Goal: Task Accomplishment & Management: Manage account settings

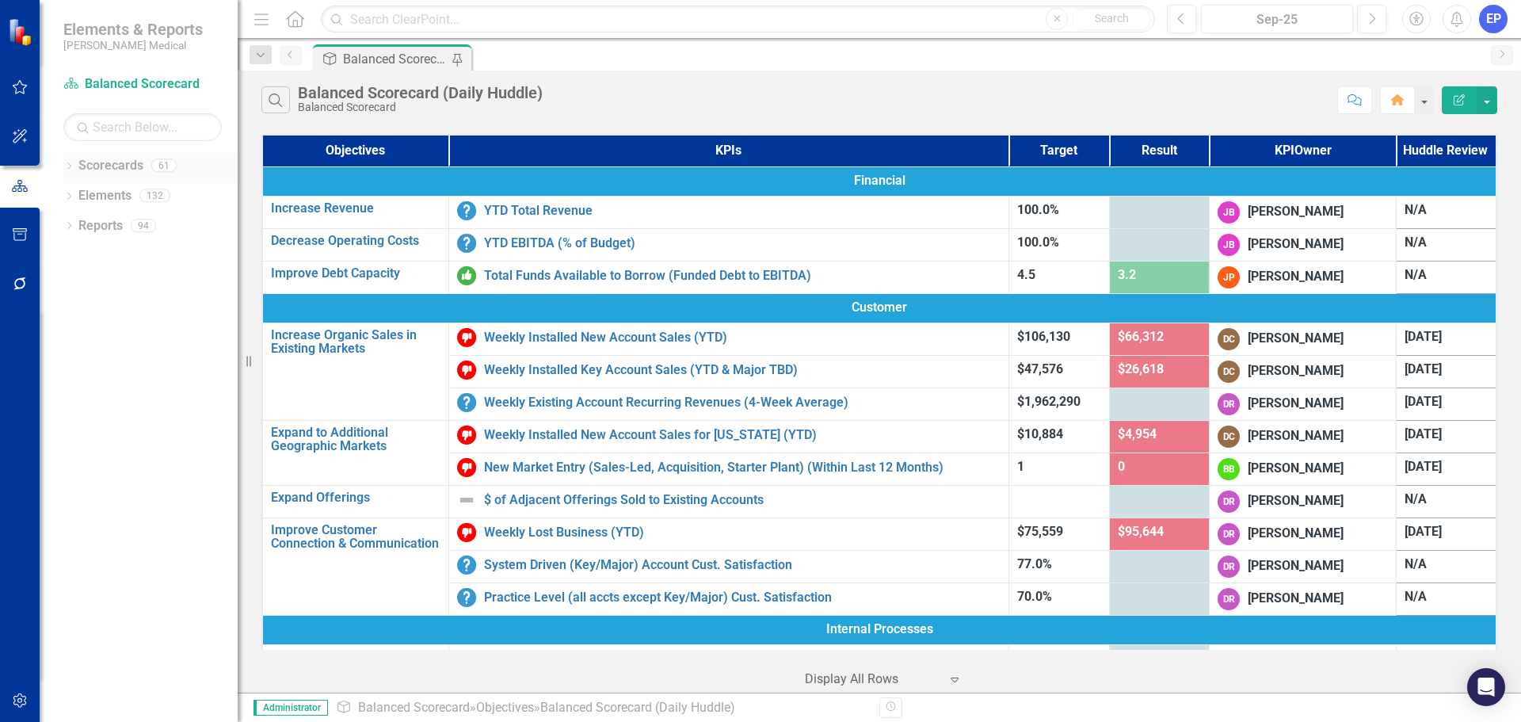
click at [71, 163] on icon "Dropdown" at bounding box center [68, 167] width 11 height 9
click at [75, 230] on icon "Dropdown" at bounding box center [77, 225] width 12 height 10
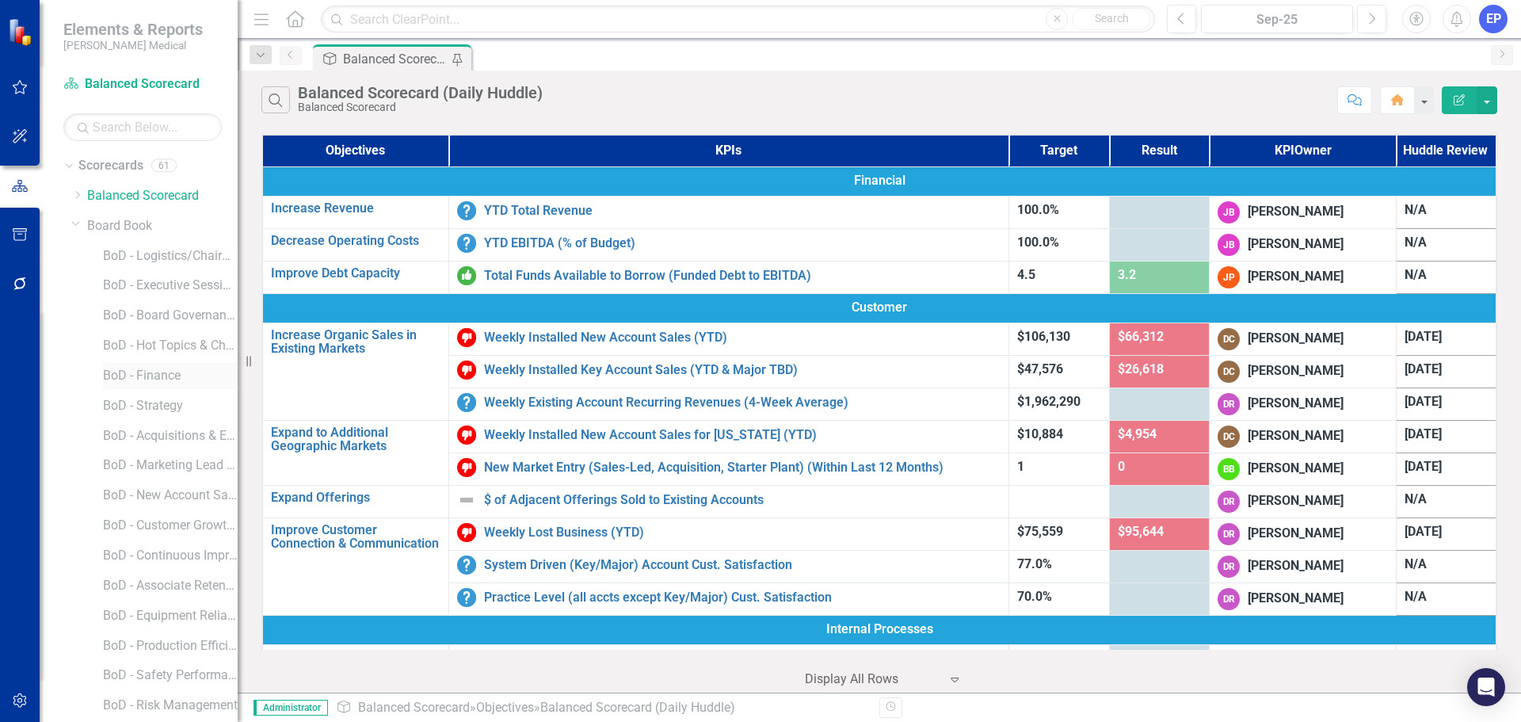
click at [142, 372] on link "BoD - Finance" at bounding box center [170, 376] width 135 height 18
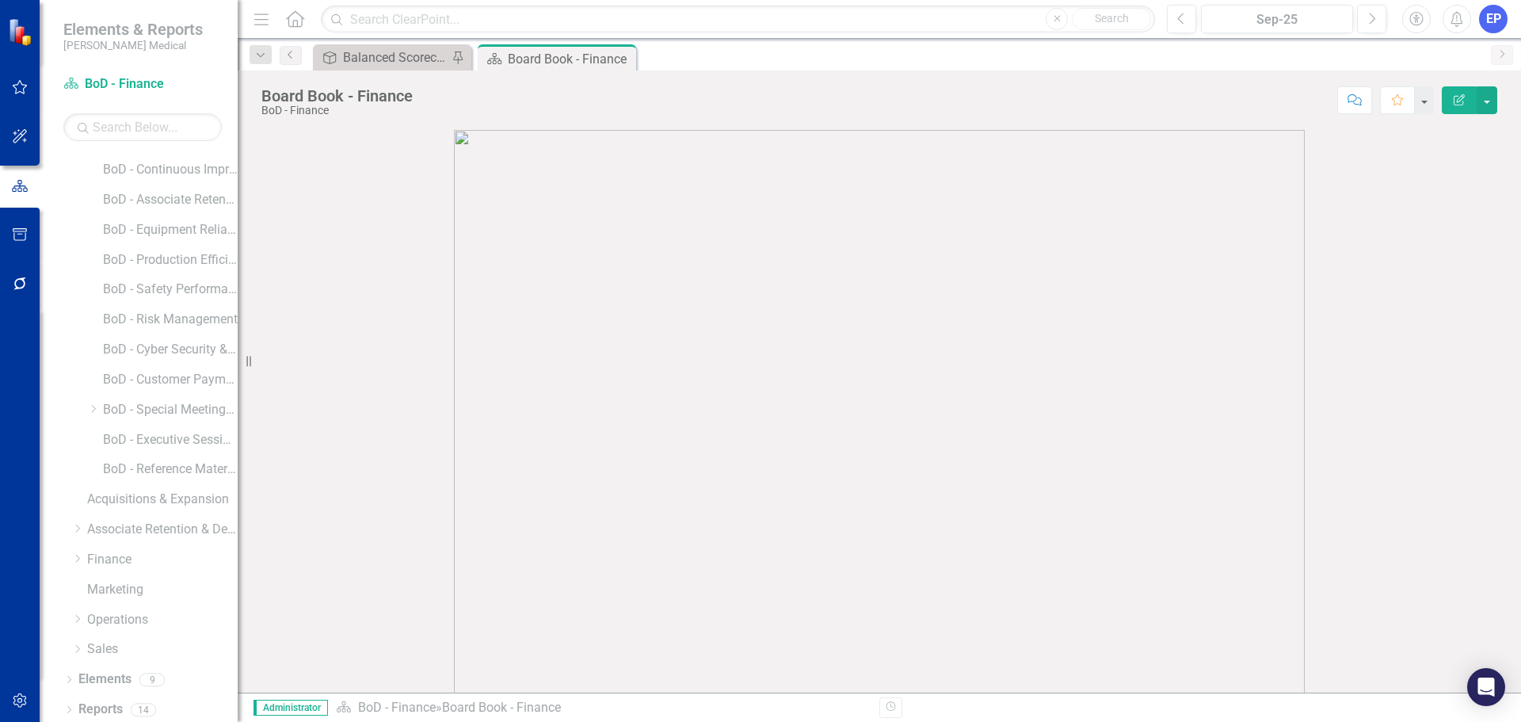
scroll to position [391, 0]
click at [80, 558] on icon "Dropdown" at bounding box center [77, 554] width 12 height 10
click at [112, 582] on link "MD&A" at bounding box center [170, 585] width 135 height 18
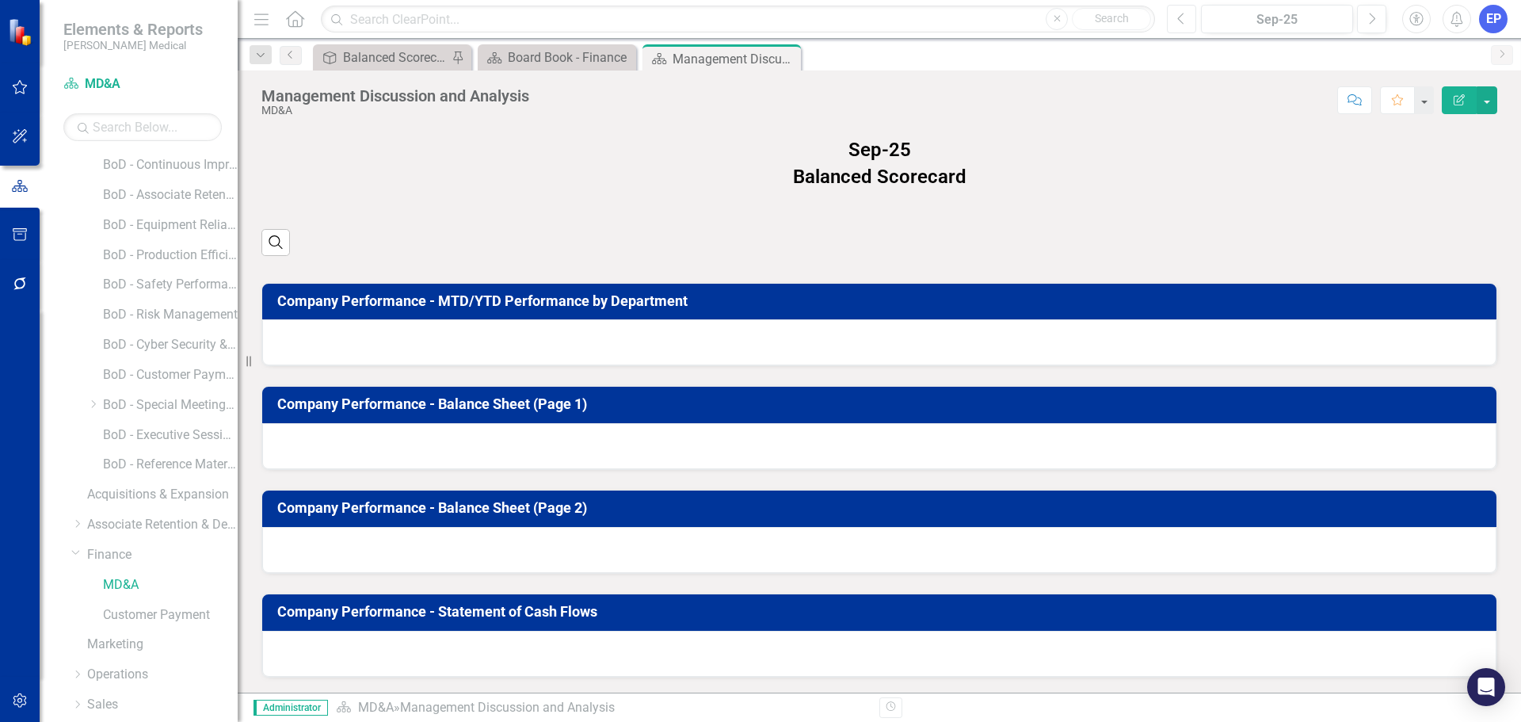
click at [1182, 21] on icon "Previous" at bounding box center [1181, 19] width 9 height 14
click at [1182, 17] on icon "Previous" at bounding box center [1181, 19] width 9 height 14
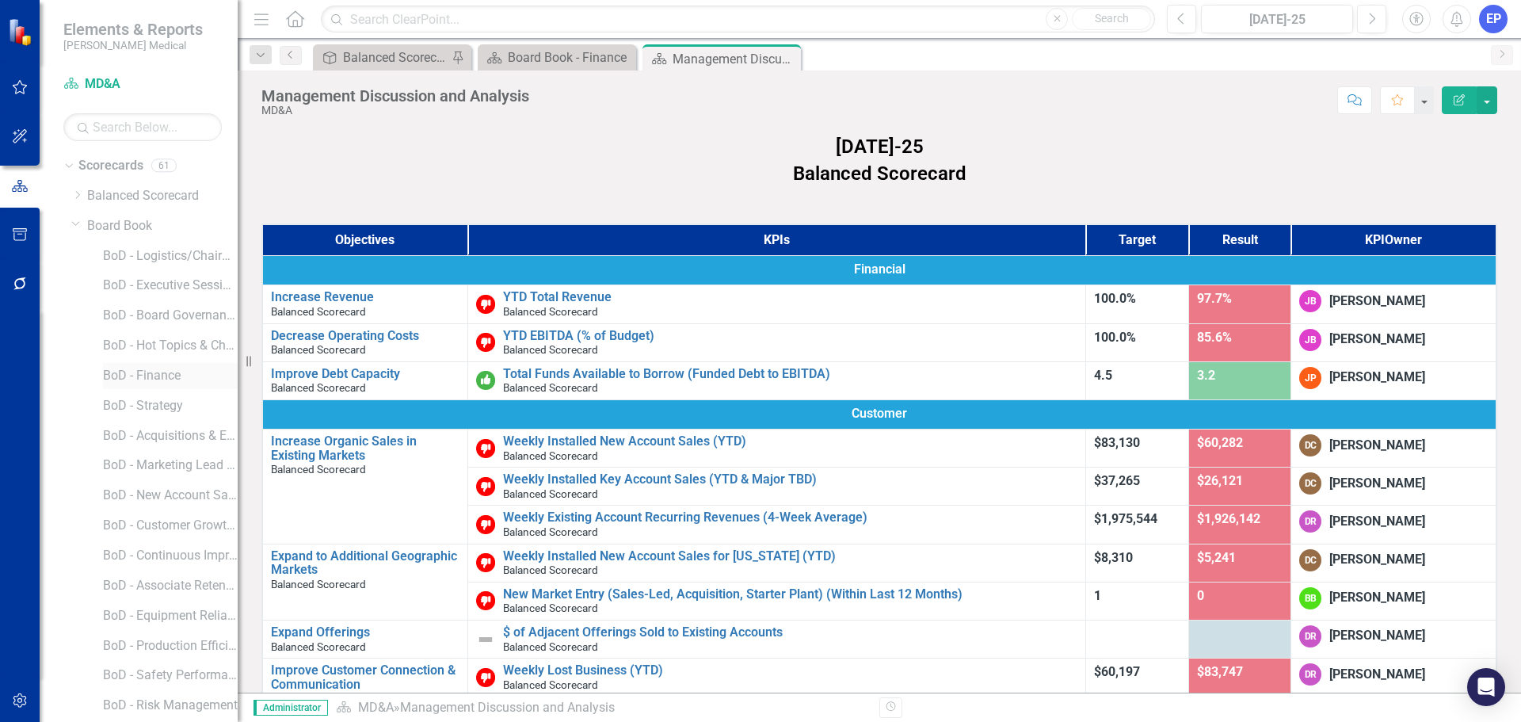
click at [139, 368] on link "BoD - Finance" at bounding box center [170, 376] width 135 height 18
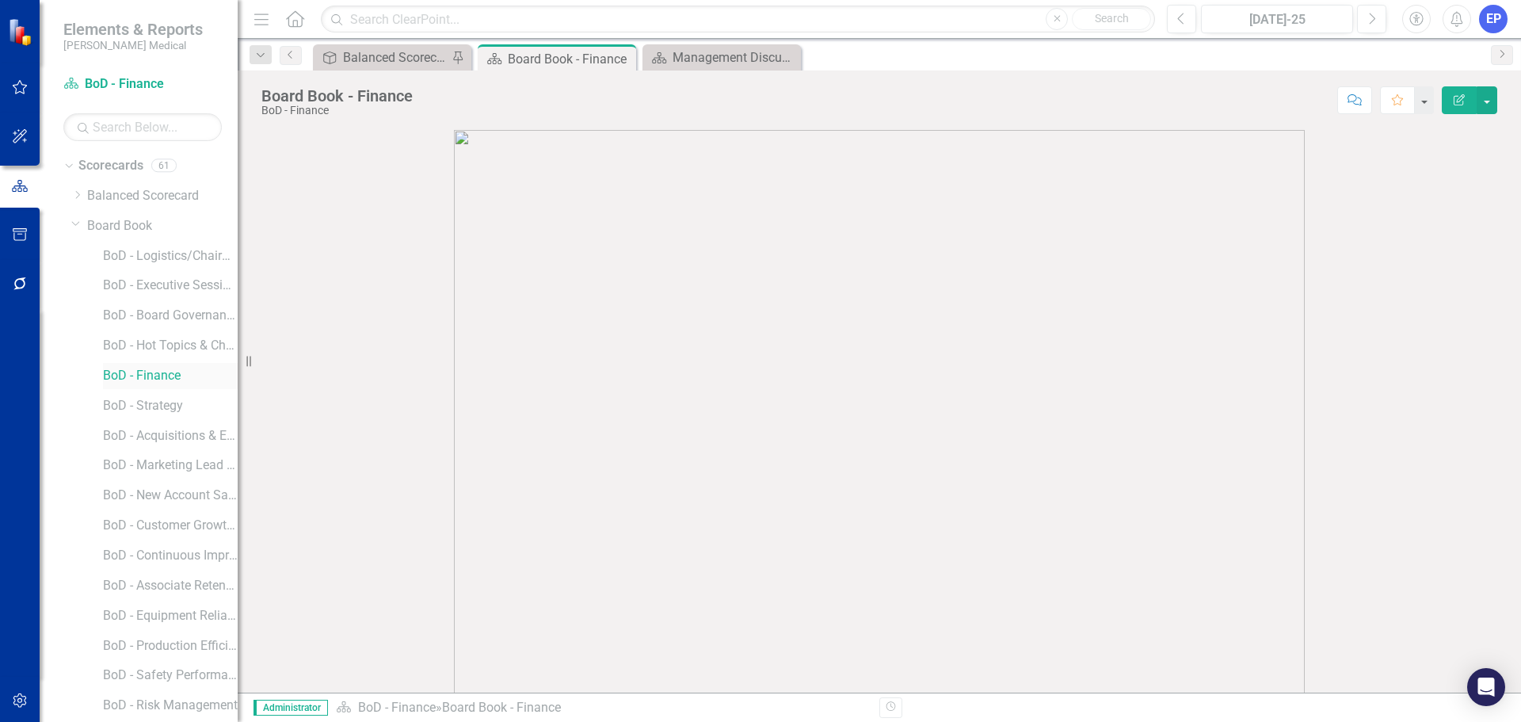
click at [151, 376] on link "BoD - Finance" at bounding box center [170, 376] width 135 height 18
click at [140, 381] on link "BoD - Finance" at bounding box center [170, 376] width 135 height 18
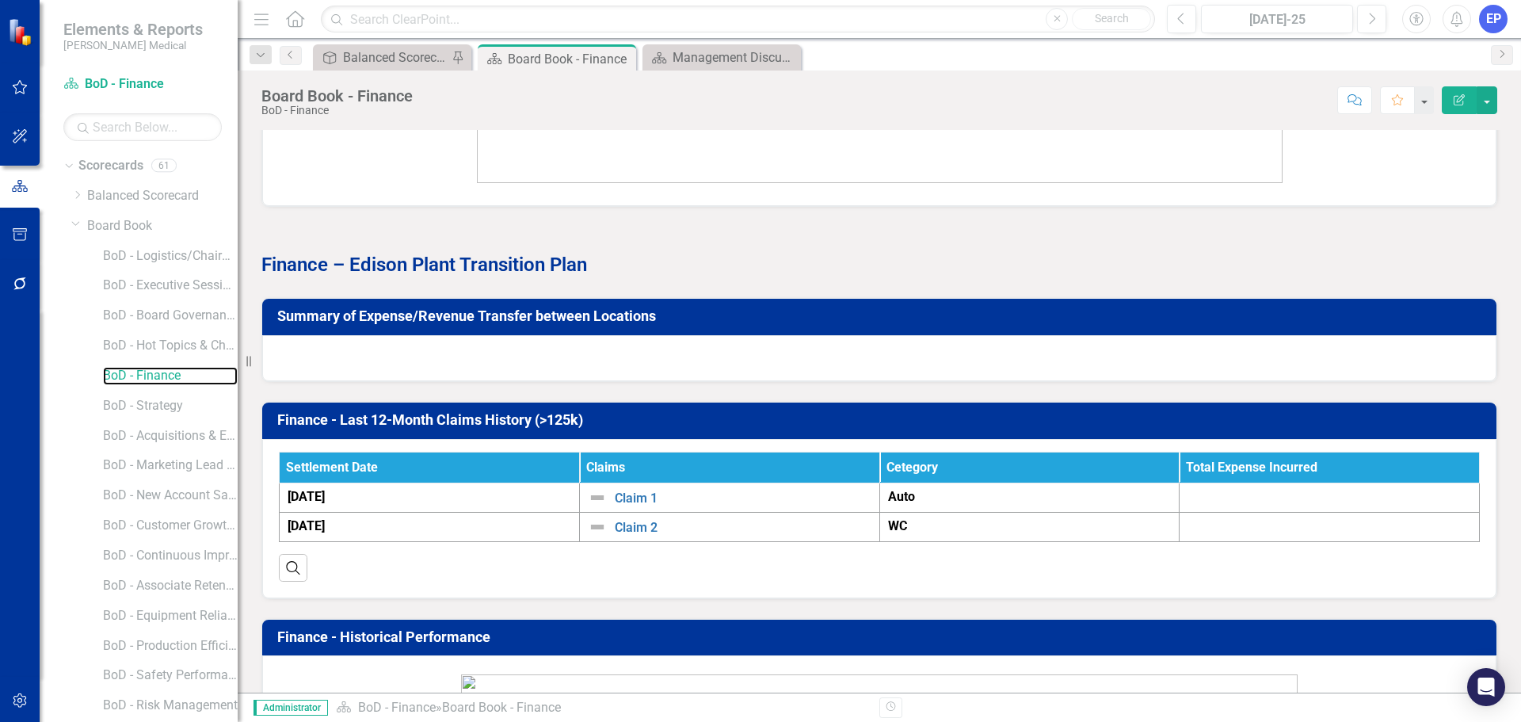
scroll to position [5150, 0]
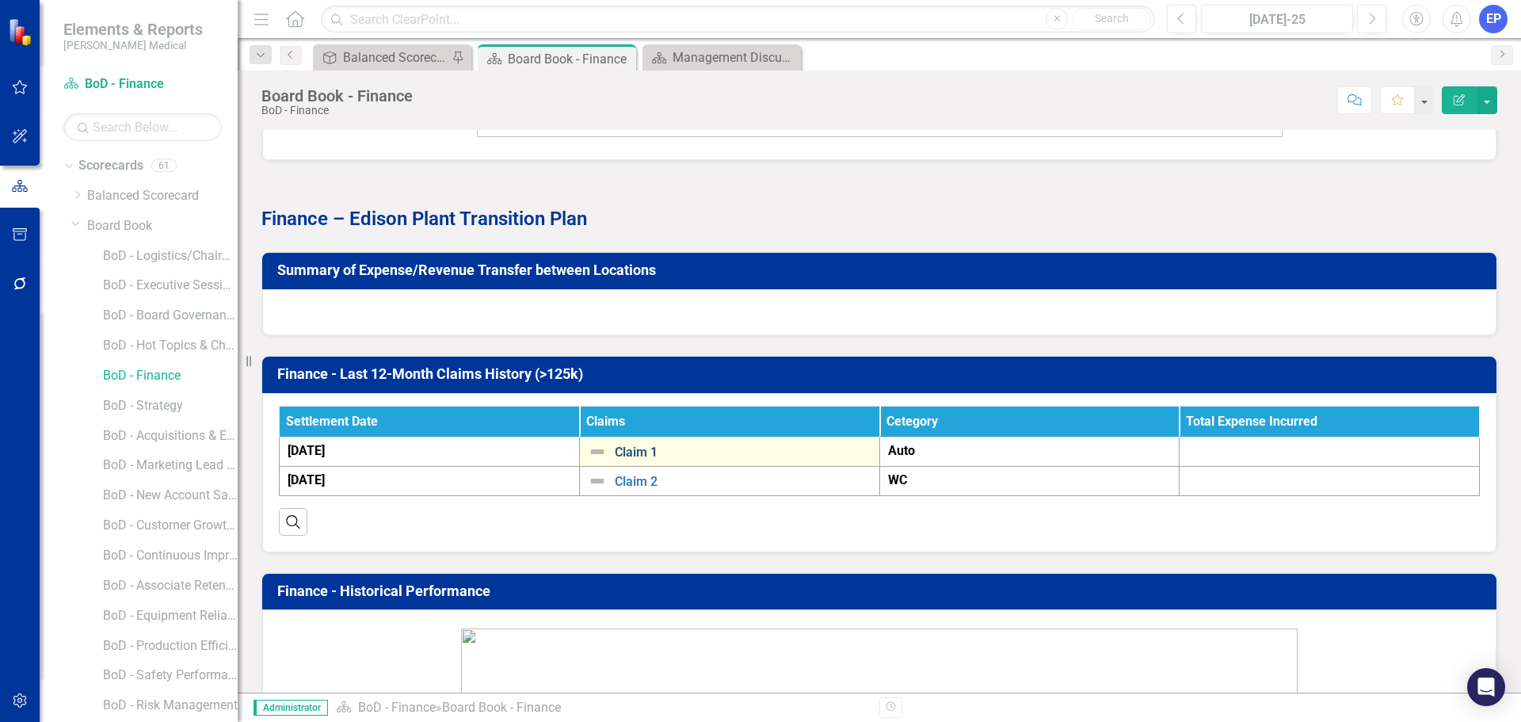
click at [633, 457] on link "Claim 1" at bounding box center [743, 452] width 257 height 14
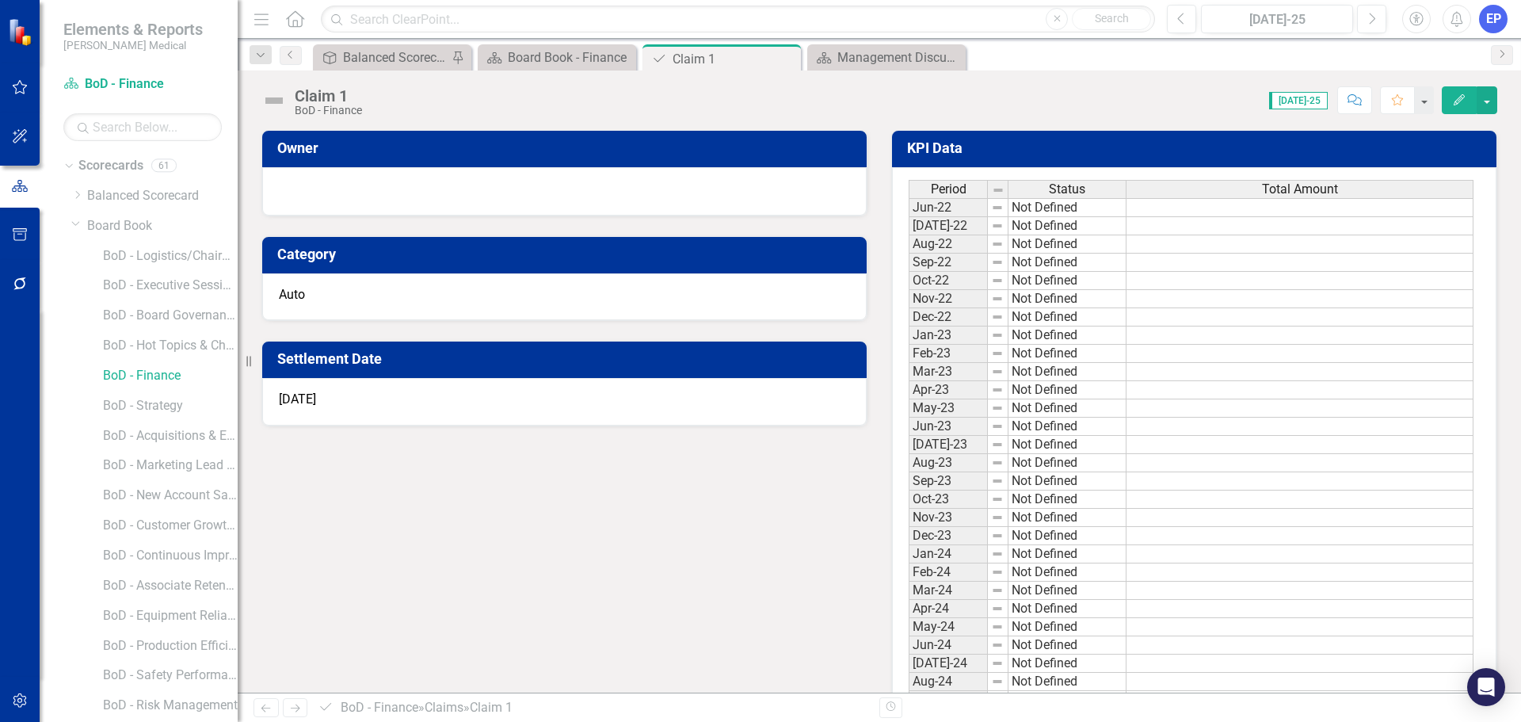
click at [1387, 20] on div "Previous Jul-25 Next" at bounding box center [1280, 19] width 227 height 29
click at [1385, 21] on button "Next" at bounding box center [1371, 19] width 29 height 29
click at [1083, 559] on td "Not Defined" at bounding box center [1068, 554] width 118 height 18
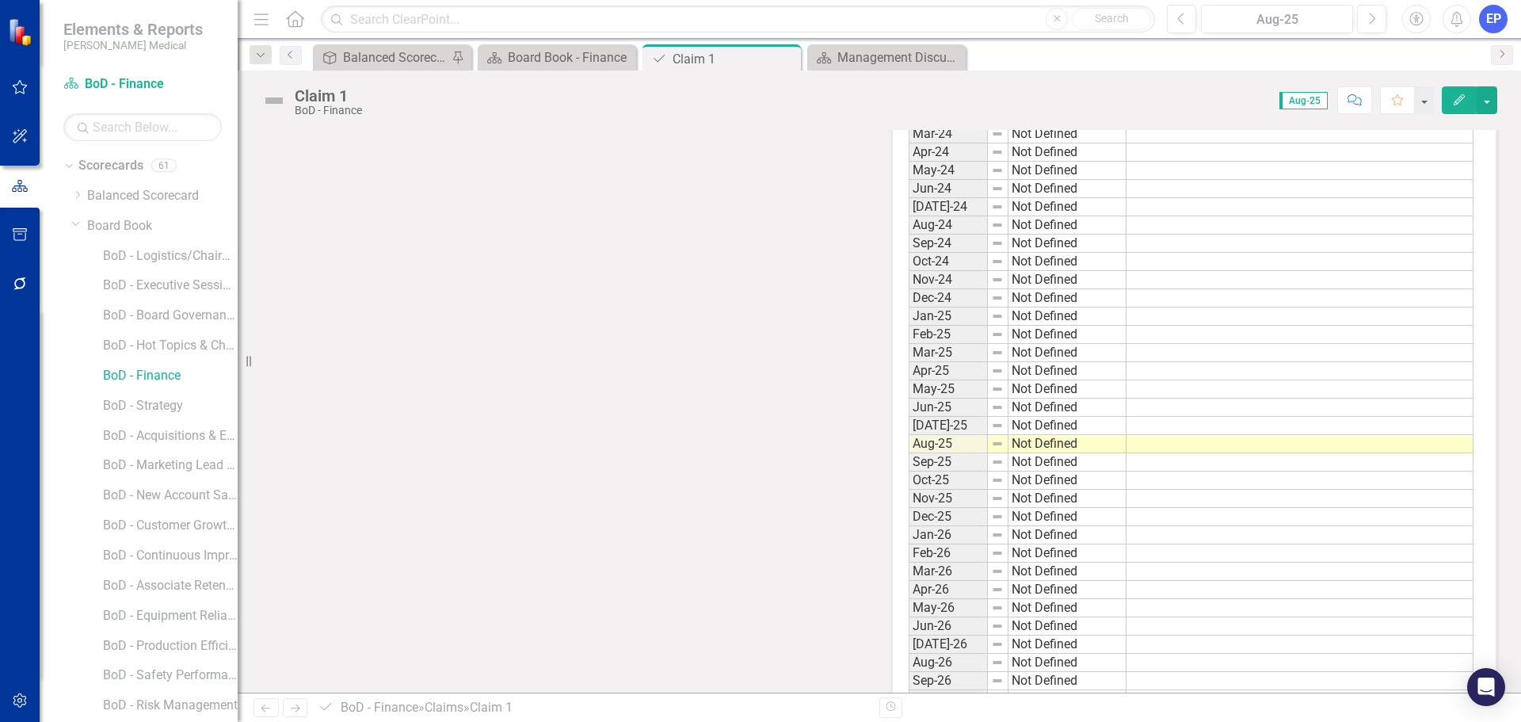
scroll to position [550, 0]
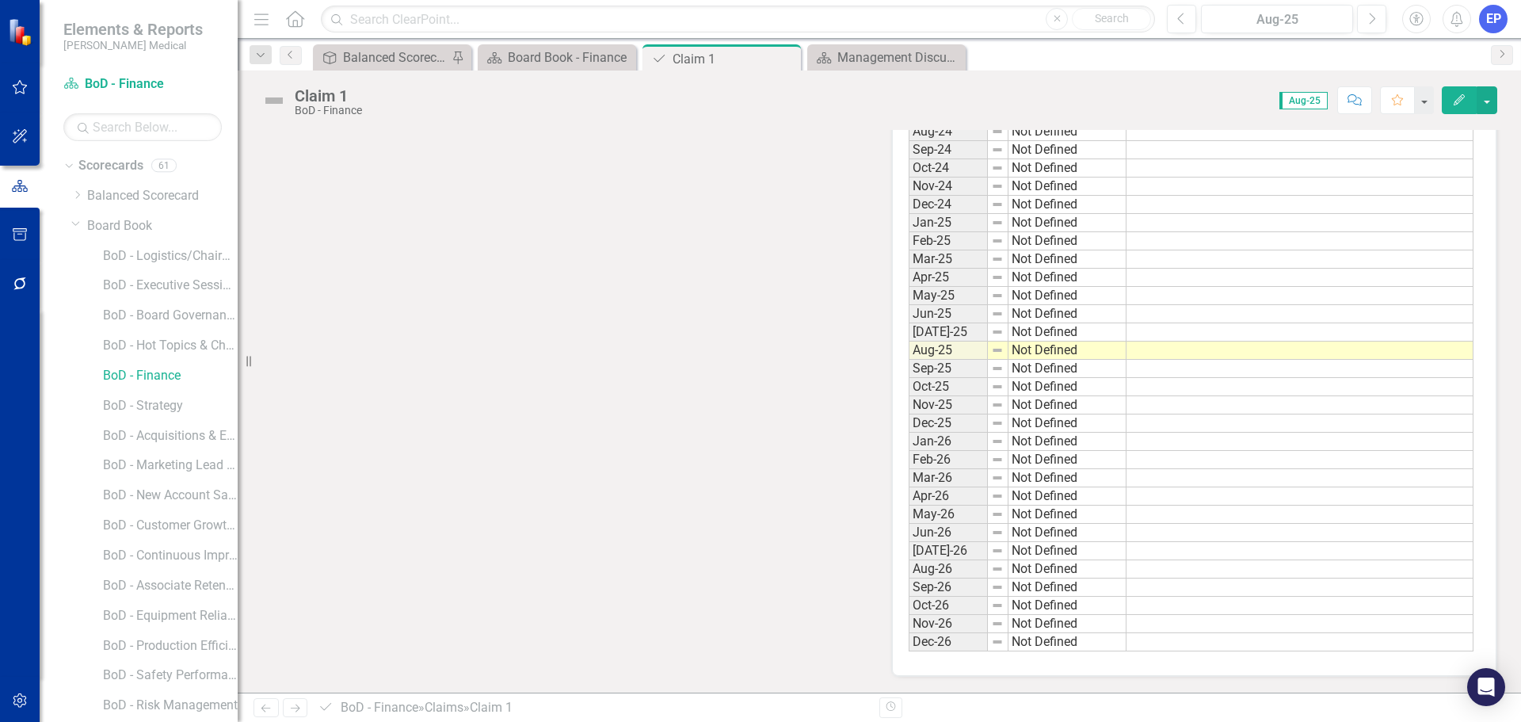
click at [1154, 510] on td at bounding box center [1300, 514] width 347 height 18
click at [1144, 369] on td at bounding box center [1300, 369] width 347 height 18
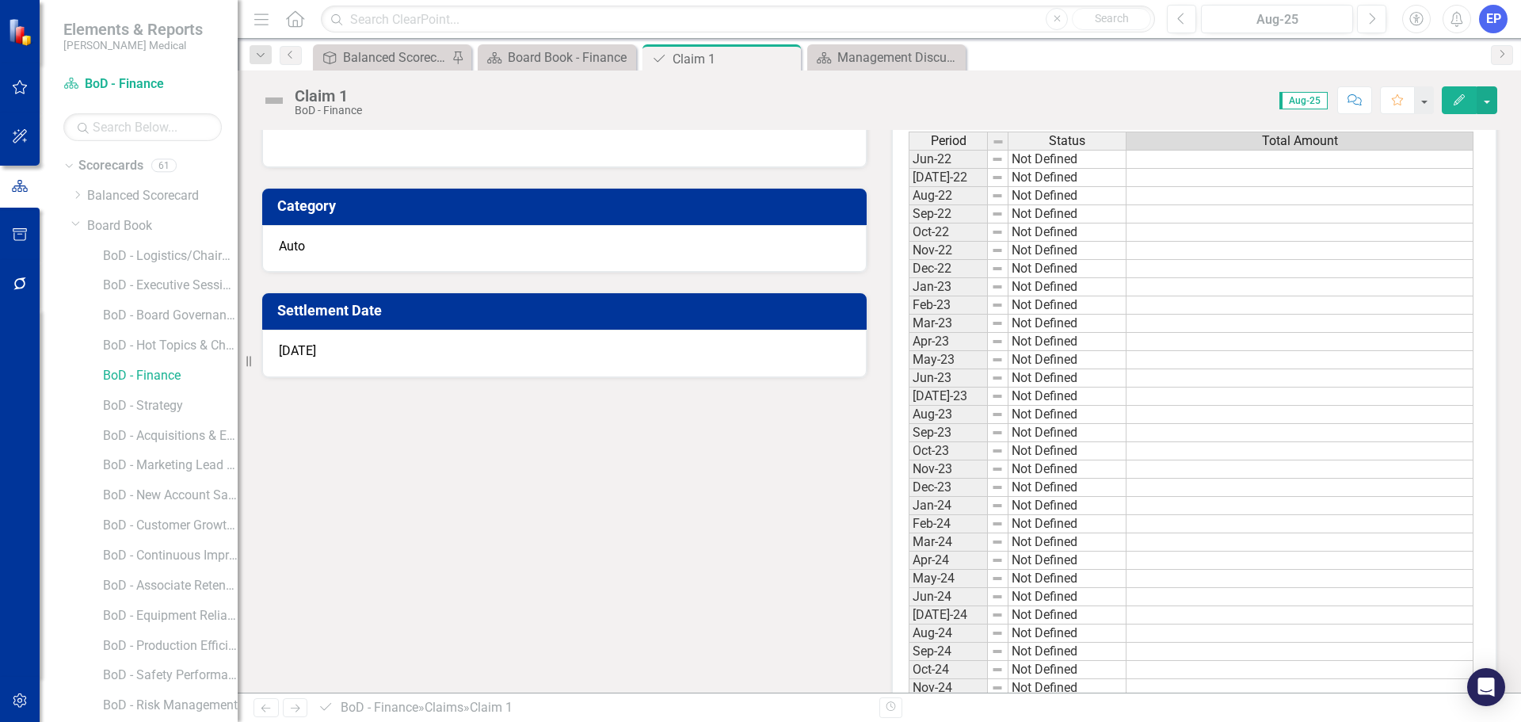
scroll to position [0, 0]
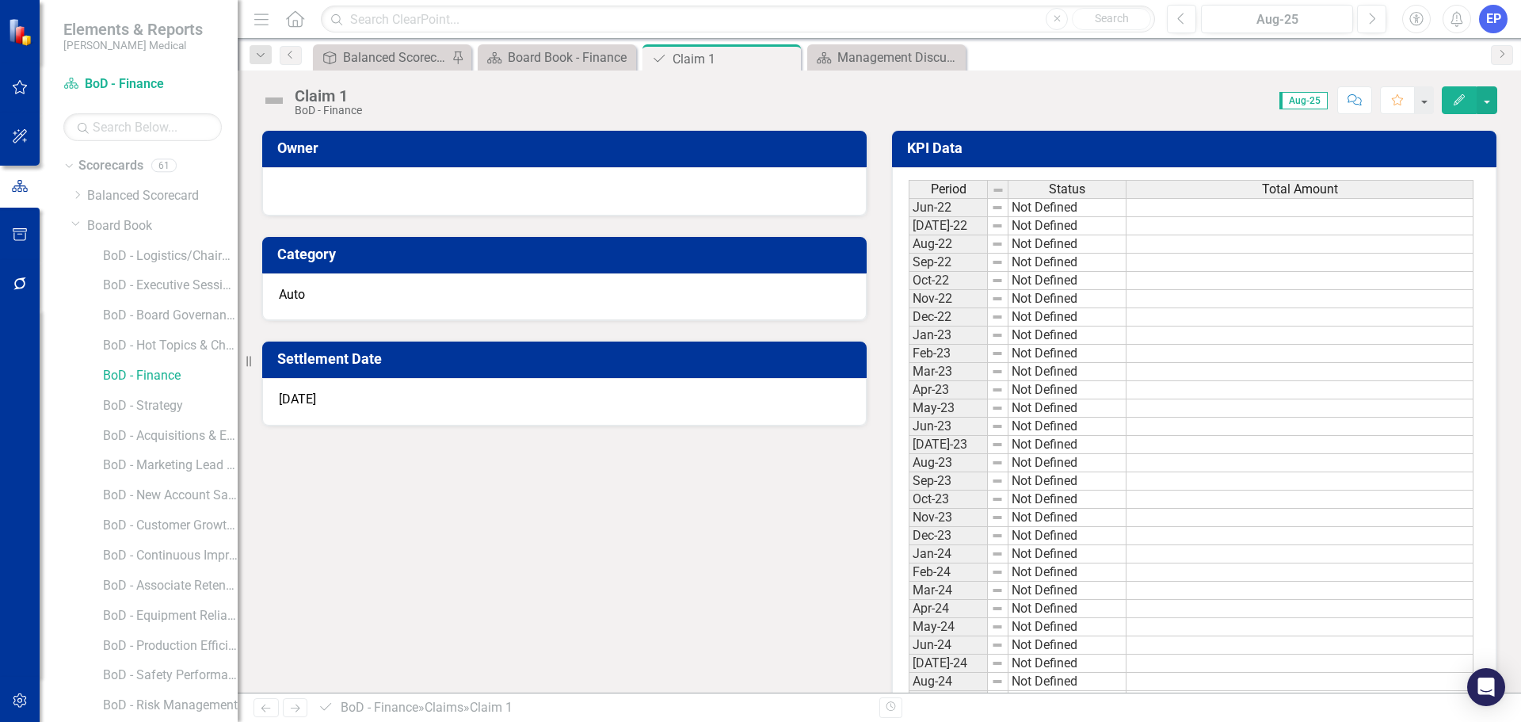
click at [314, 294] on div "Auto" at bounding box center [564, 297] width 605 height 48
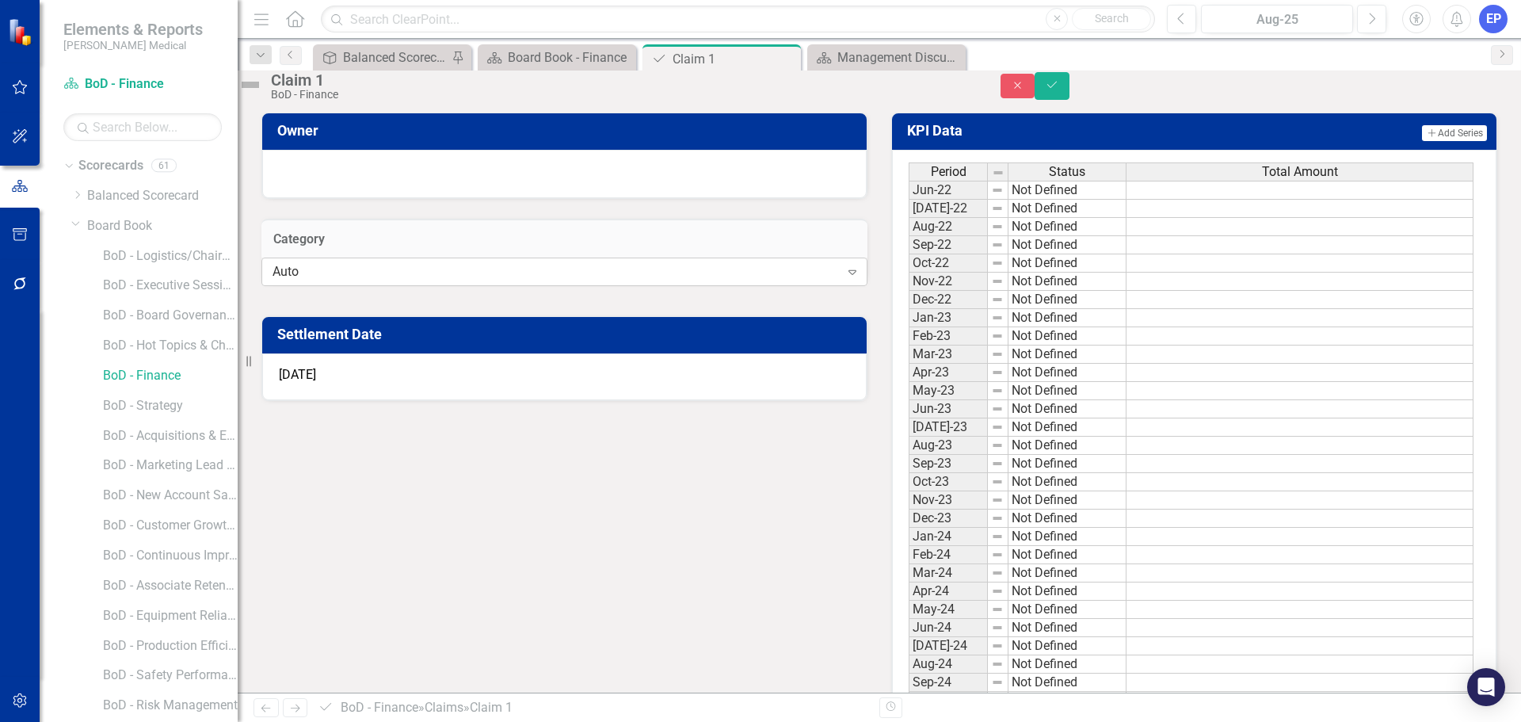
click at [330, 280] on div "Auto" at bounding box center [556, 271] width 567 height 18
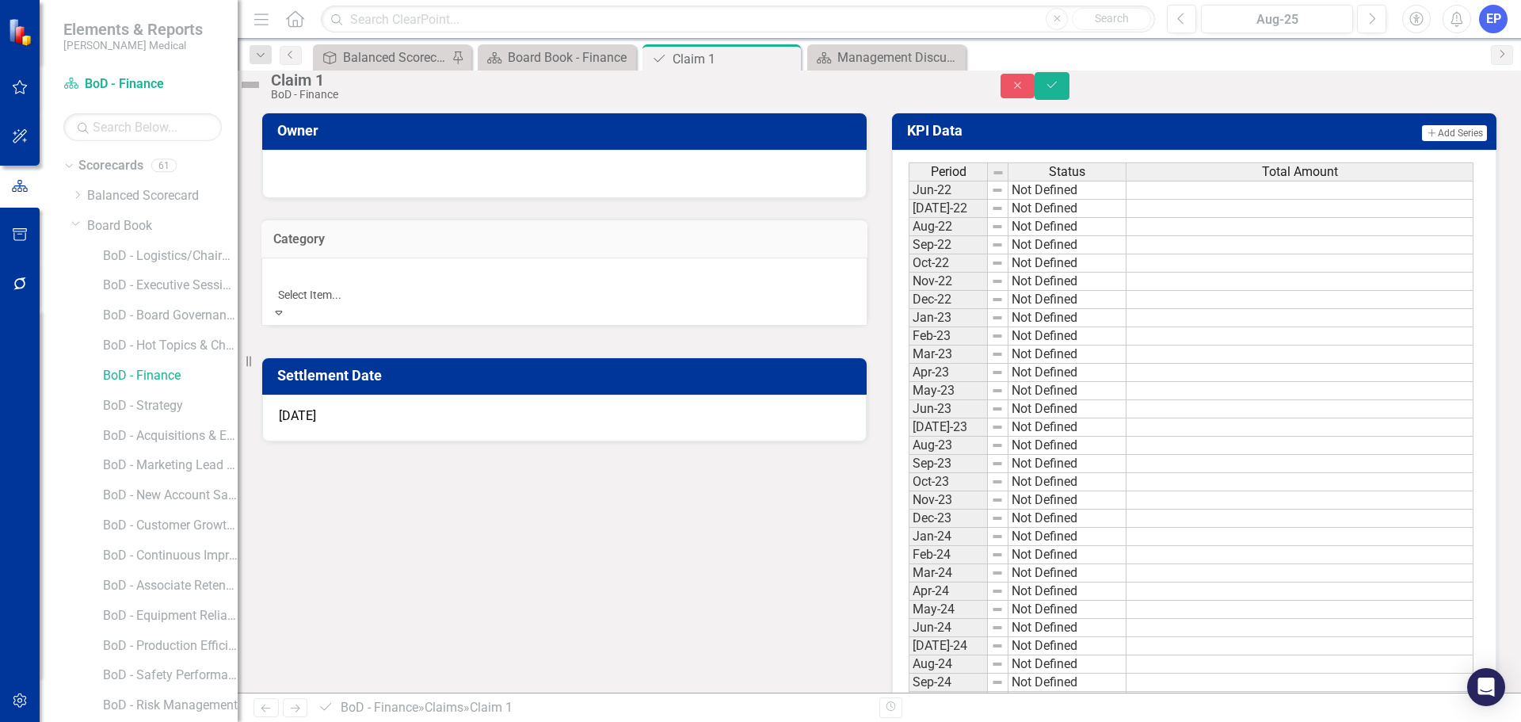
click at [26, 703] on icon "button" at bounding box center [19, 700] width 13 height 14
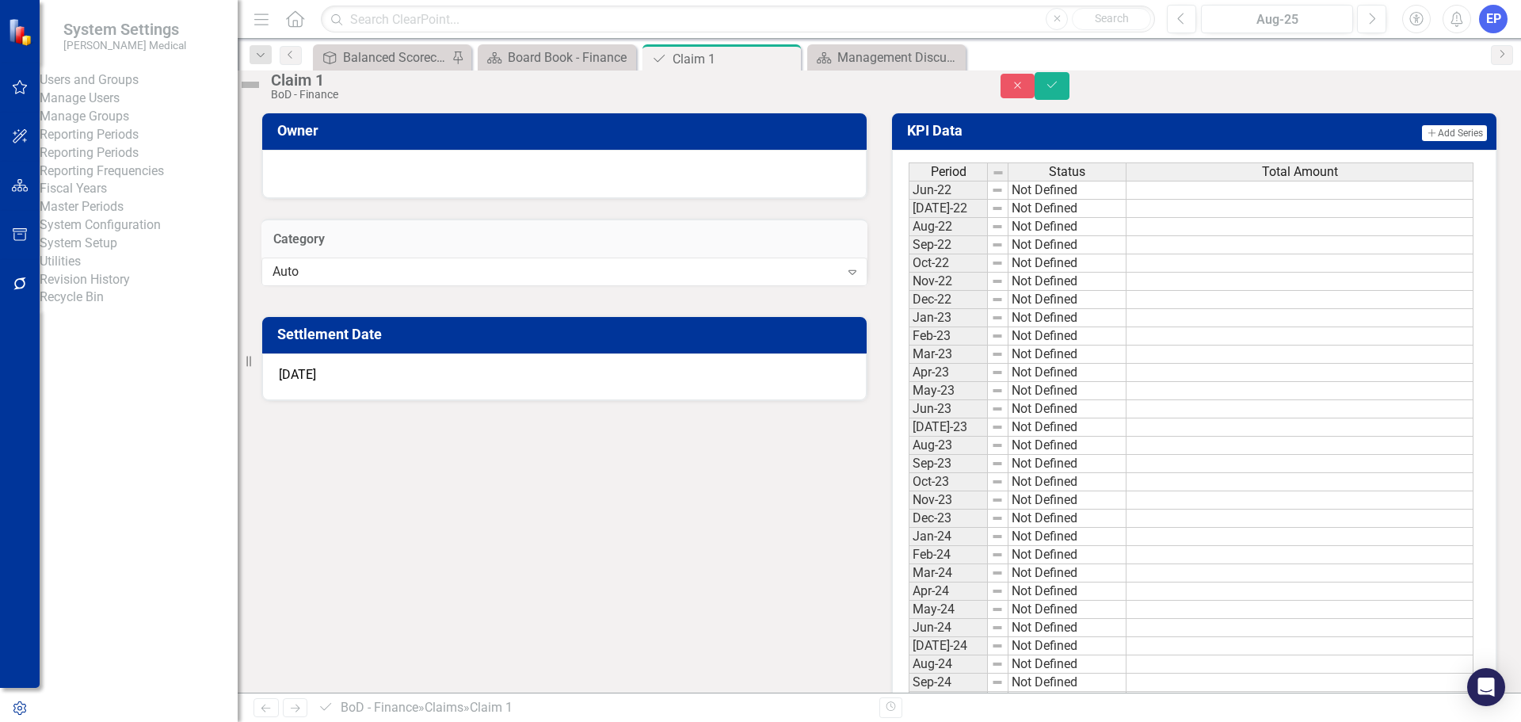
click at [102, 253] on link "System Setup" at bounding box center [139, 244] width 198 height 18
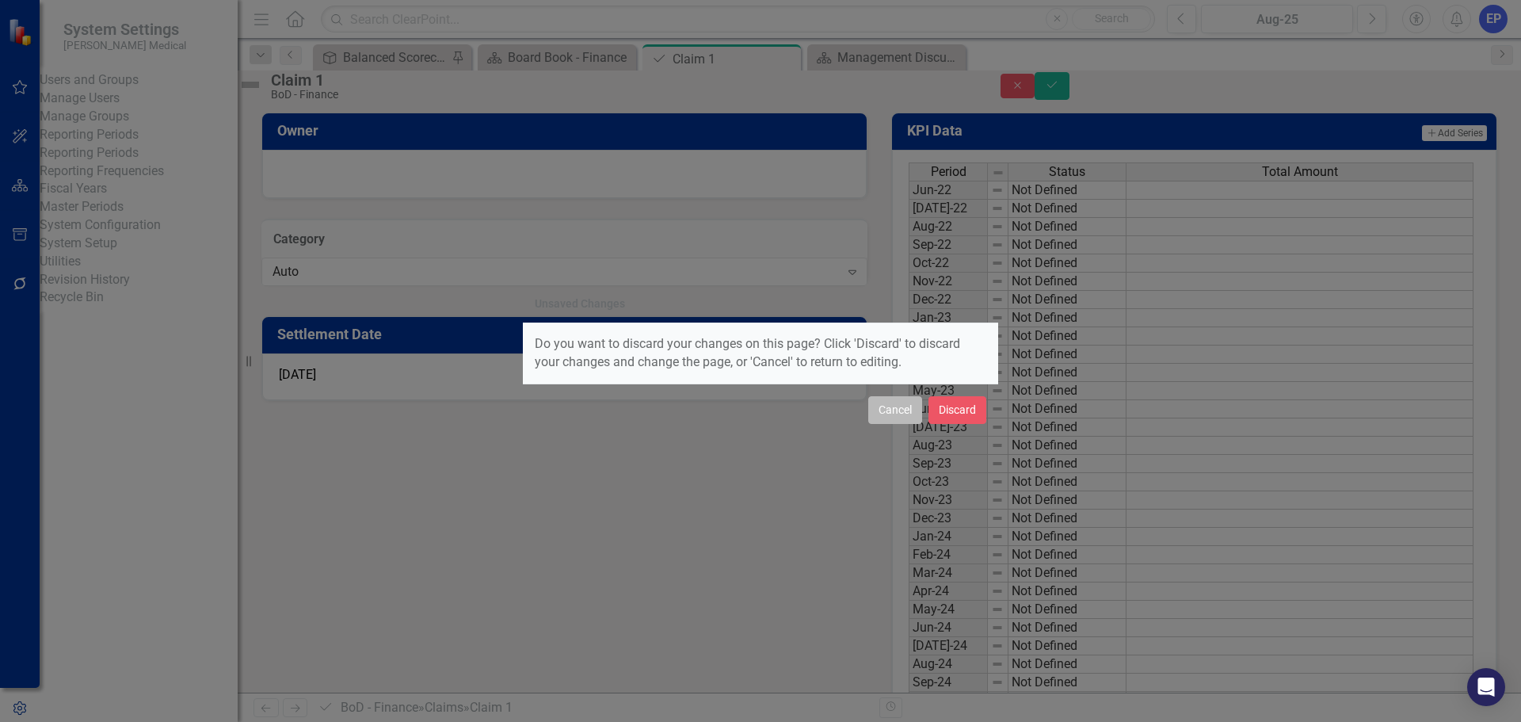
click at [887, 421] on button "Cancel" at bounding box center [895, 410] width 54 height 28
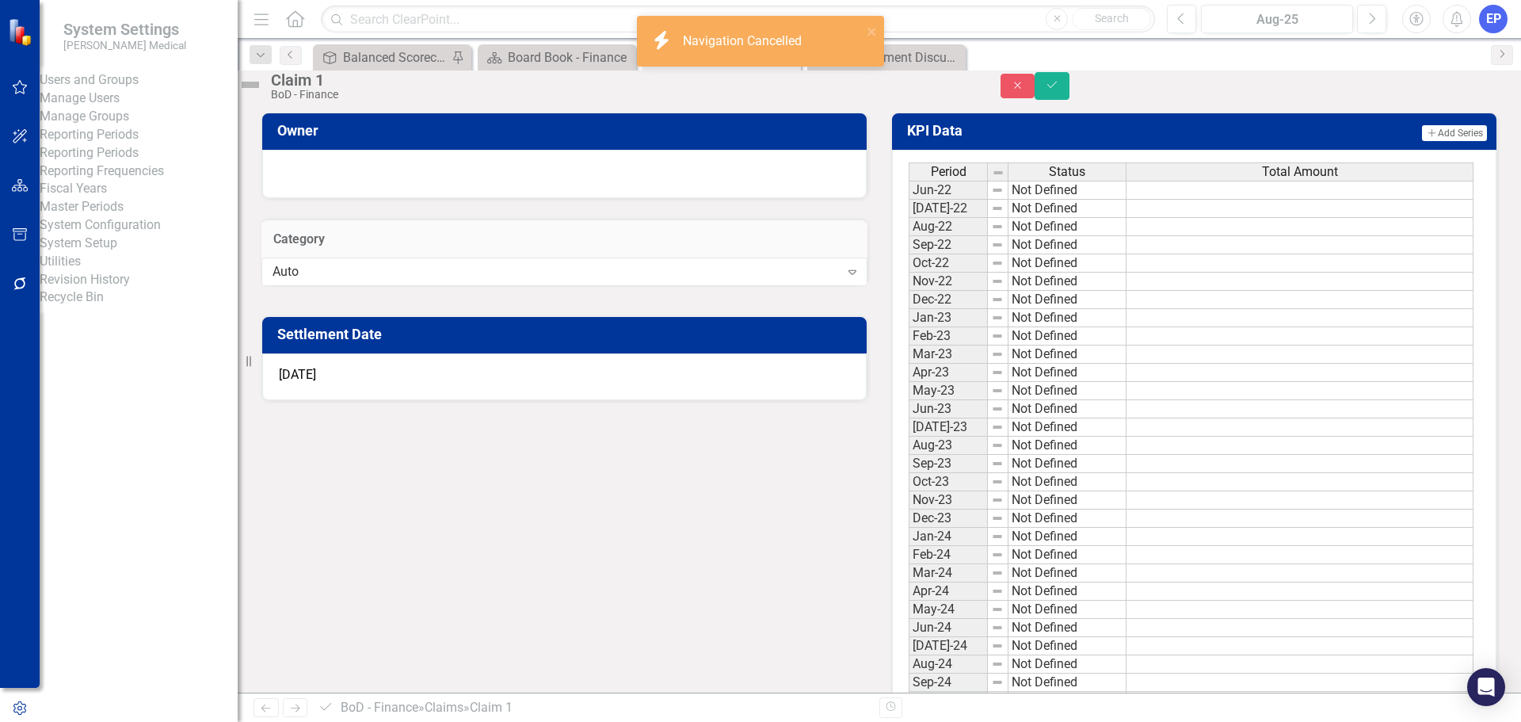
click at [87, 253] on link "System Setup" at bounding box center [139, 244] width 198 height 18
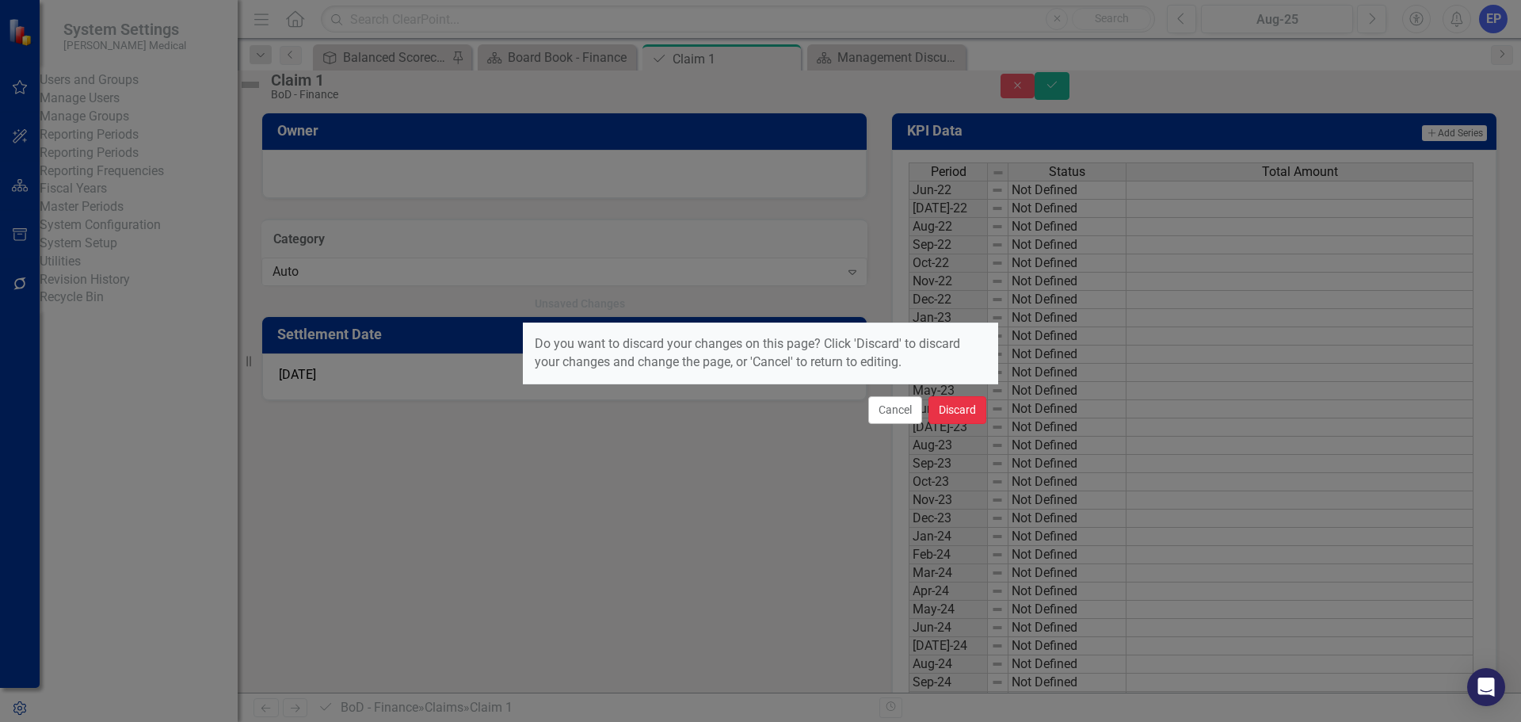
click at [964, 412] on button "Discard" at bounding box center [958, 410] width 58 height 28
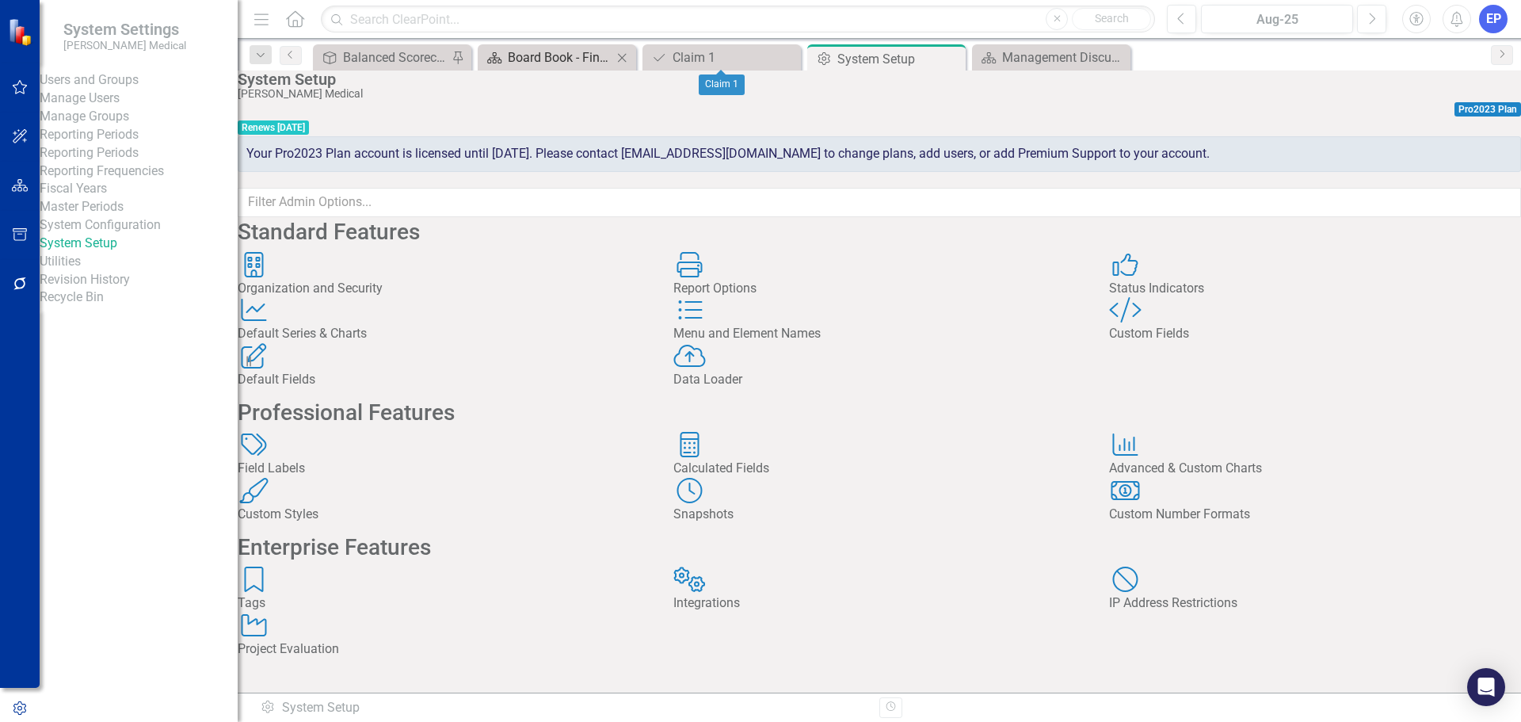
click at [584, 59] on div "Board Book - Finance" at bounding box center [560, 58] width 105 height 20
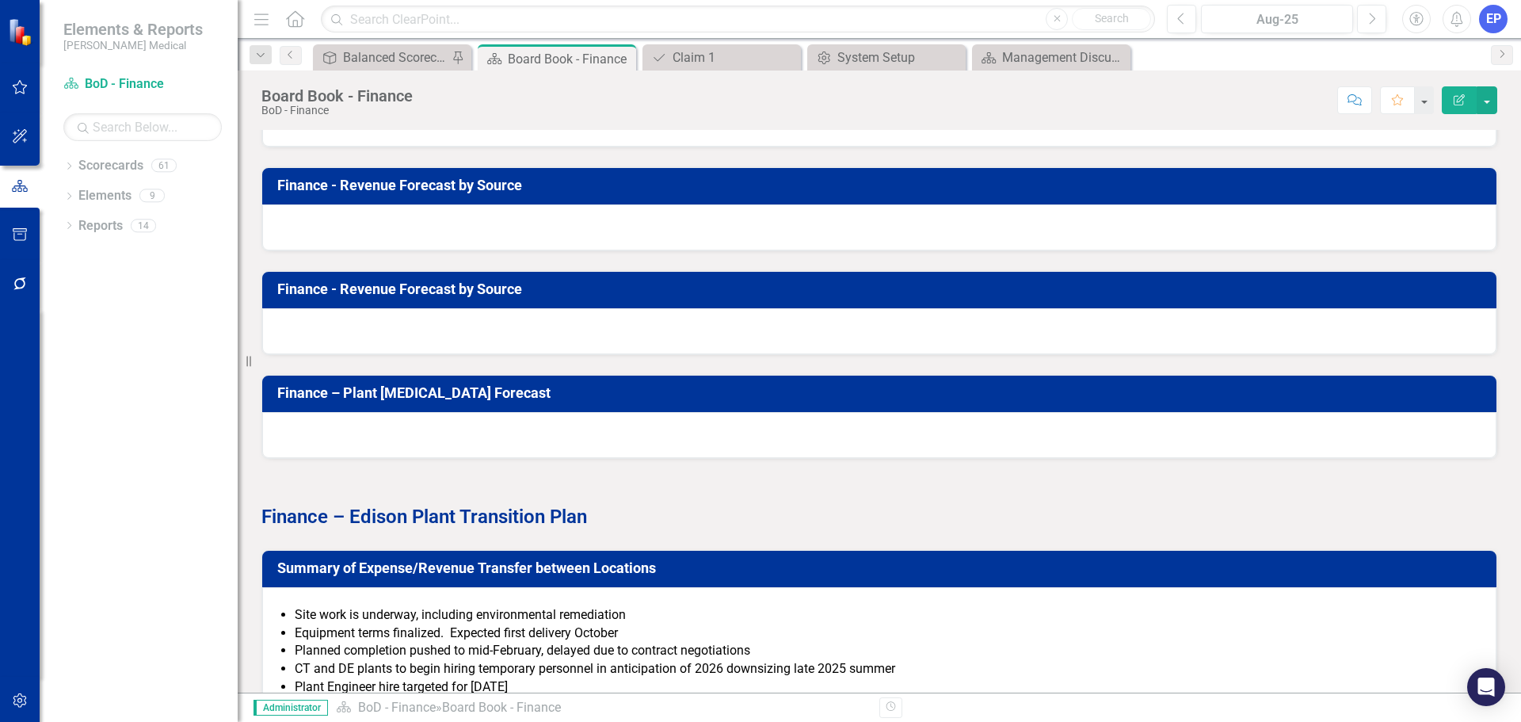
scroll to position [1585, 0]
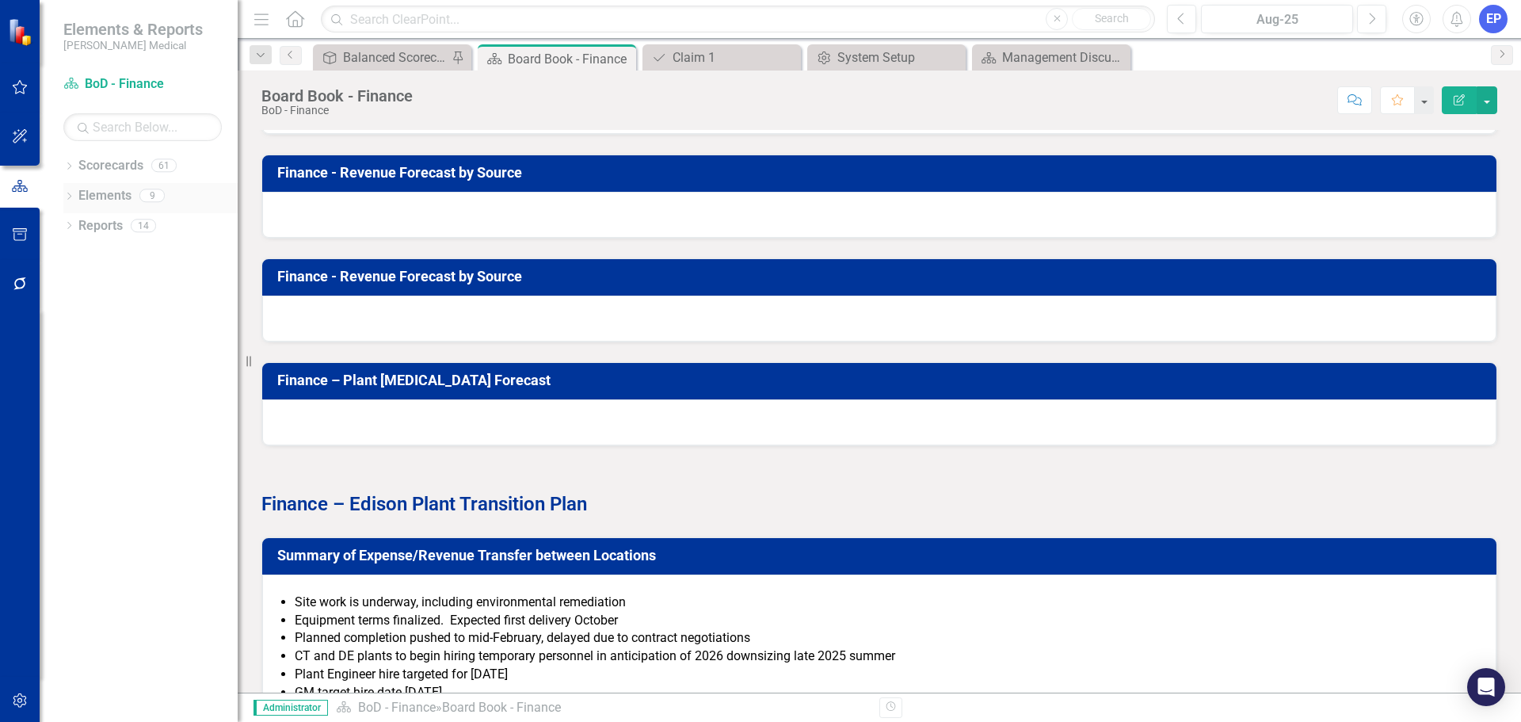
click at [69, 193] on icon "Dropdown" at bounding box center [68, 197] width 11 height 9
click at [118, 225] on link "Objective Objectives" at bounding box center [126, 226] width 81 height 18
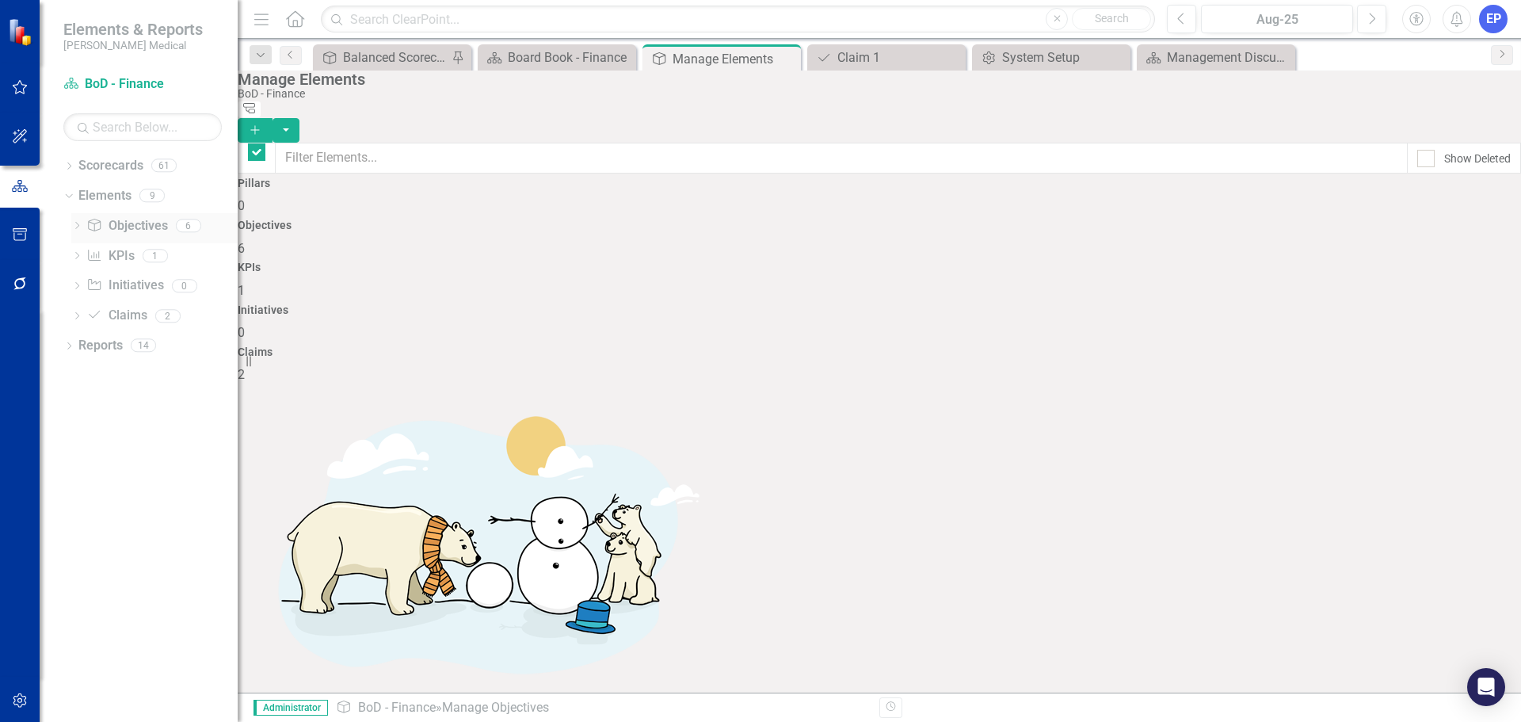
checkbox input "false"
click at [109, 193] on link "Elements" at bounding box center [104, 196] width 53 height 18
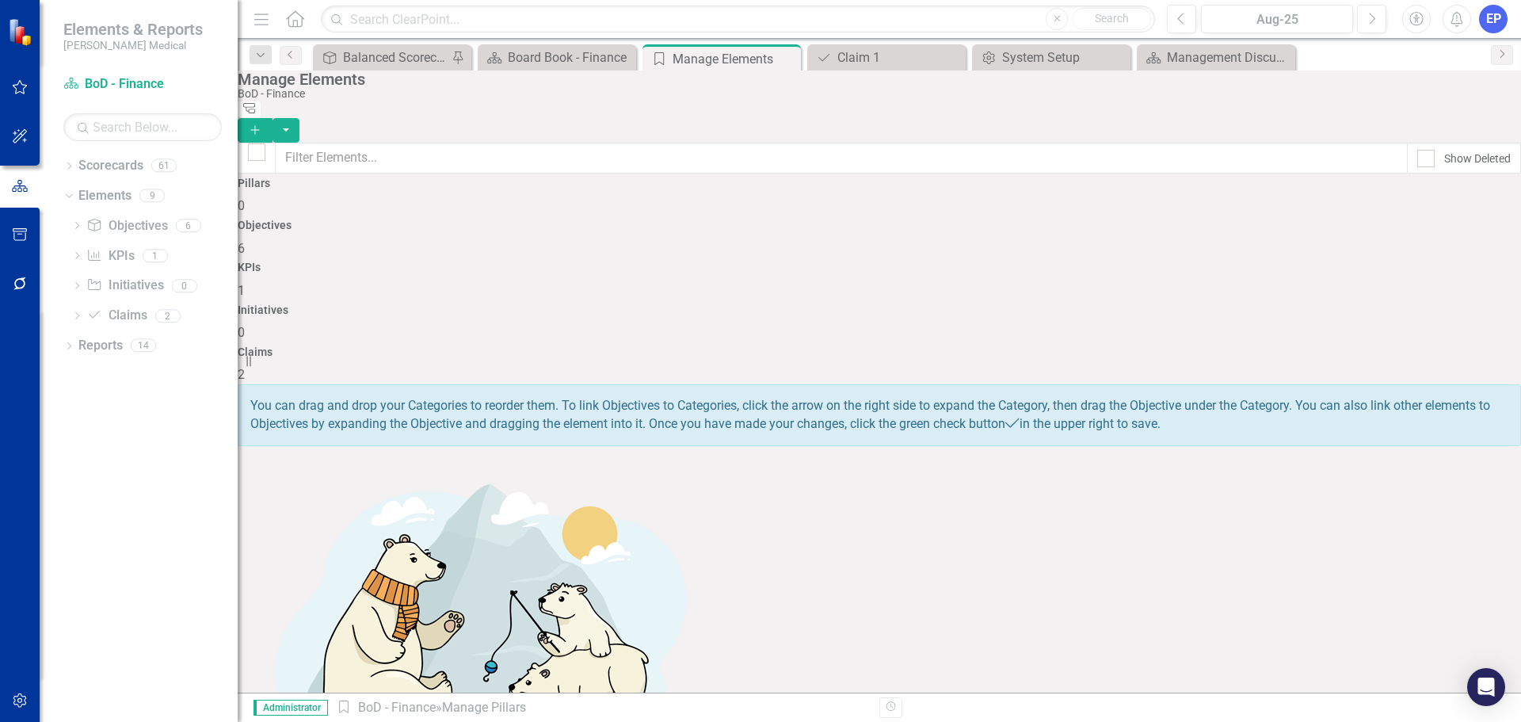
click at [637, 235] on div "Objectives 6" at bounding box center [880, 238] width 1284 height 38
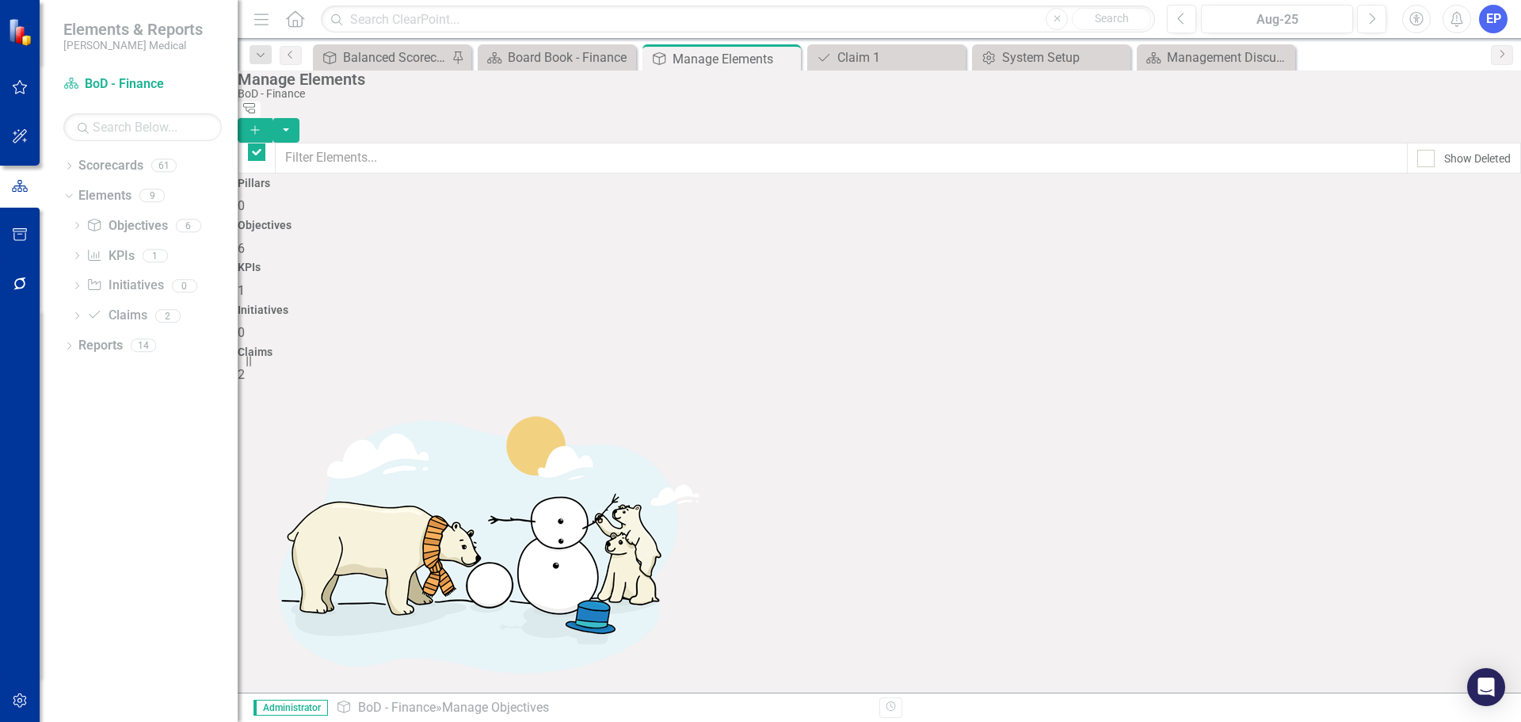
checkbox input "false"
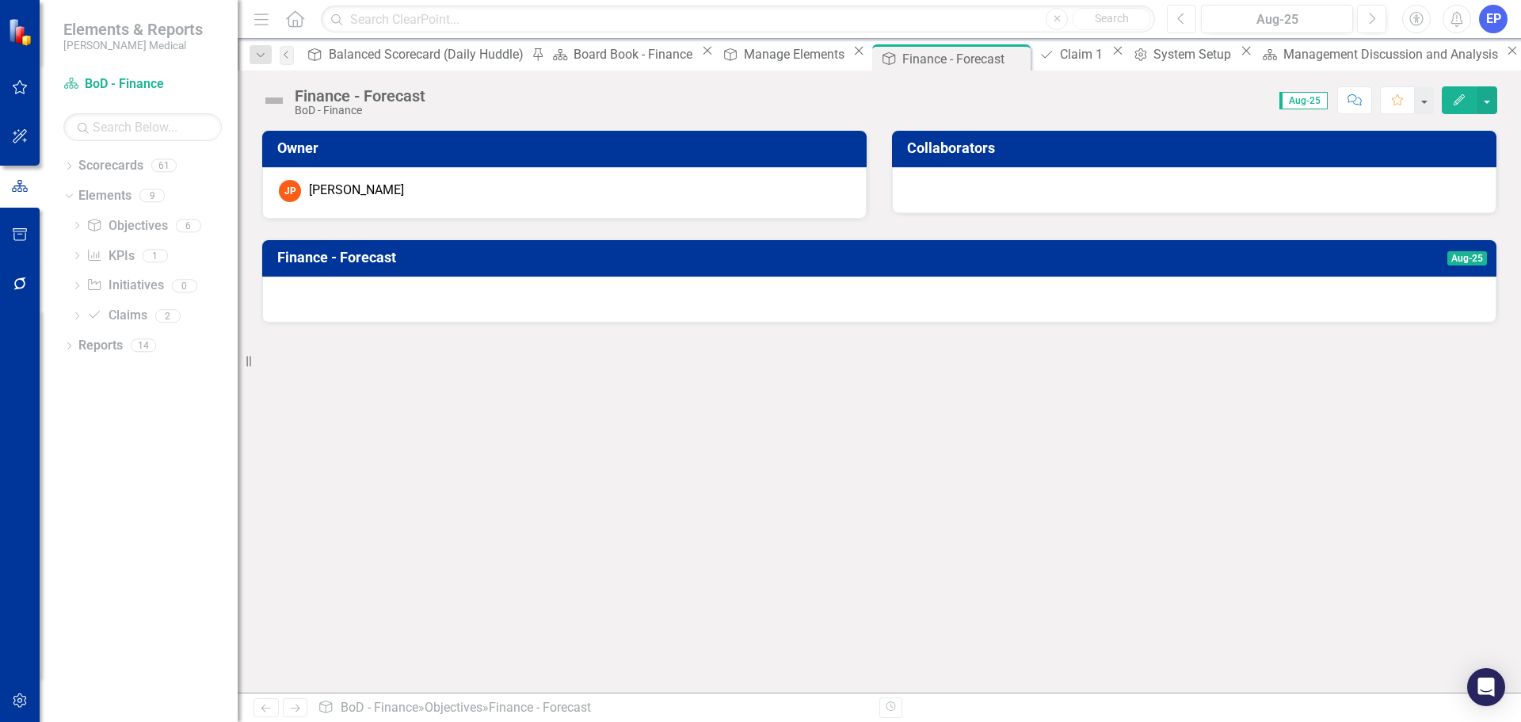
click at [1185, 12] on icon "Previous" at bounding box center [1181, 19] width 9 height 14
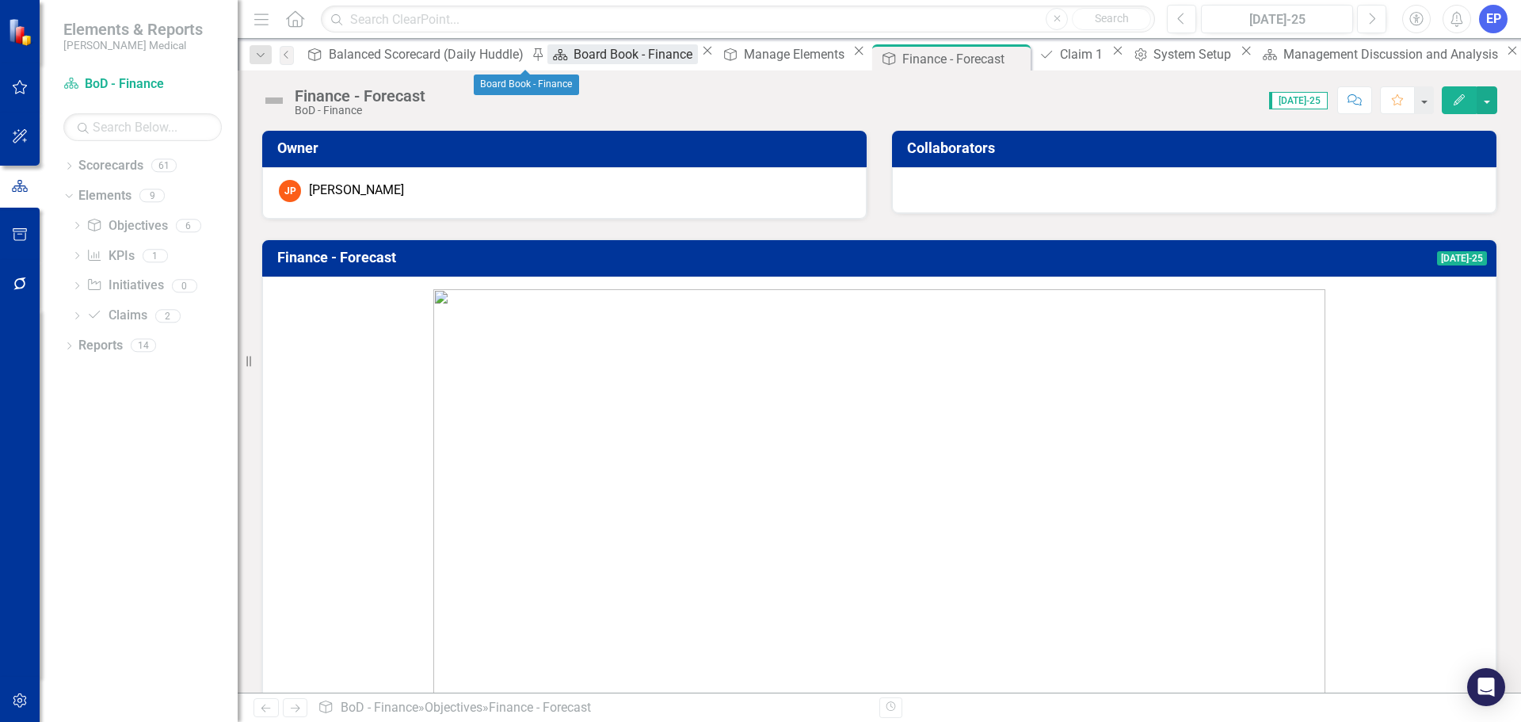
click at [574, 64] on div "Board Book - Finance" at bounding box center [636, 54] width 124 height 20
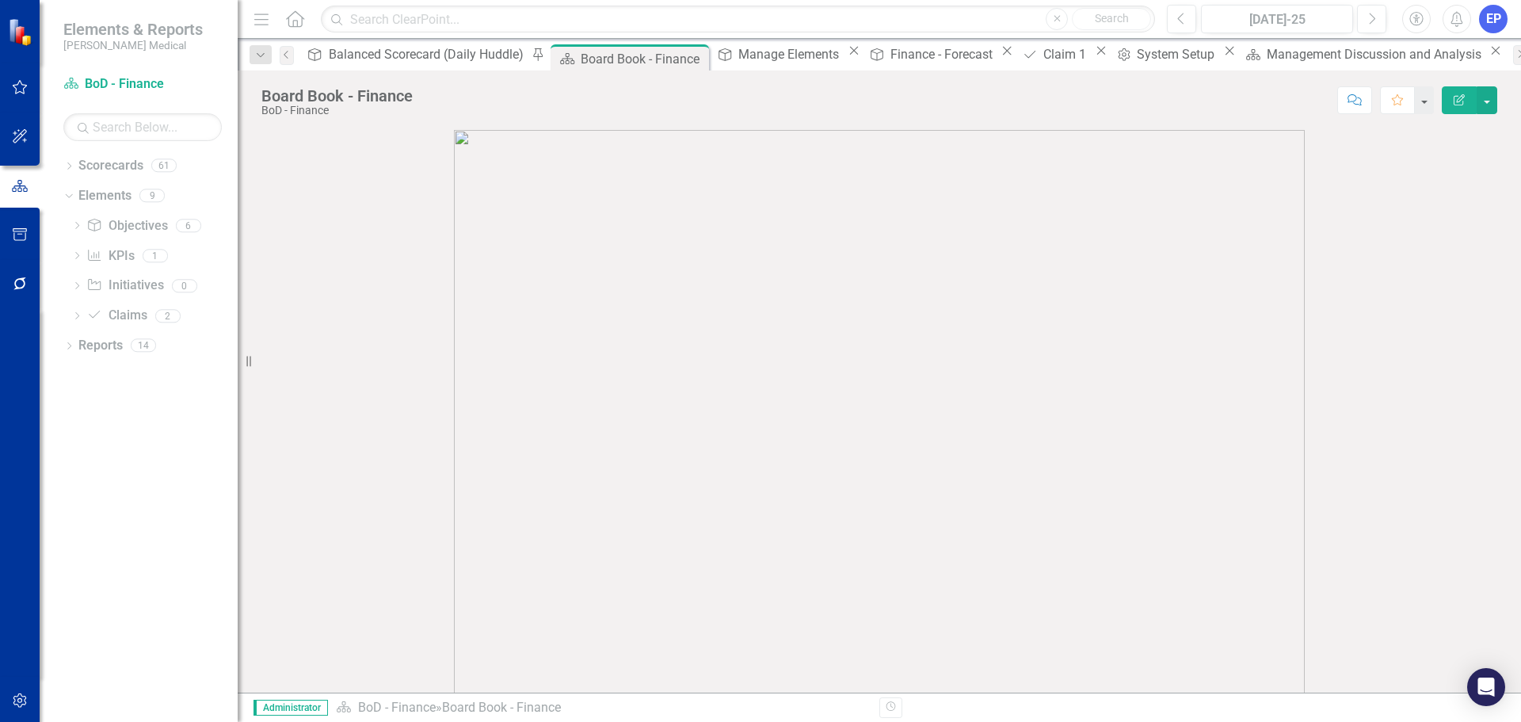
click at [998, 57] on div "Close" at bounding box center [1008, 50] width 20 height 13
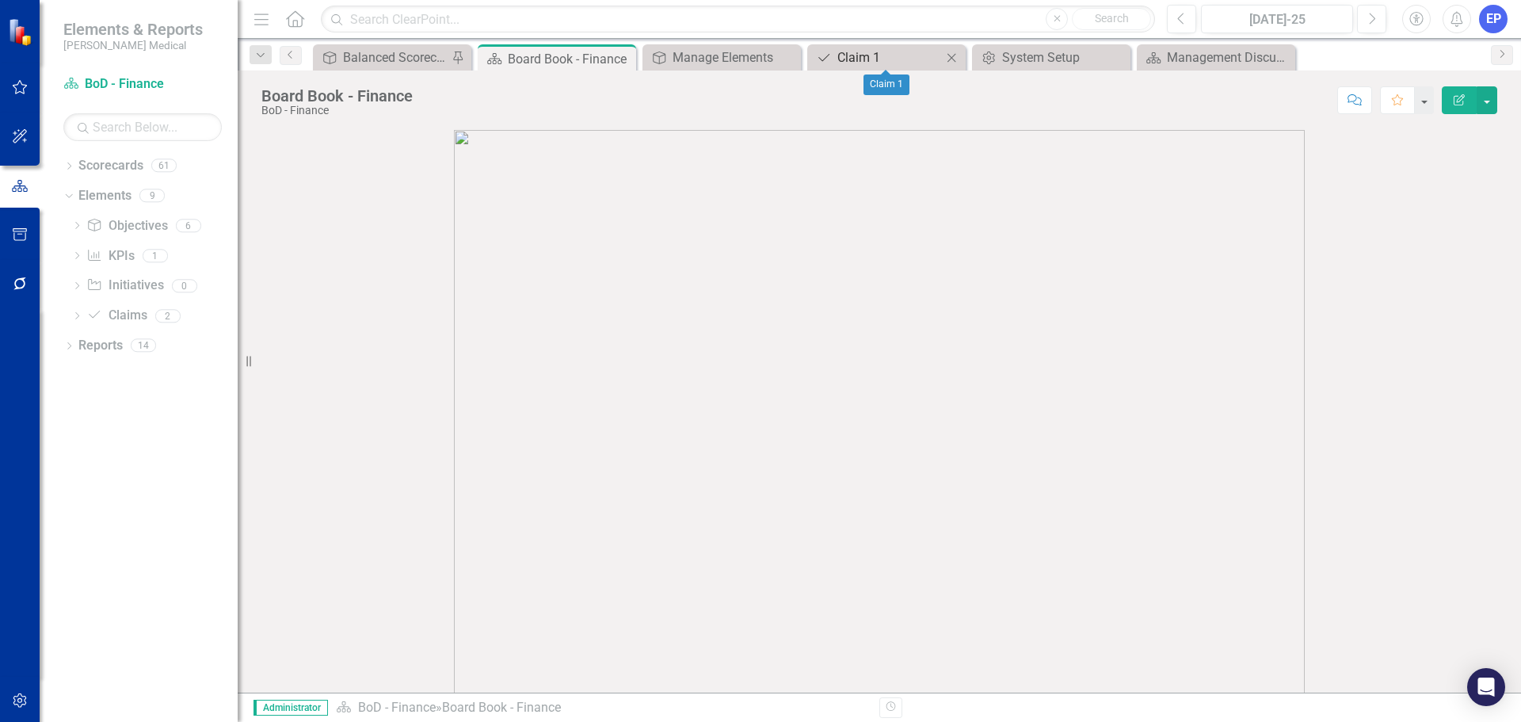
click at [904, 55] on div "Claim 1" at bounding box center [889, 58] width 105 height 20
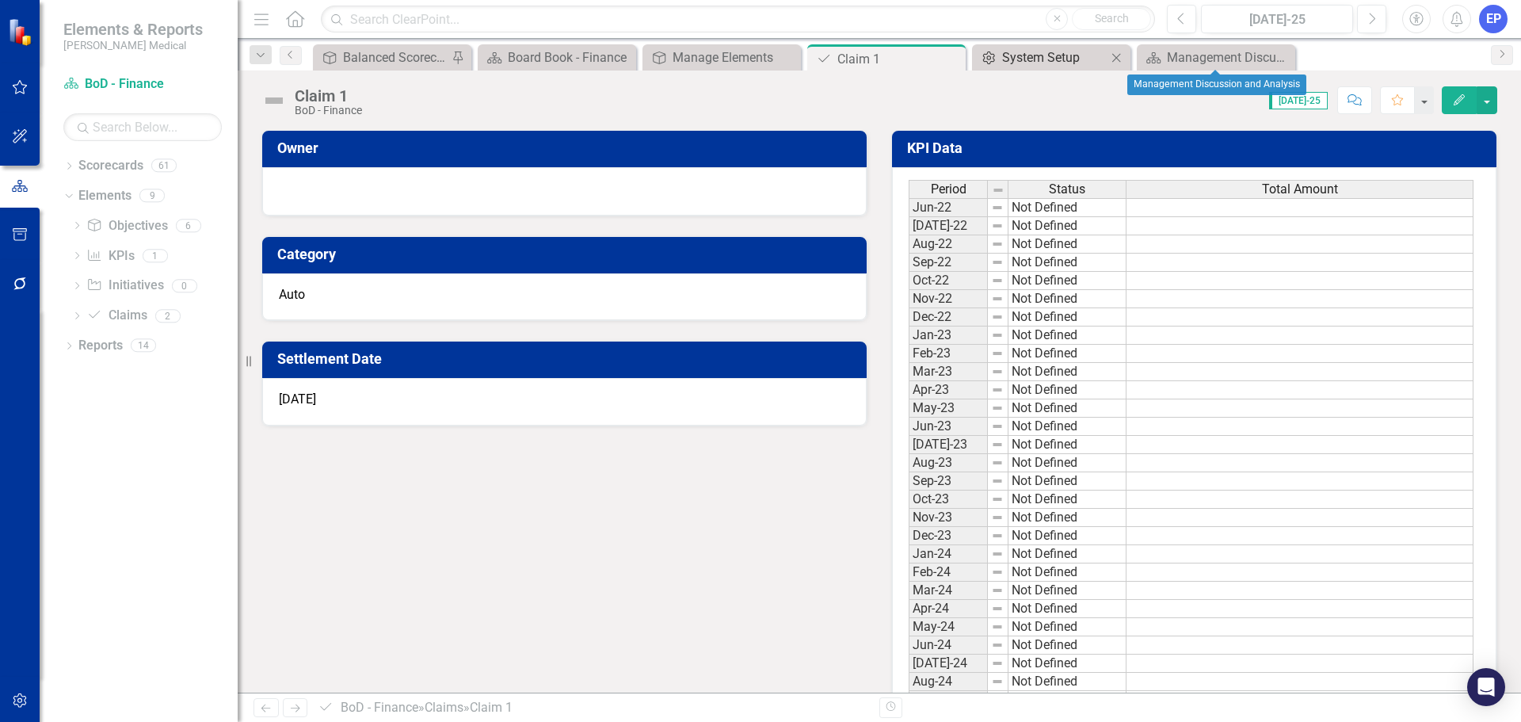
click at [1043, 65] on div "System Setup" at bounding box center [1054, 58] width 105 height 20
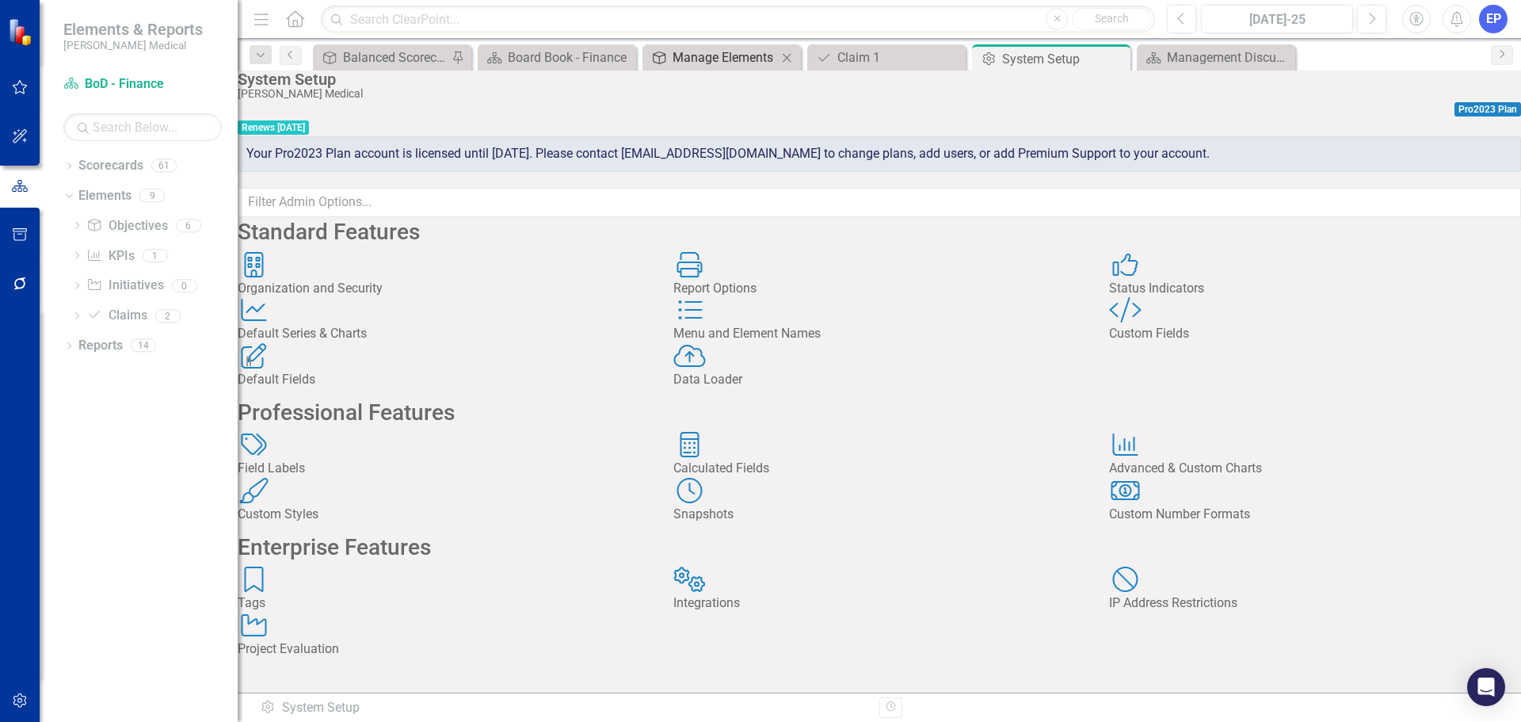
click at [695, 63] on div "Manage Elements" at bounding box center [725, 58] width 105 height 20
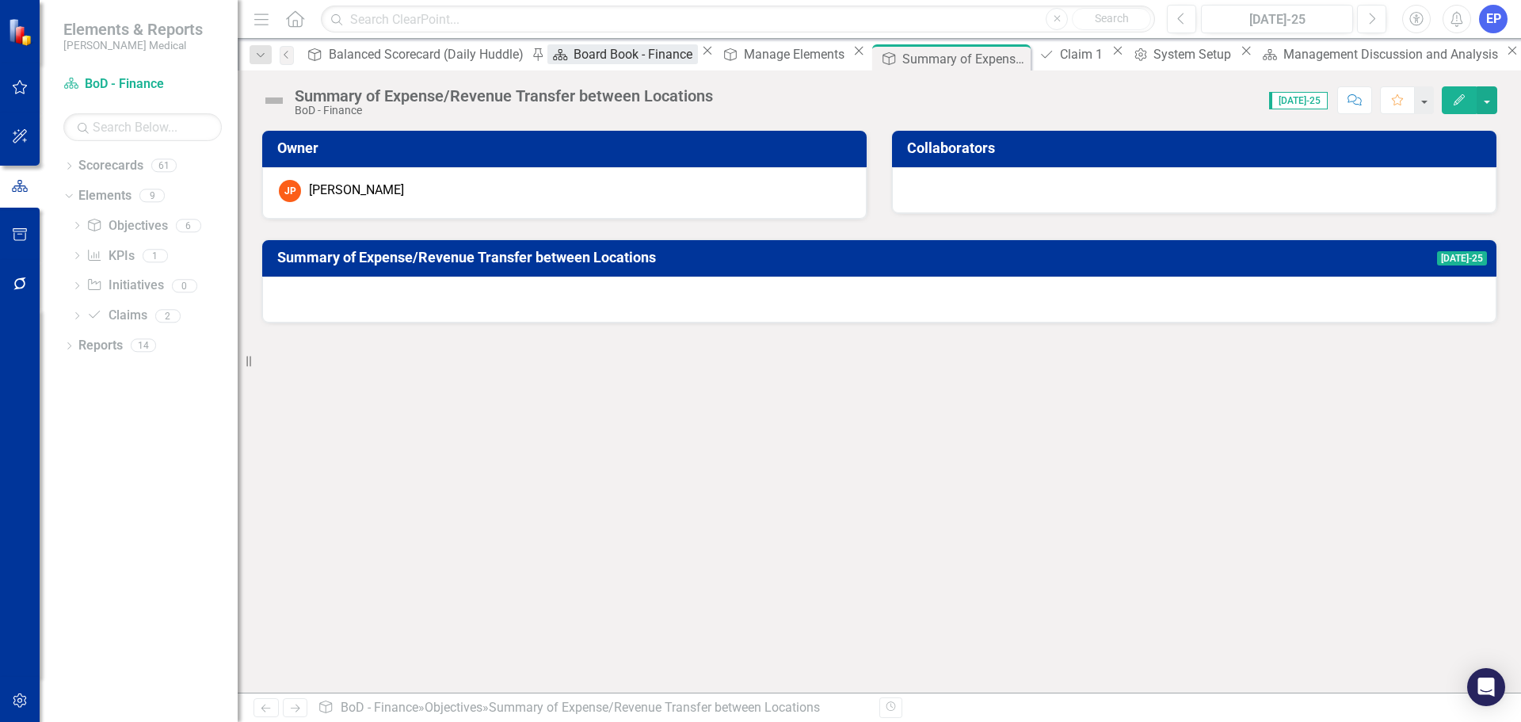
click at [574, 55] on div "Board Book - Finance" at bounding box center [636, 54] width 124 height 20
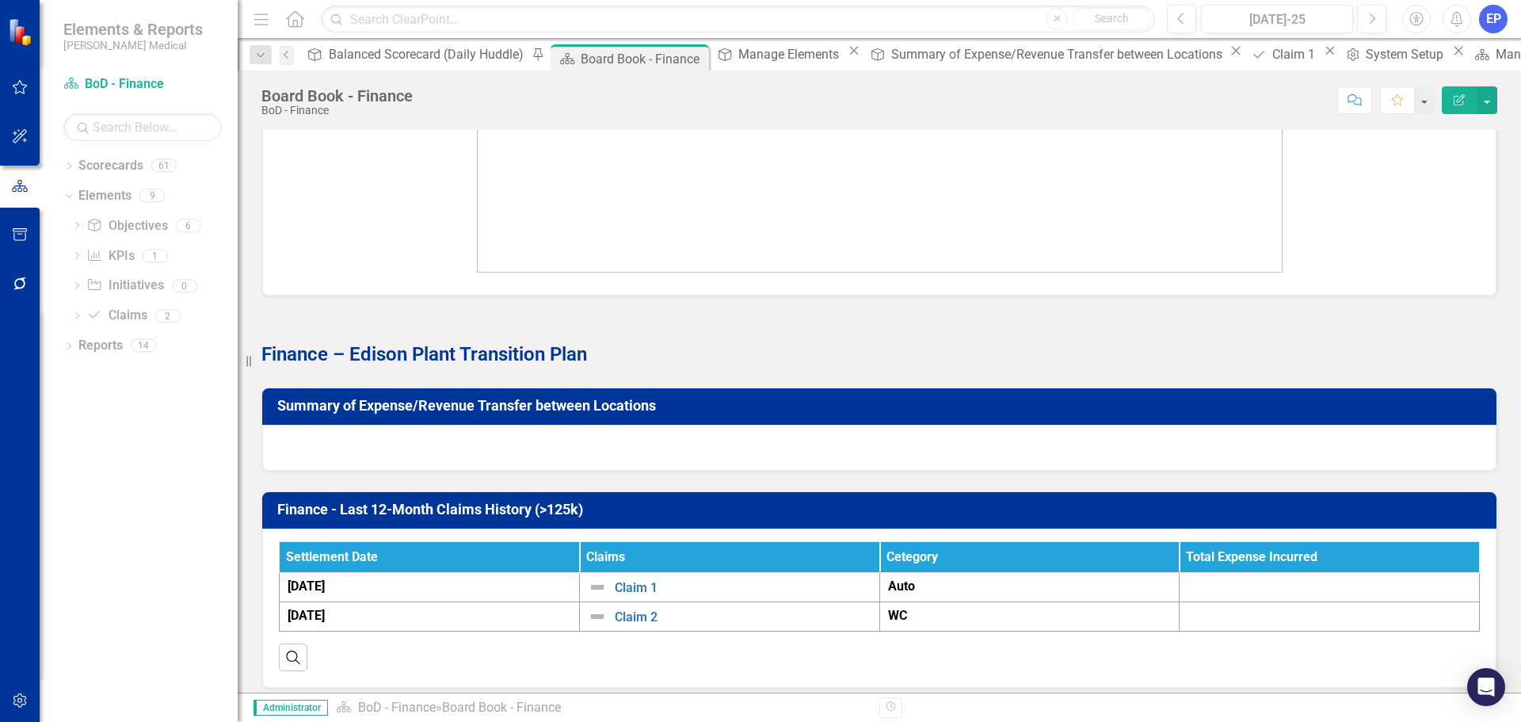
scroll to position [4992, 0]
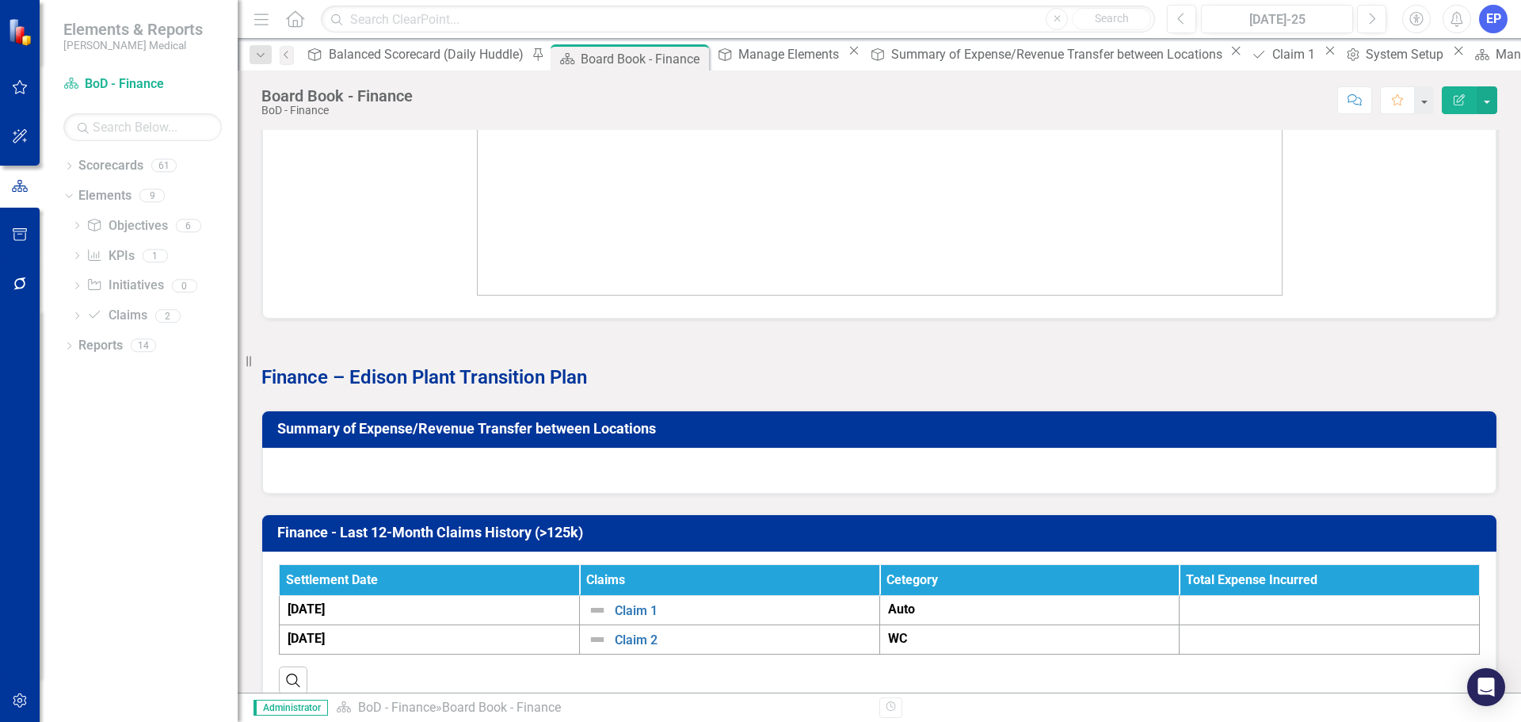
click at [401, 383] on strong "Finance – Edison Plant Transition Plan" at bounding box center [424, 377] width 326 height 22
click at [566, 362] on p "Finance – Edison Plant Transition Plan" at bounding box center [879, 376] width 1236 height 30
click at [565, 373] on strong "Finance – Edison Plant Transition Plan" at bounding box center [424, 377] width 326 height 22
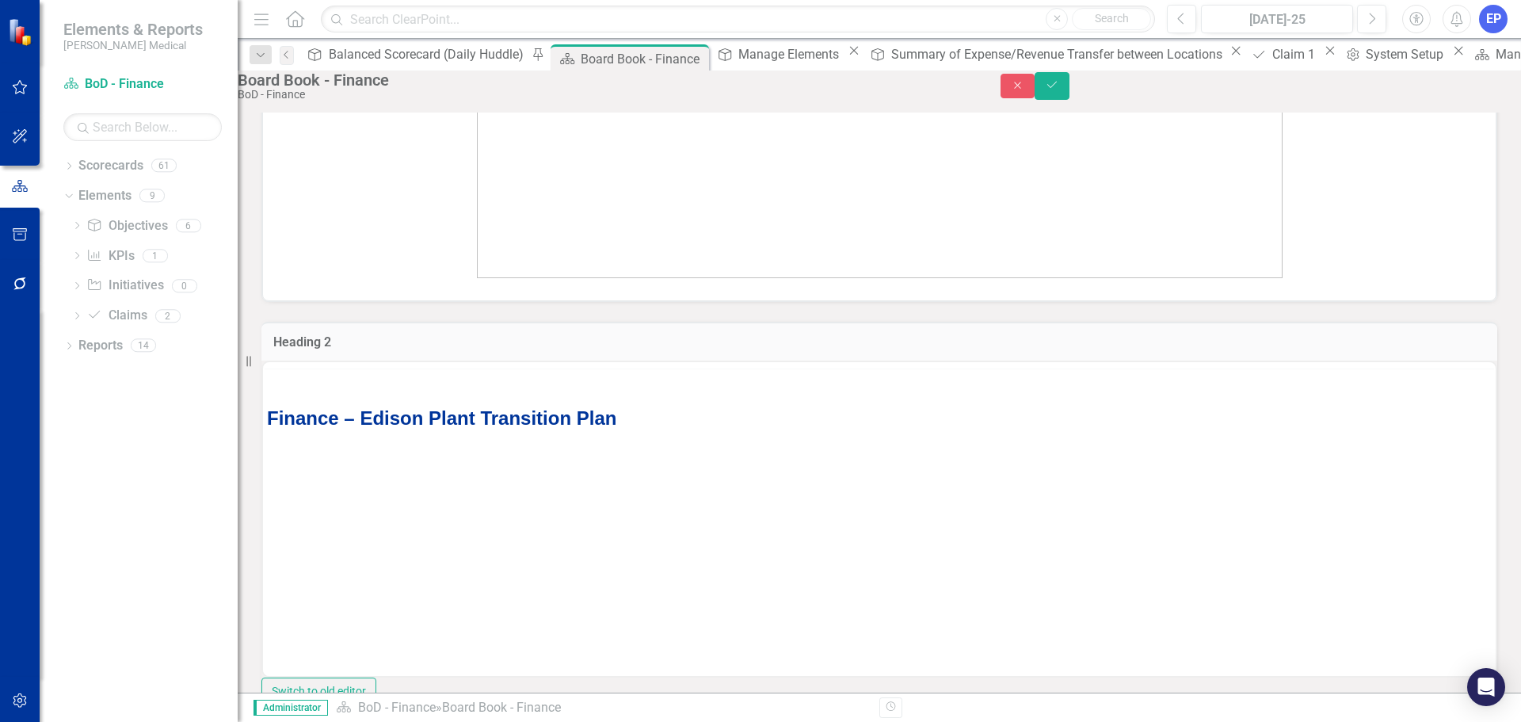
scroll to position [0, 0]
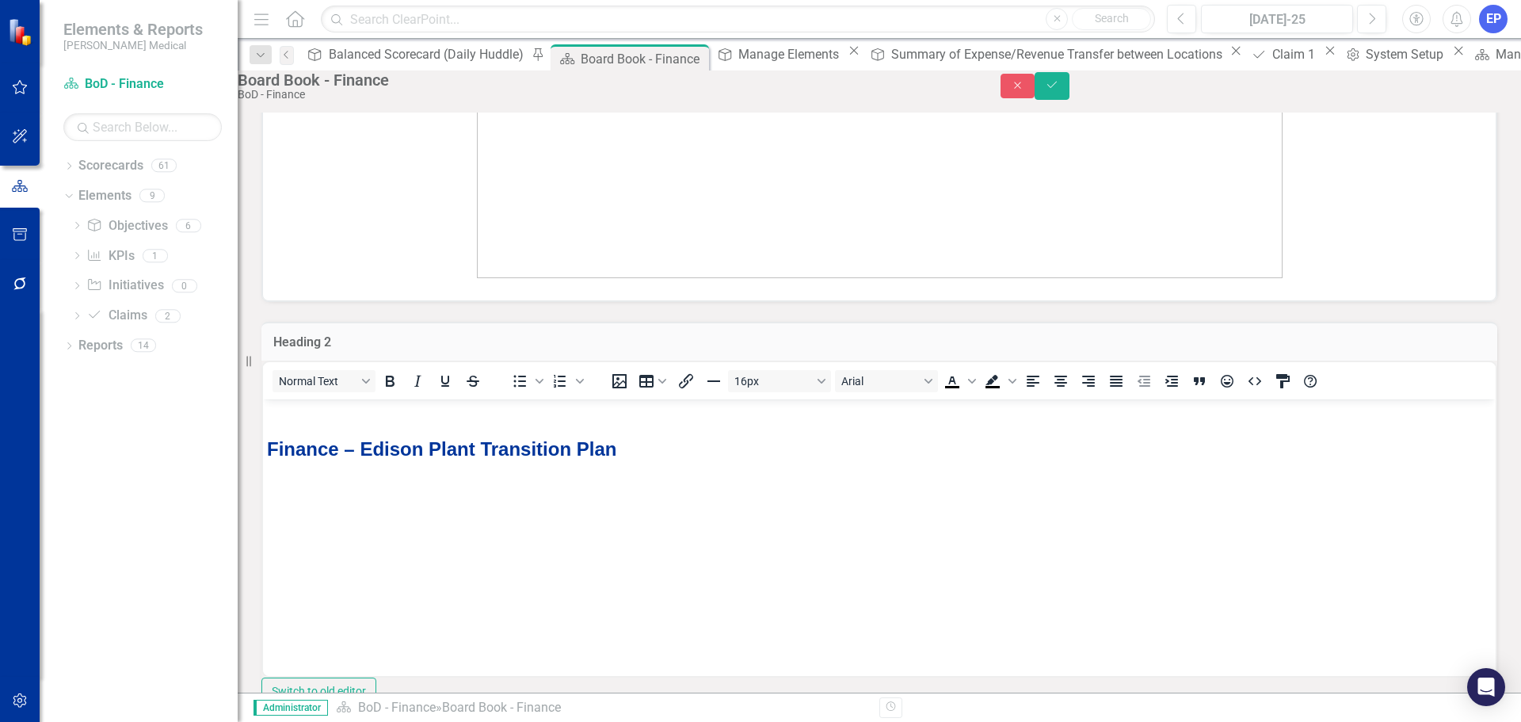
click at [583, 421] on p "Rich Text Area. Press ALT-0 for help." at bounding box center [879, 411] width 1225 height 19
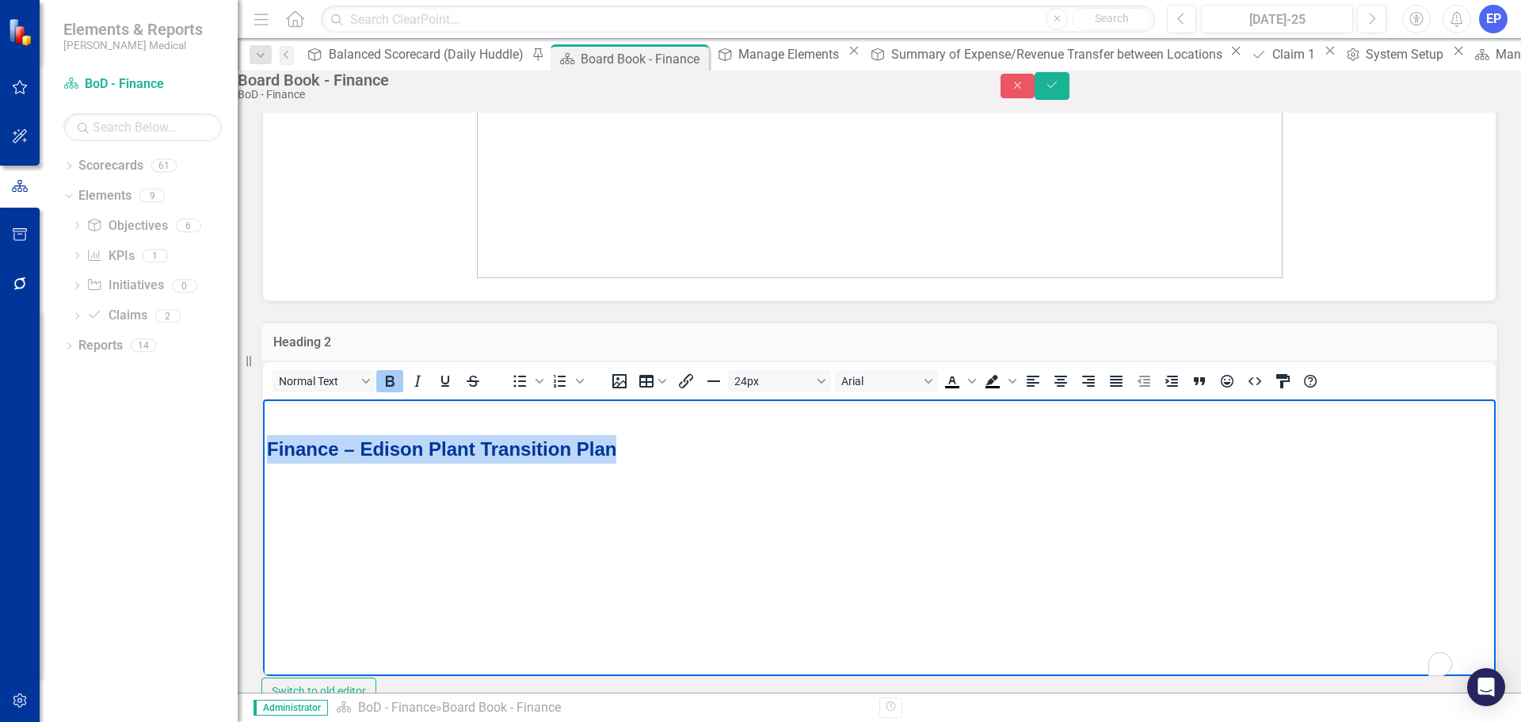
drag, startPoint x: 628, startPoint y: 446, endPoint x: 241, endPoint y: 422, distance: 388.2
click at [263, 422] on html "Finance – Edison Plant Transition Plan" at bounding box center [879, 518] width 1233 height 238
copy strong "Finance – Edison Plant Transition Plan"
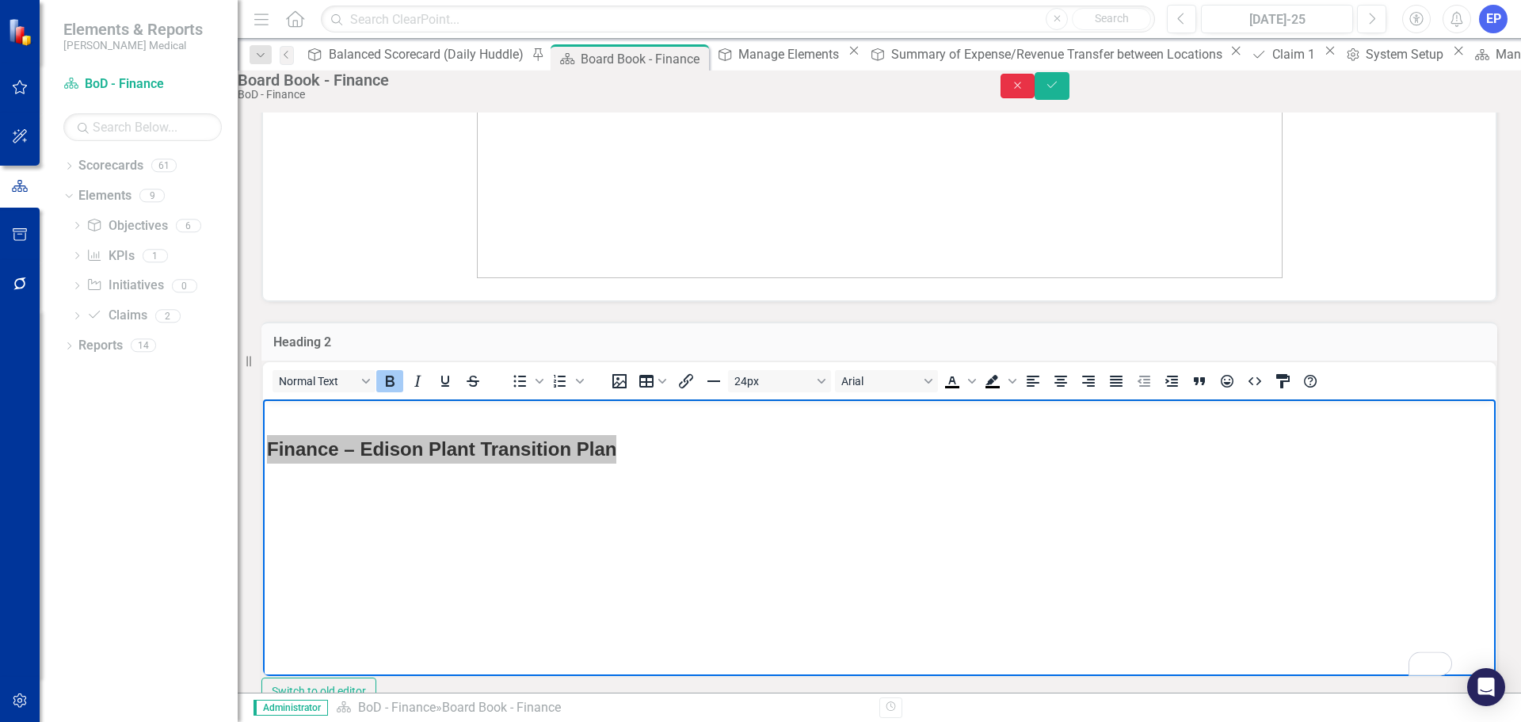
click at [1025, 91] on icon "Close" at bounding box center [1018, 85] width 14 height 11
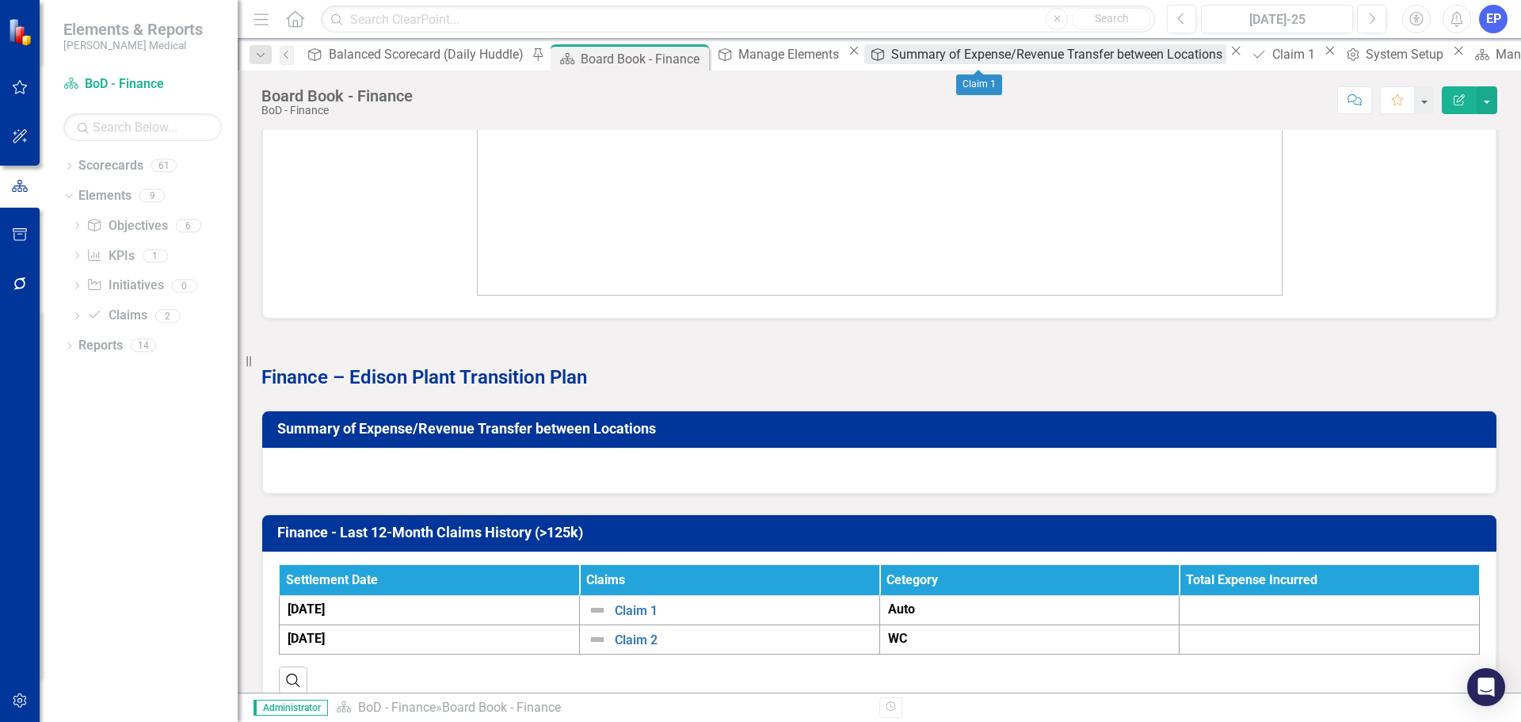
click at [891, 60] on div "Summary of Expense/Revenue Transfer between Locations" at bounding box center [1058, 54] width 335 height 20
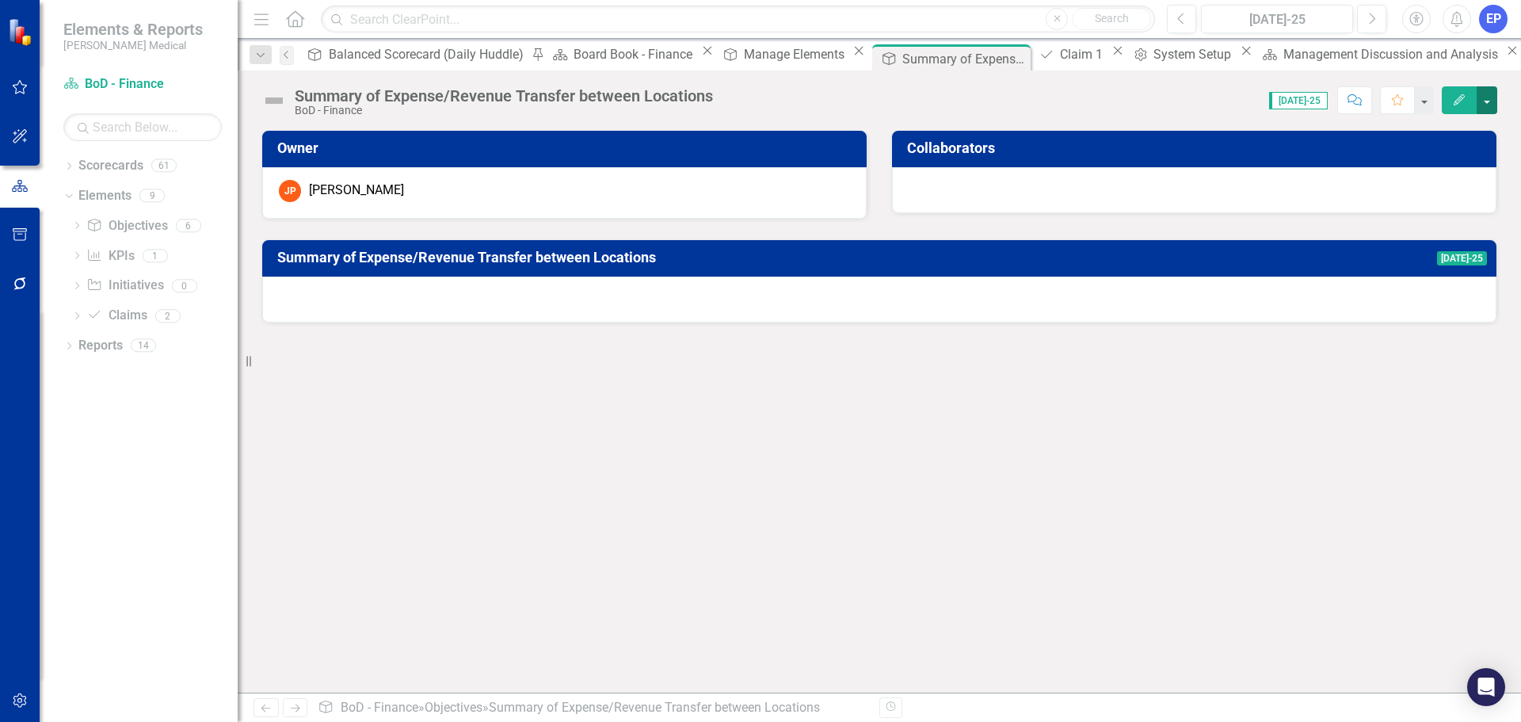
click at [1490, 99] on button "button" at bounding box center [1487, 100] width 21 height 28
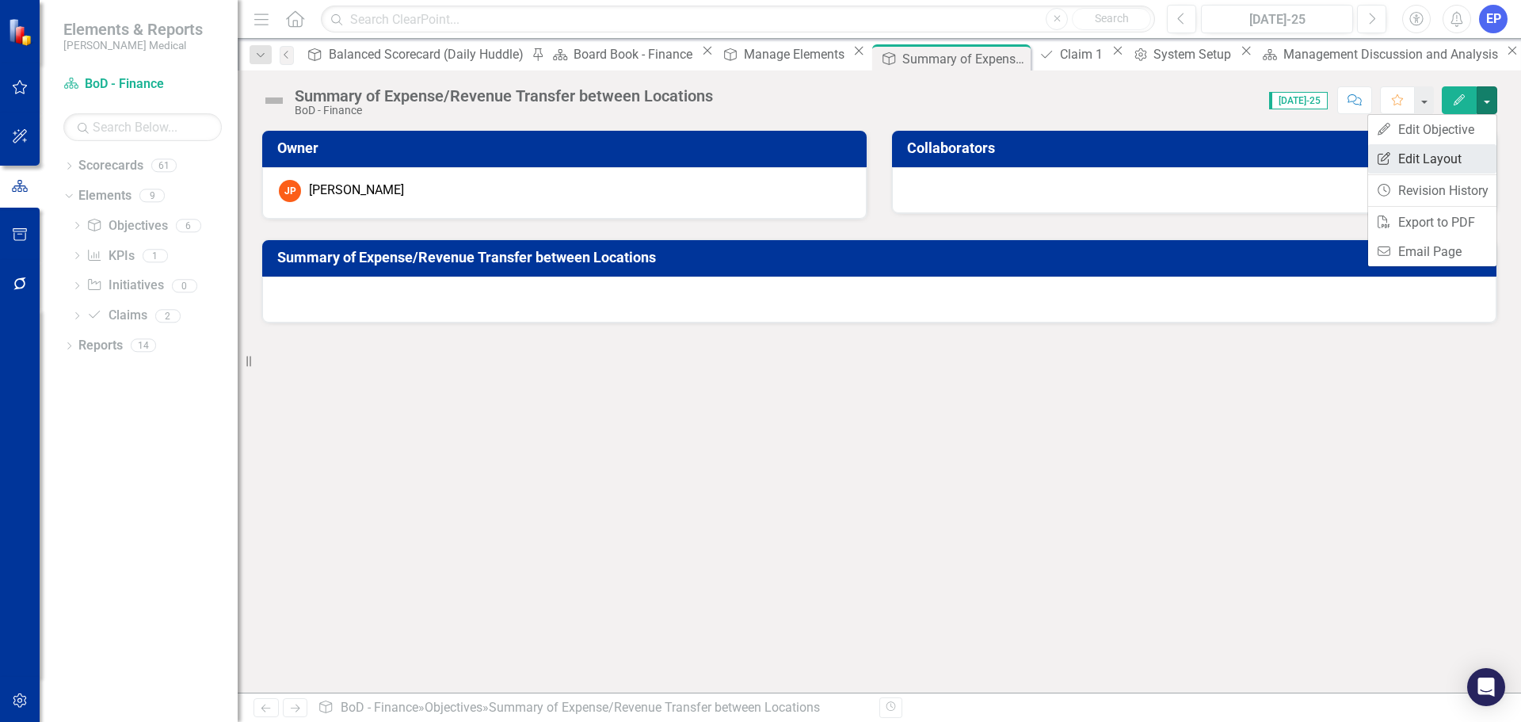
click at [1451, 153] on link "Edit Report Edit Layout" at bounding box center [1432, 158] width 128 height 29
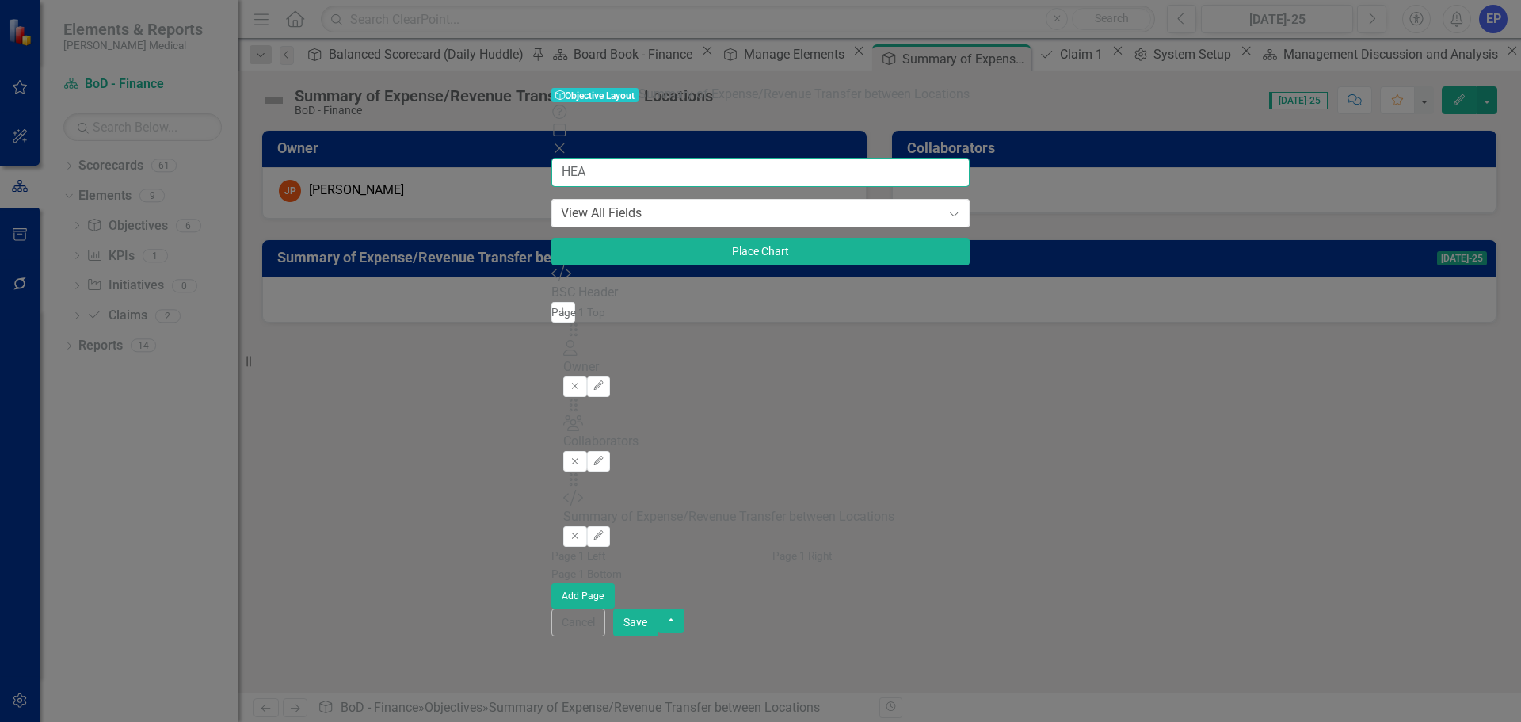
type input "HEAD"
drag, startPoint x: 261, startPoint y: 73, endPoint x: 96, endPoint y: 75, distance: 165.6
click at [551, 86] on div "Objective Objective Layout Summary of Expense/Revenue Transfer between Location…" at bounding box center [760, 361] width 418 height 551
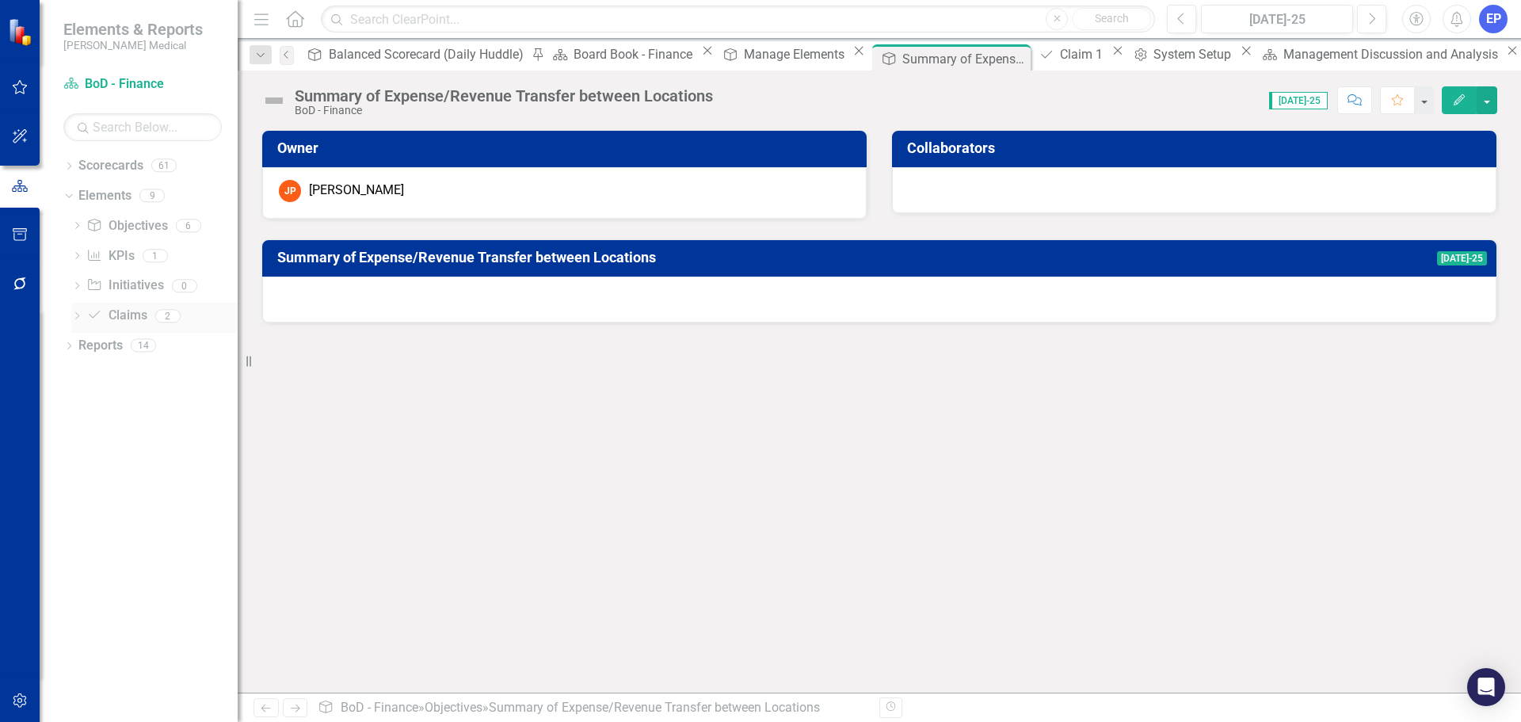
click at [118, 316] on link "Claim Claims" at bounding box center [116, 316] width 60 height 18
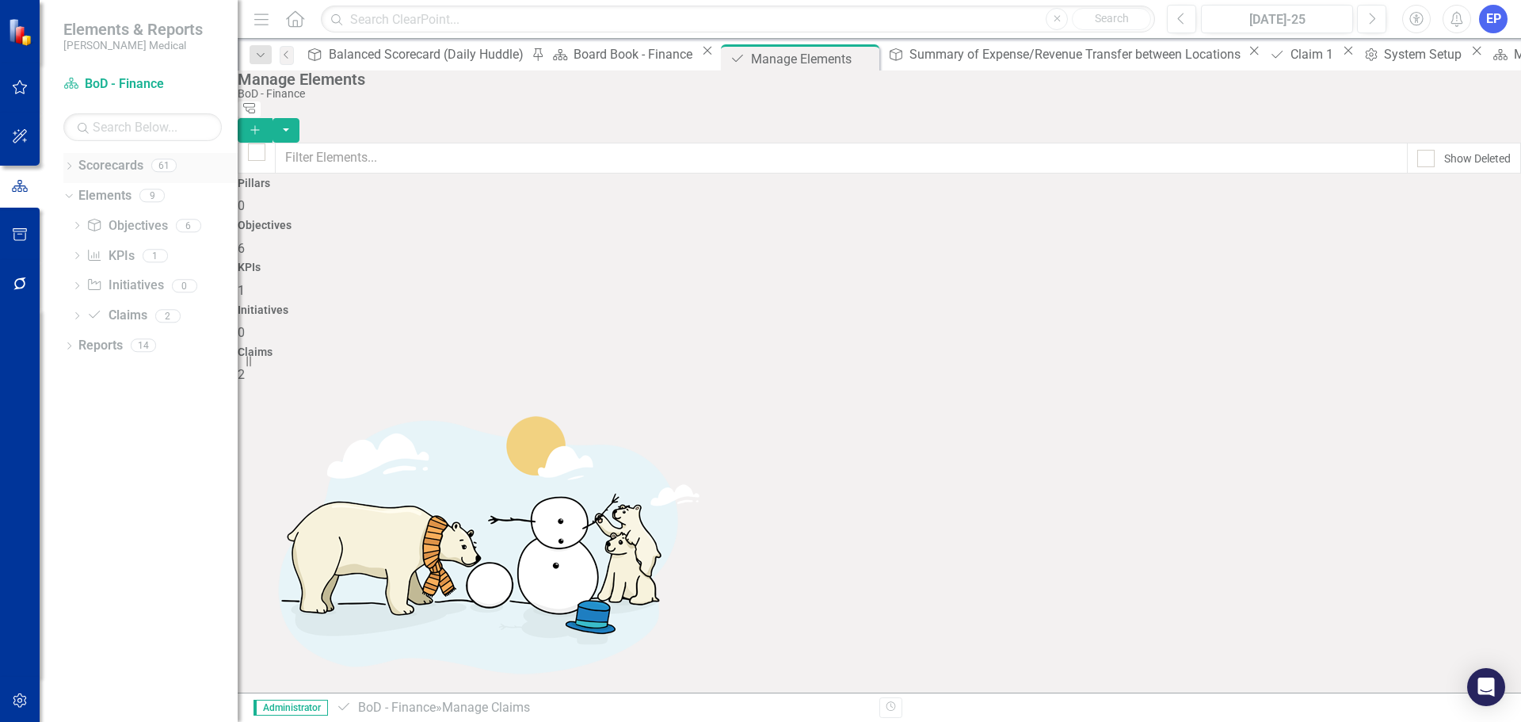
click at [70, 167] on icon at bounding box center [69, 165] width 4 height 7
click at [25, 688] on button "button" at bounding box center [20, 701] width 36 height 33
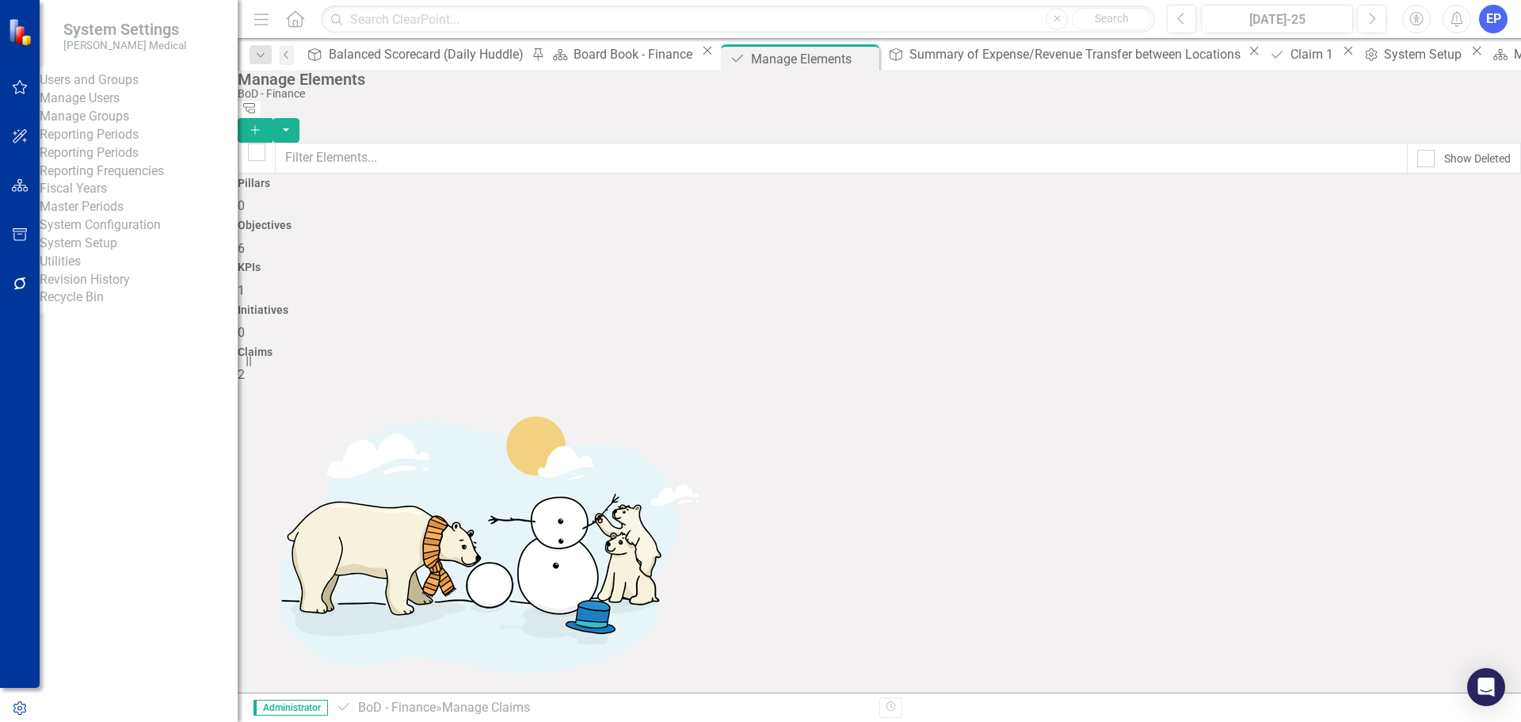
click at [105, 253] on link "System Setup" at bounding box center [139, 244] width 198 height 18
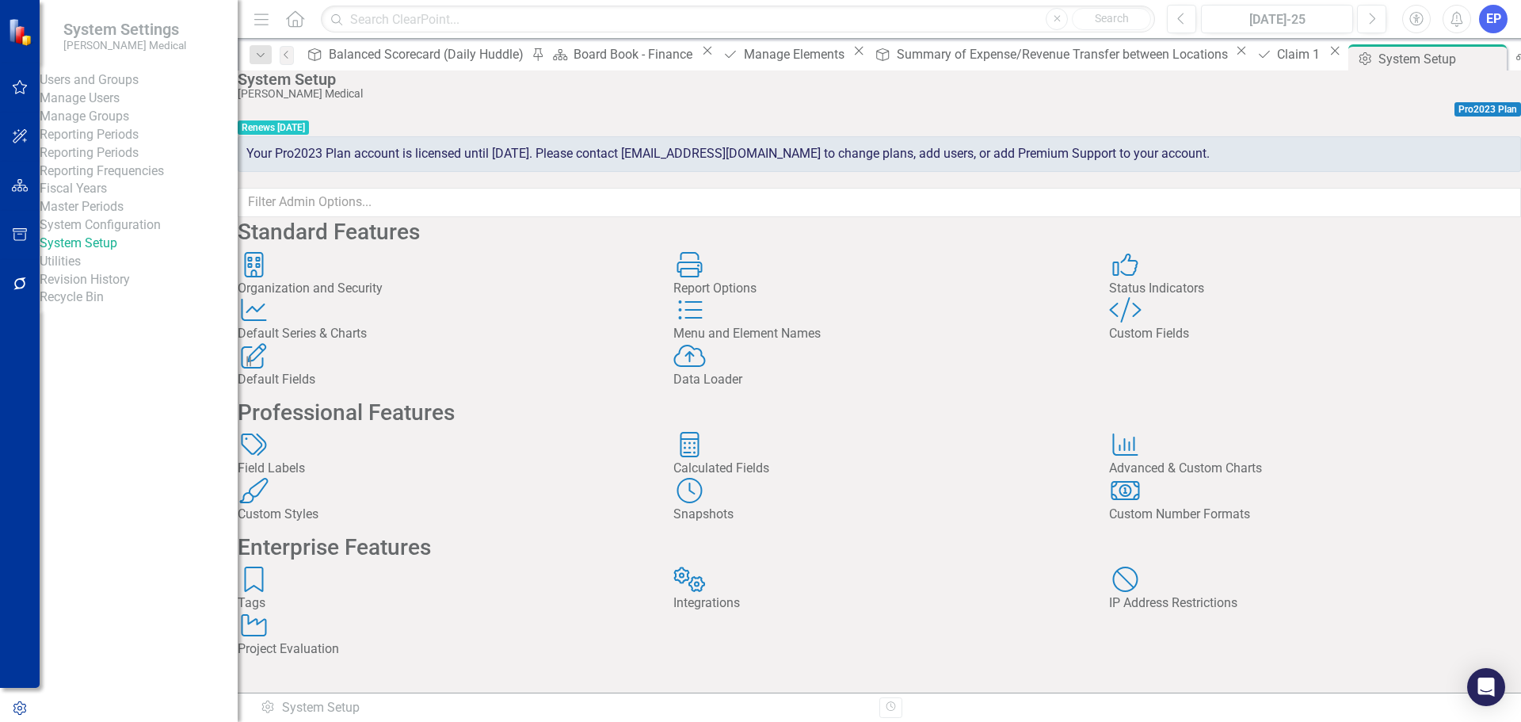
click at [1157, 343] on div "Custom Style Custom Fields" at bounding box center [1315, 320] width 412 height 46
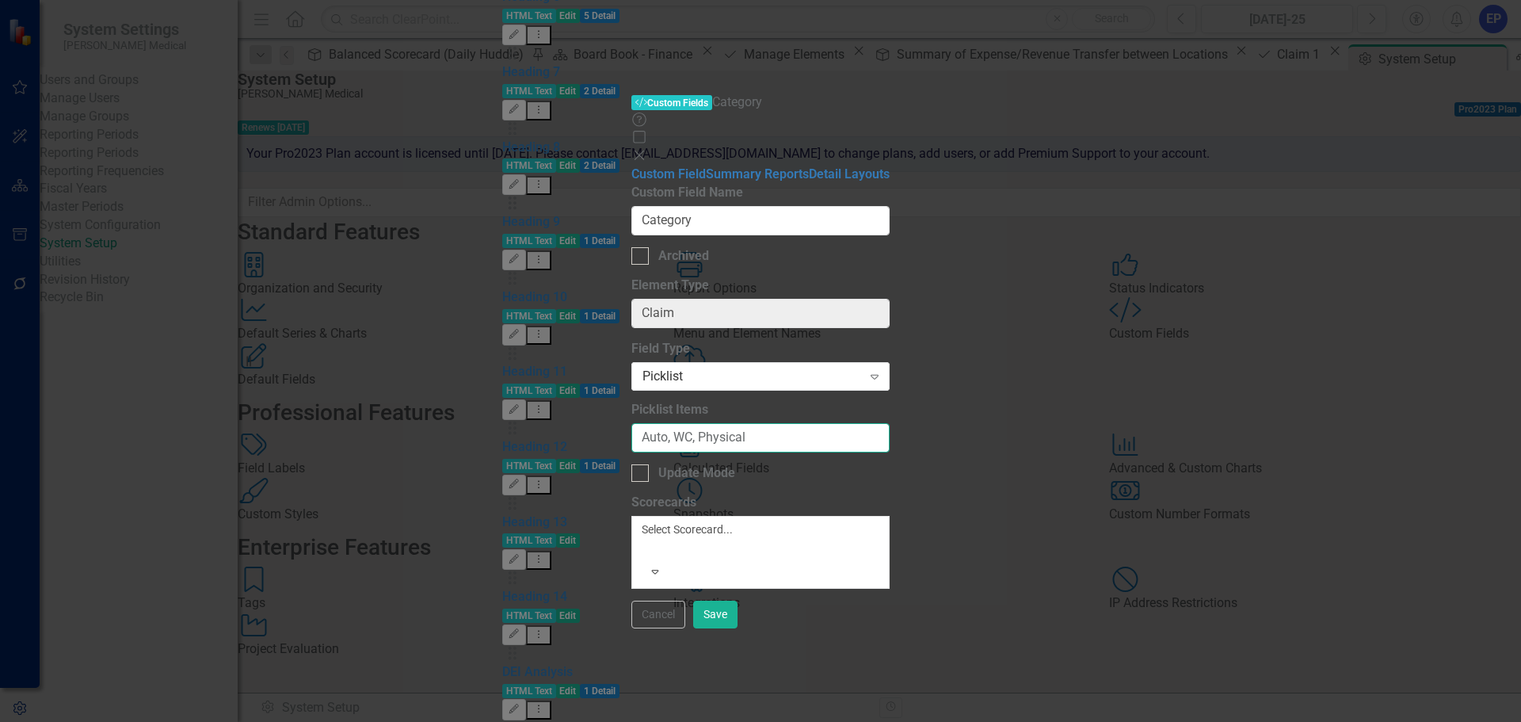
click at [724, 423] on input "Auto, WC, Physical" at bounding box center [760, 437] width 258 height 29
click at [631, 423] on input "Auto, WC, Physical" at bounding box center [760, 437] width 258 height 29
click at [662, 423] on input "Auto, Workers C, Physical" at bounding box center [760, 437] width 258 height 29
type input "Auto, Workers Compensation, Physical, General Liability"
click at [738, 628] on button "Save" at bounding box center [715, 615] width 44 height 28
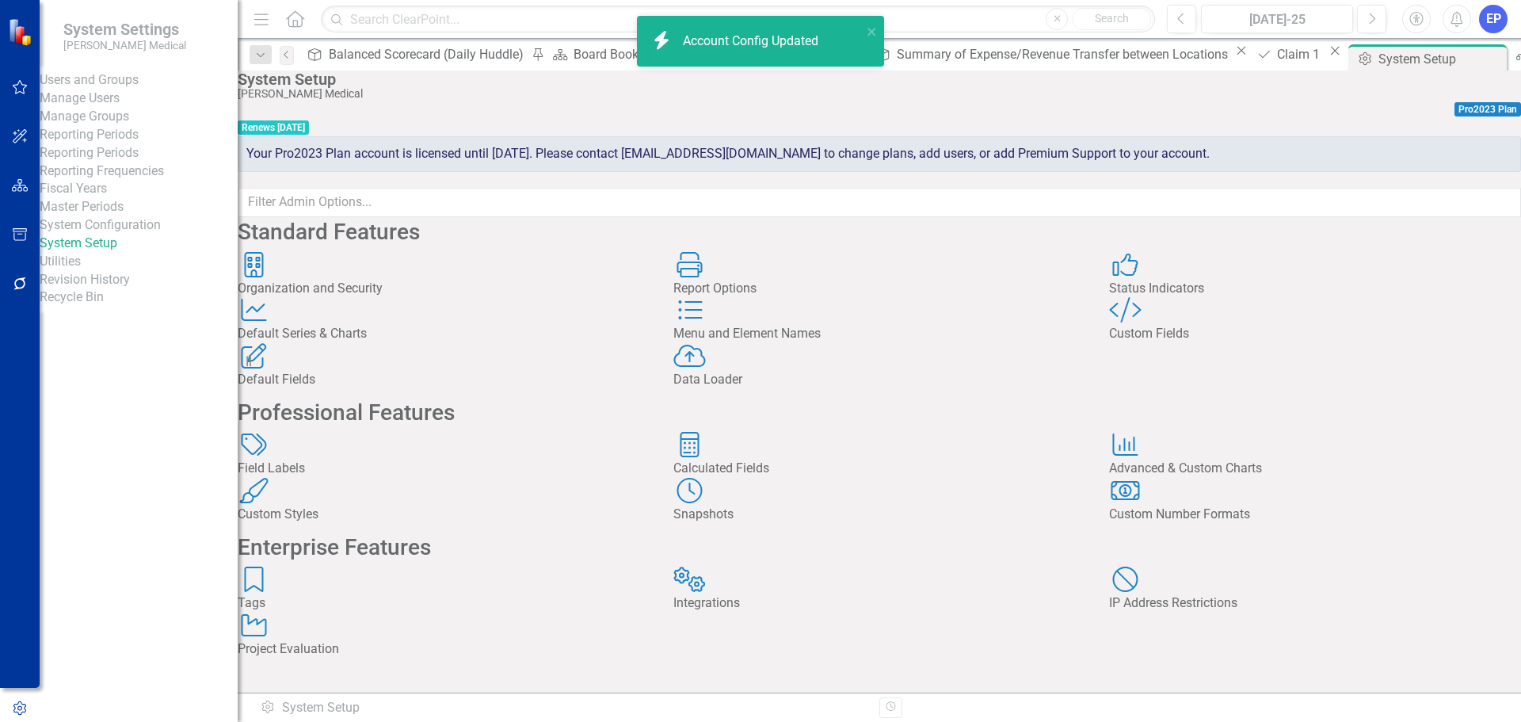
click at [1172, 343] on div "Custom Fields" at bounding box center [1315, 334] width 412 height 18
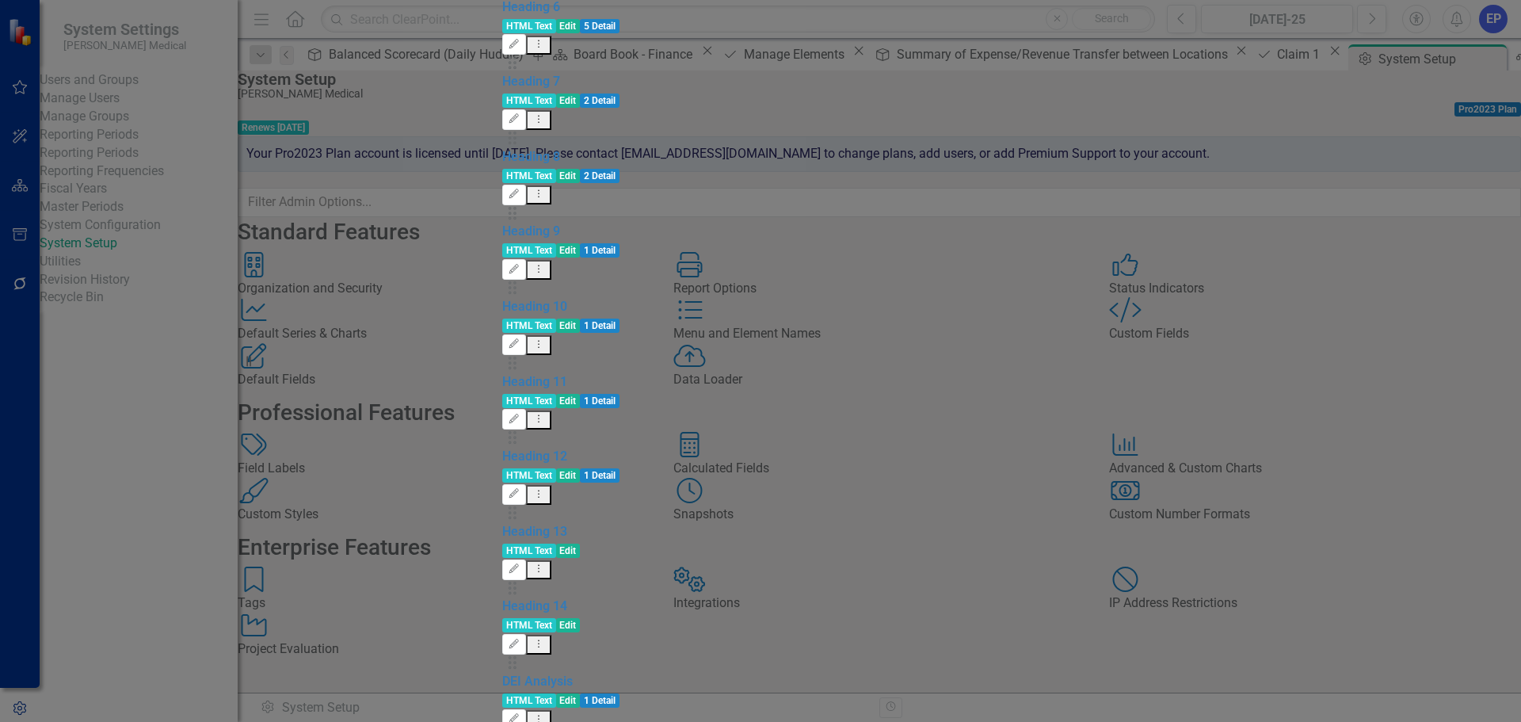
type input "h"
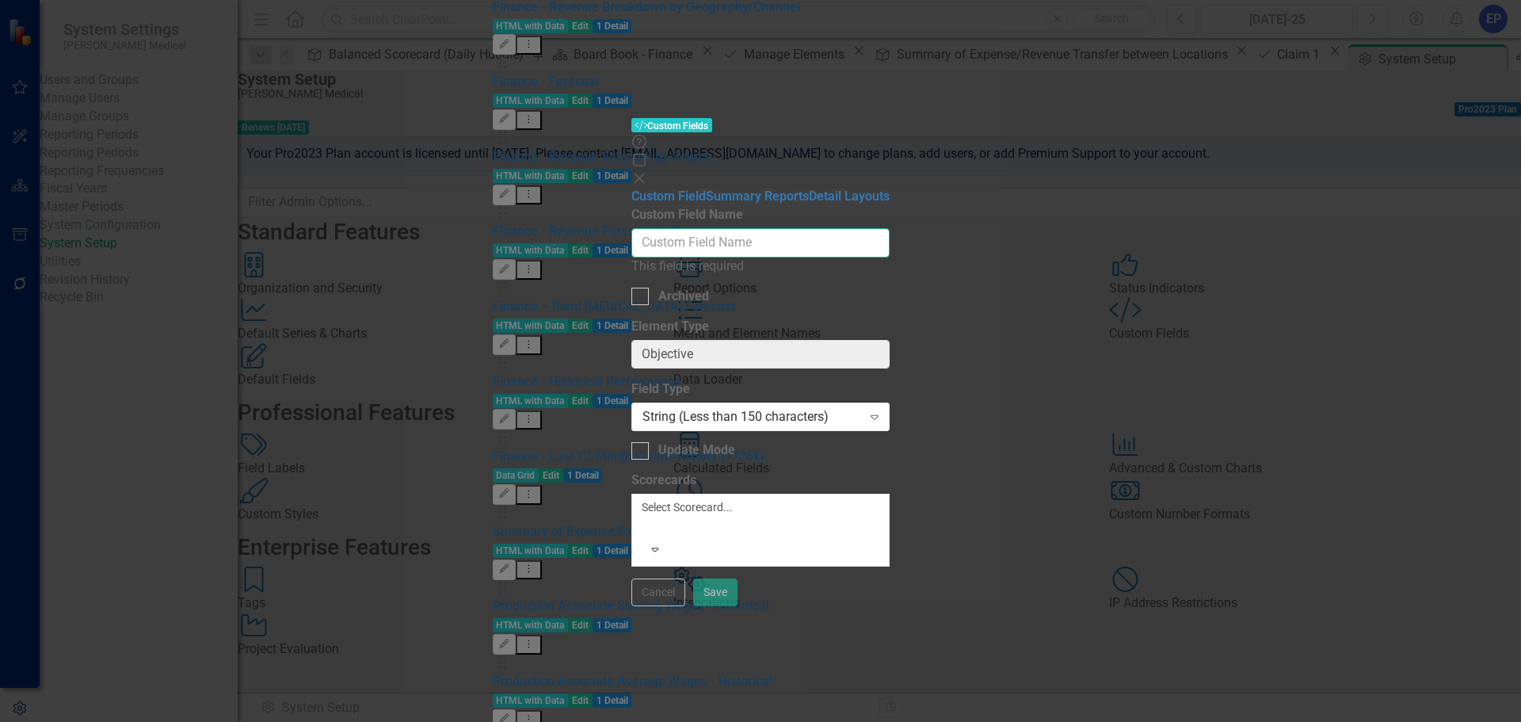
click at [829, 228] on input "Custom Field Name" at bounding box center [760, 242] width 258 height 29
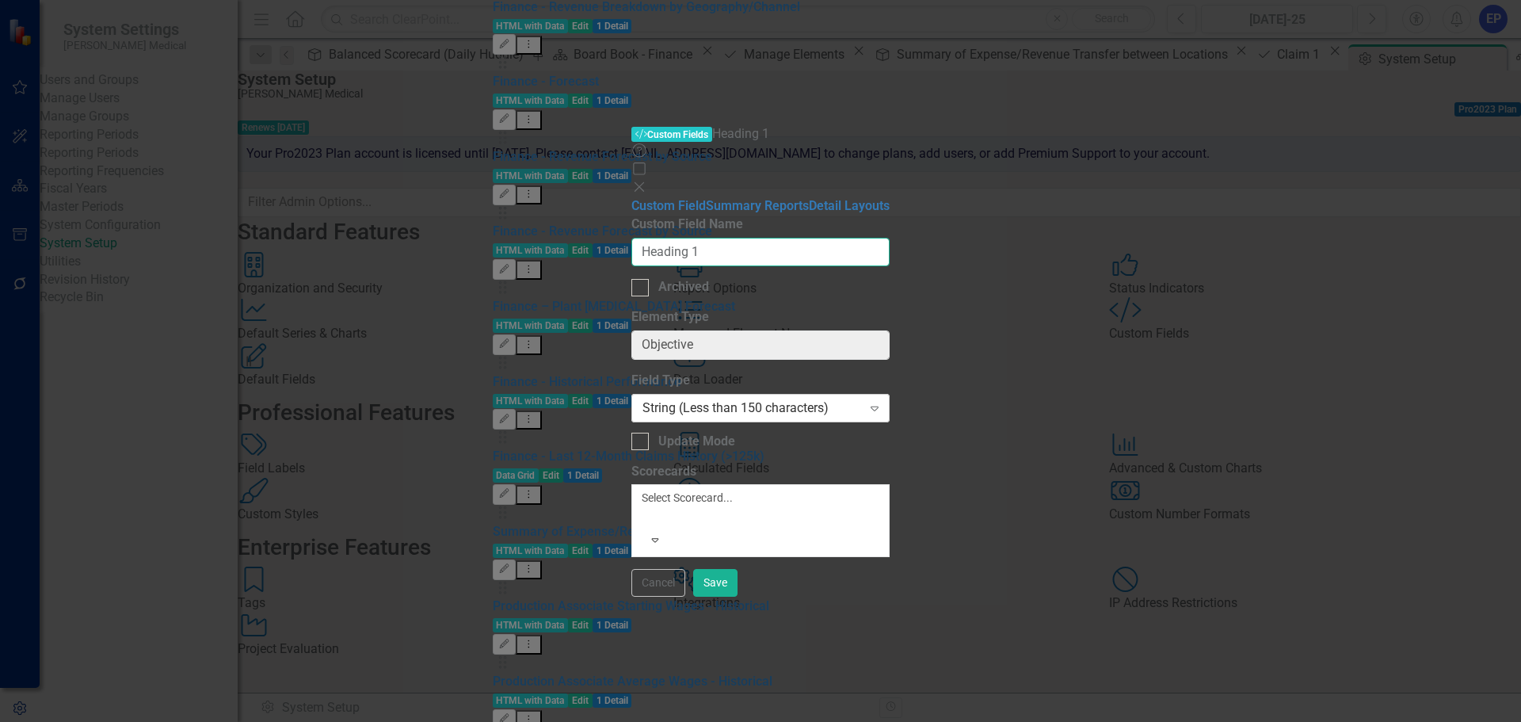
type input "Heading 1"
click at [643, 399] on div "String (Less than 150 characters)" at bounding box center [752, 408] width 219 height 18
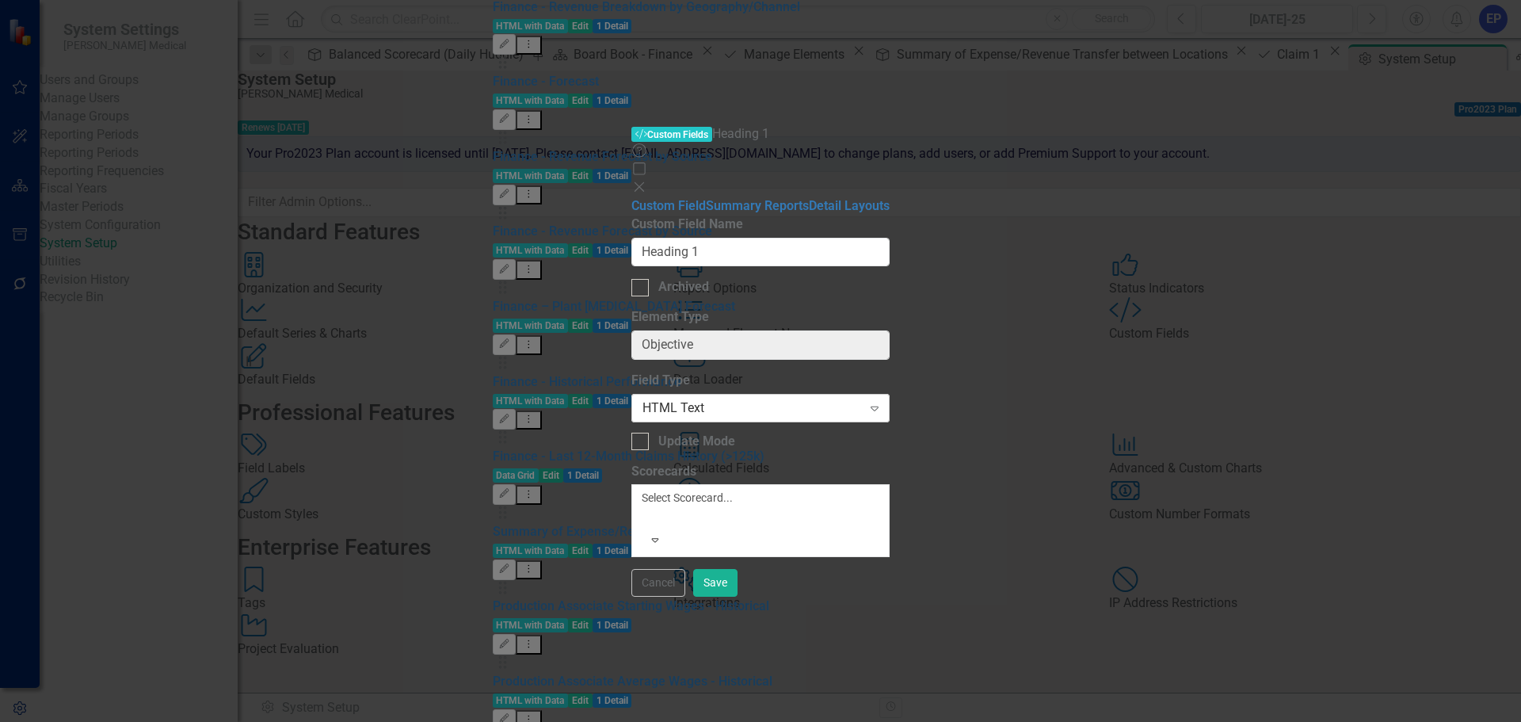
click at [643, 399] on div "HTML Text" at bounding box center [752, 408] width 219 height 18
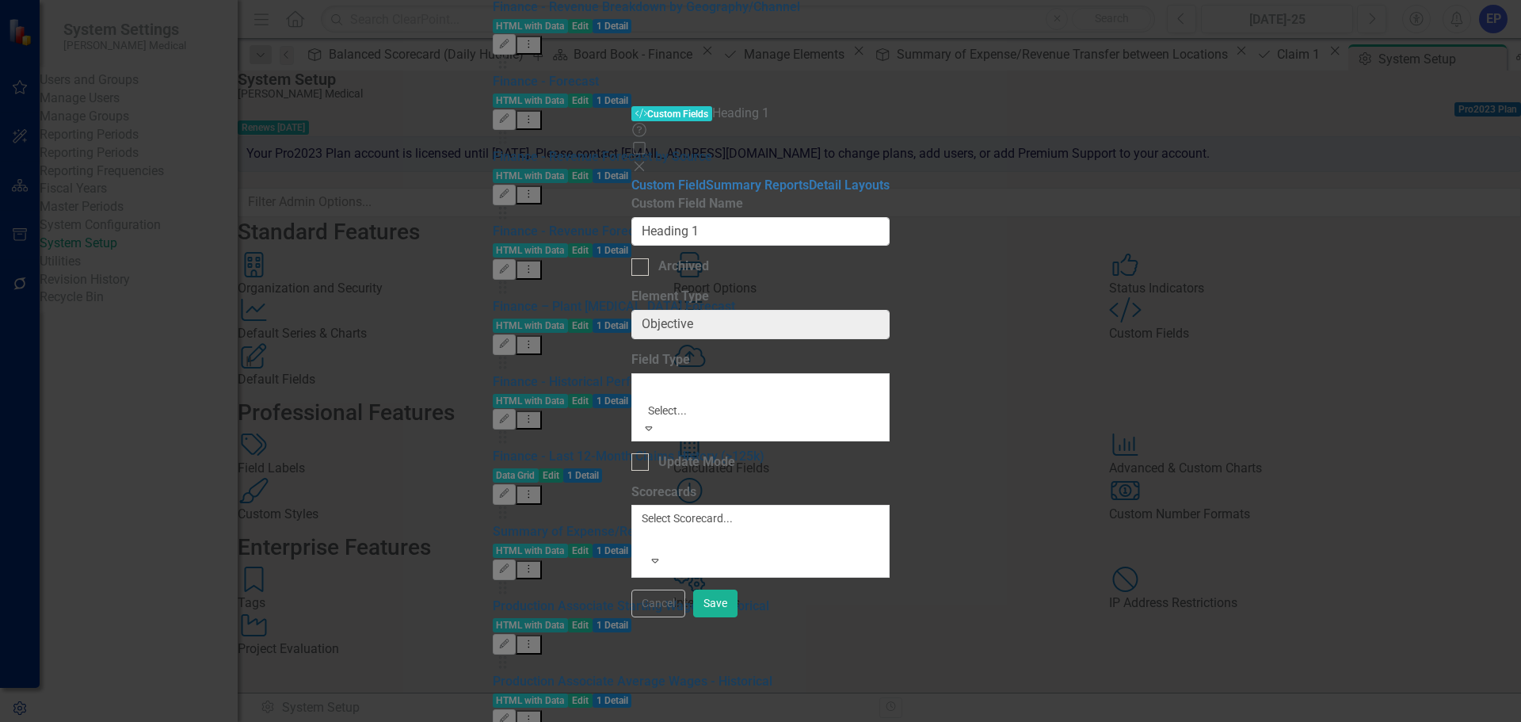
scroll to position [52, 0]
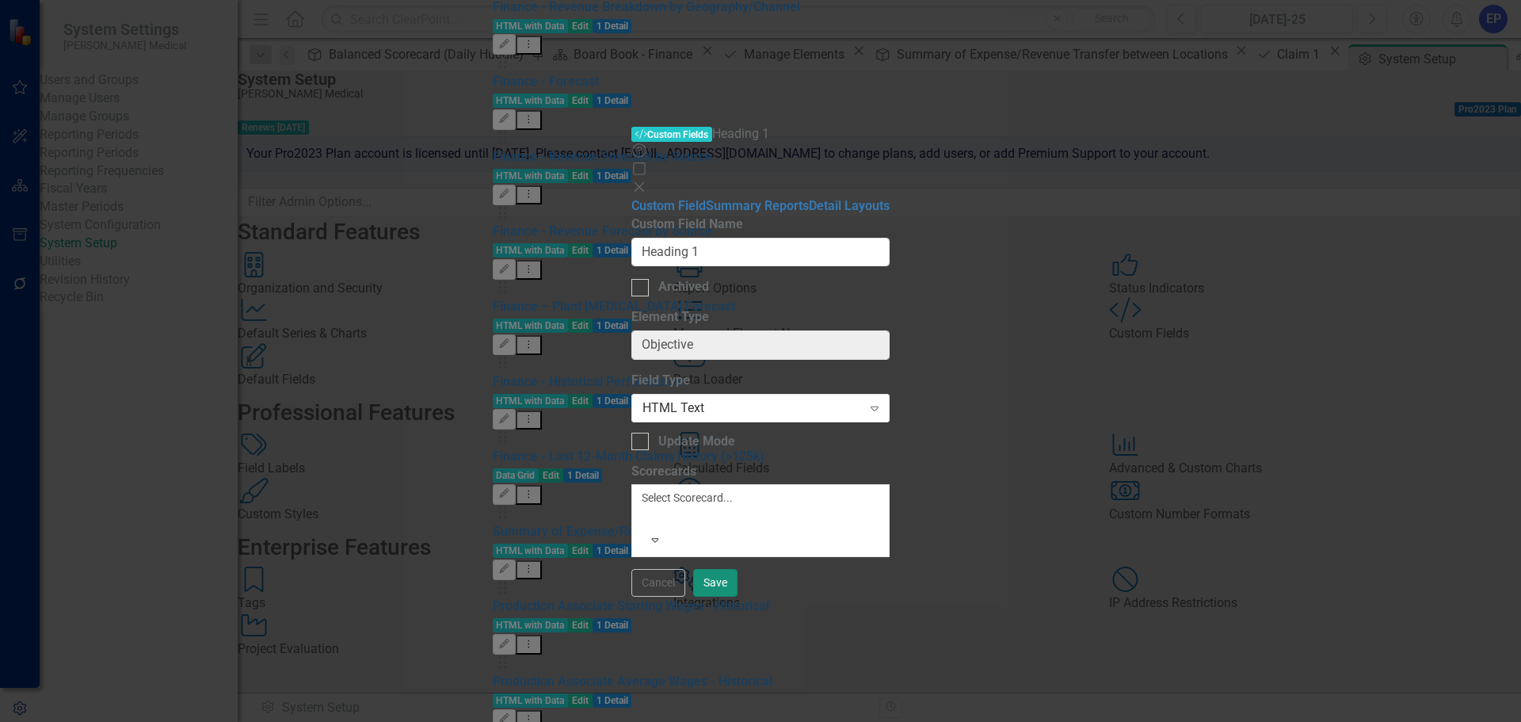
click at [738, 597] on button "Save" at bounding box center [715, 583] width 44 height 28
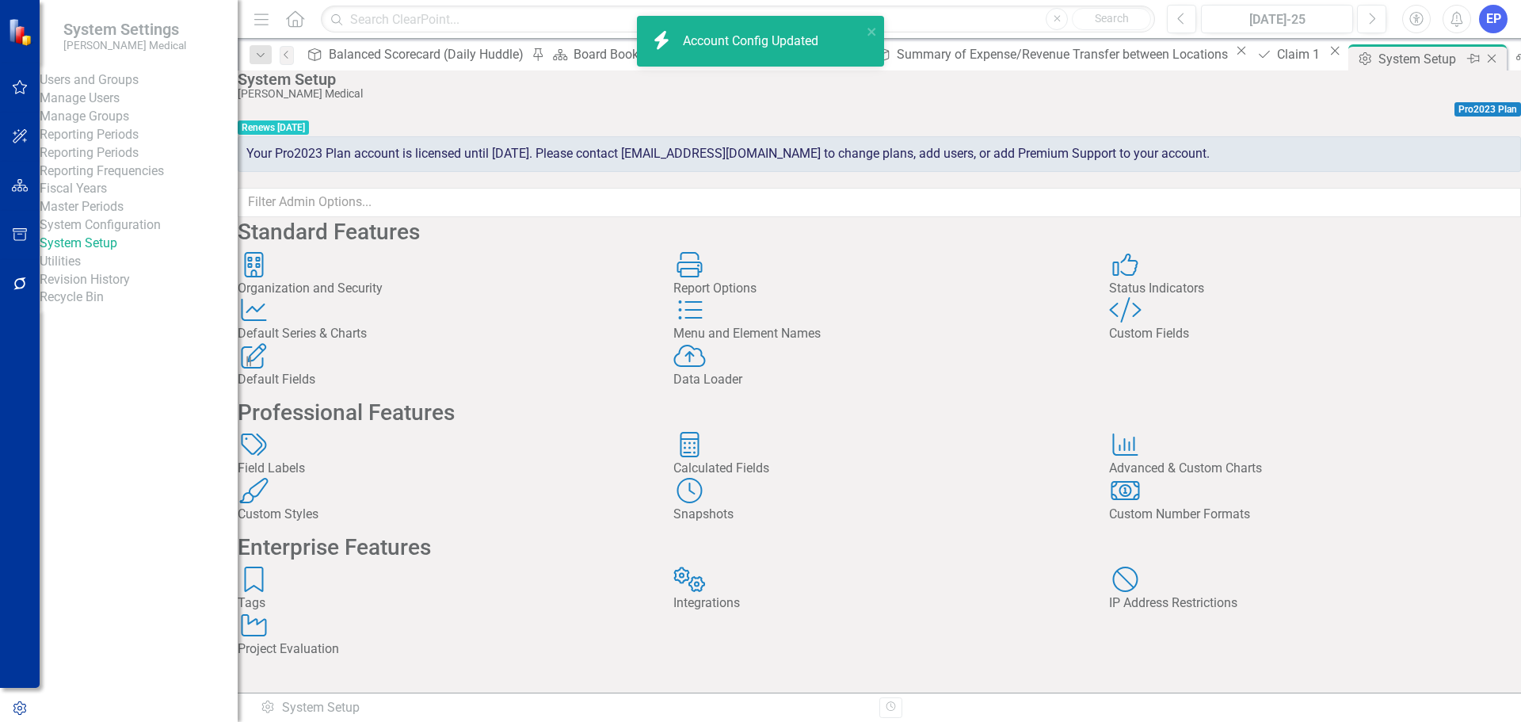
click at [1488, 61] on icon at bounding box center [1492, 59] width 9 height 9
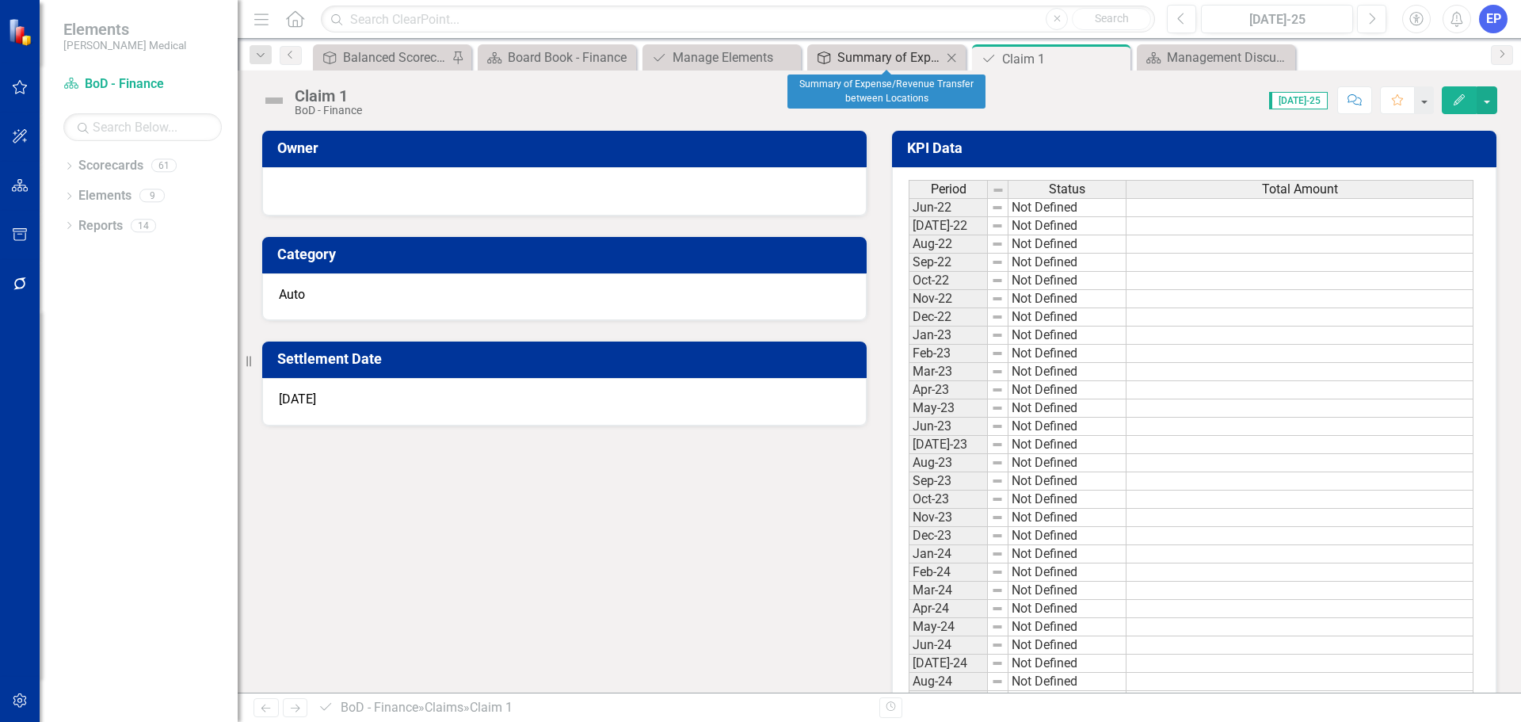
click at [871, 63] on div "Summary of Expense/Revenue Transfer between Locations" at bounding box center [889, 58] width 105 height 20
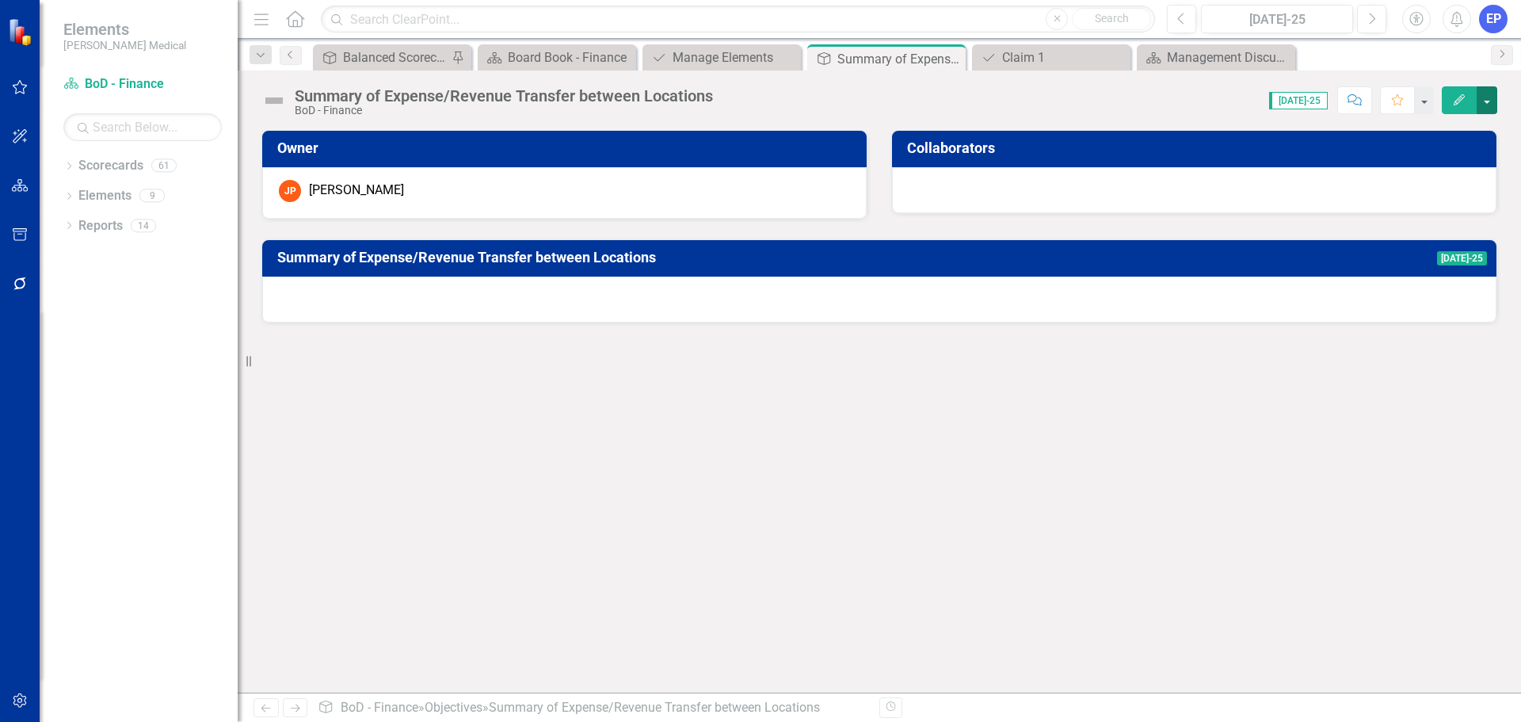
click at [1486, 104] on button "button" at bounding box center [1487, 100] width 21 height 28
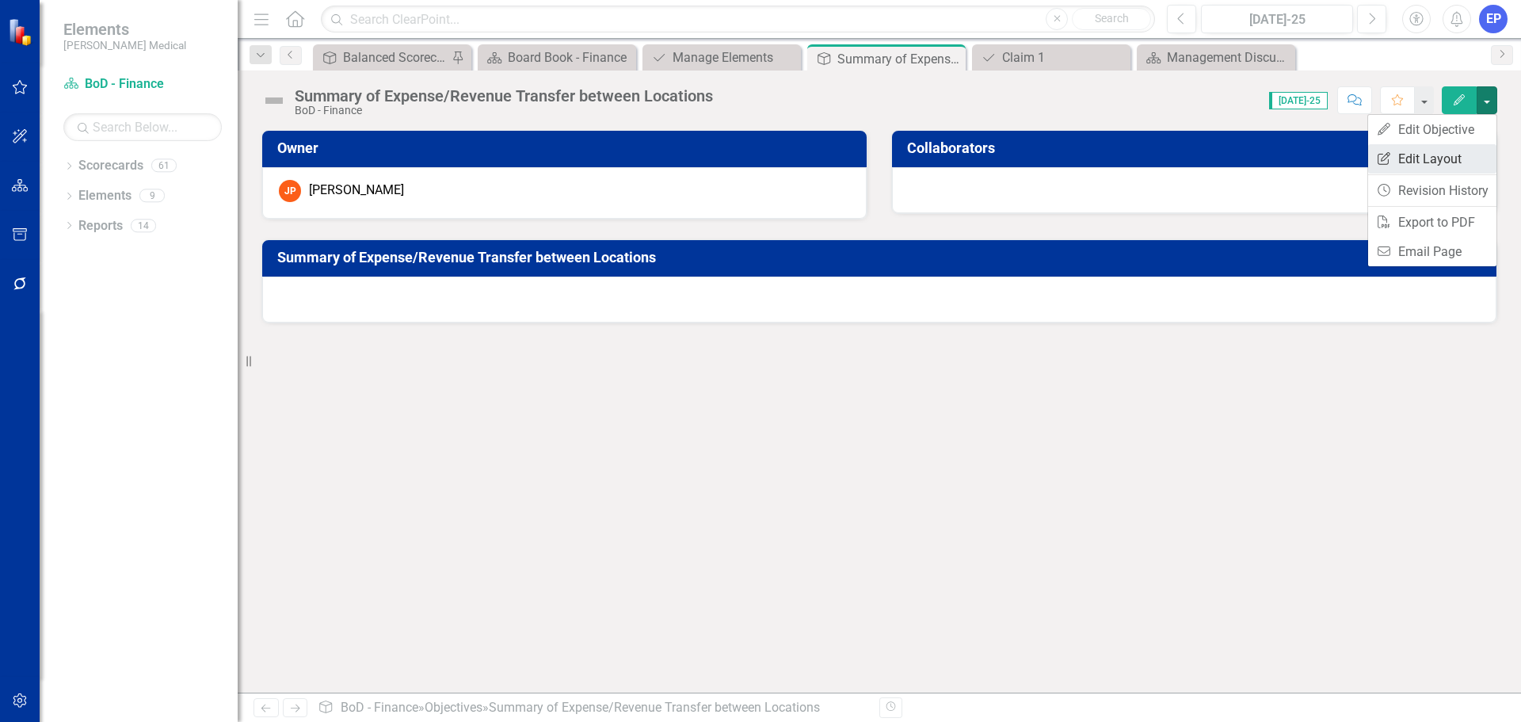
click at [1441, 156] on link "Edit Report Edit Layout" at bounding box center [1432, 158] width 128 height 29
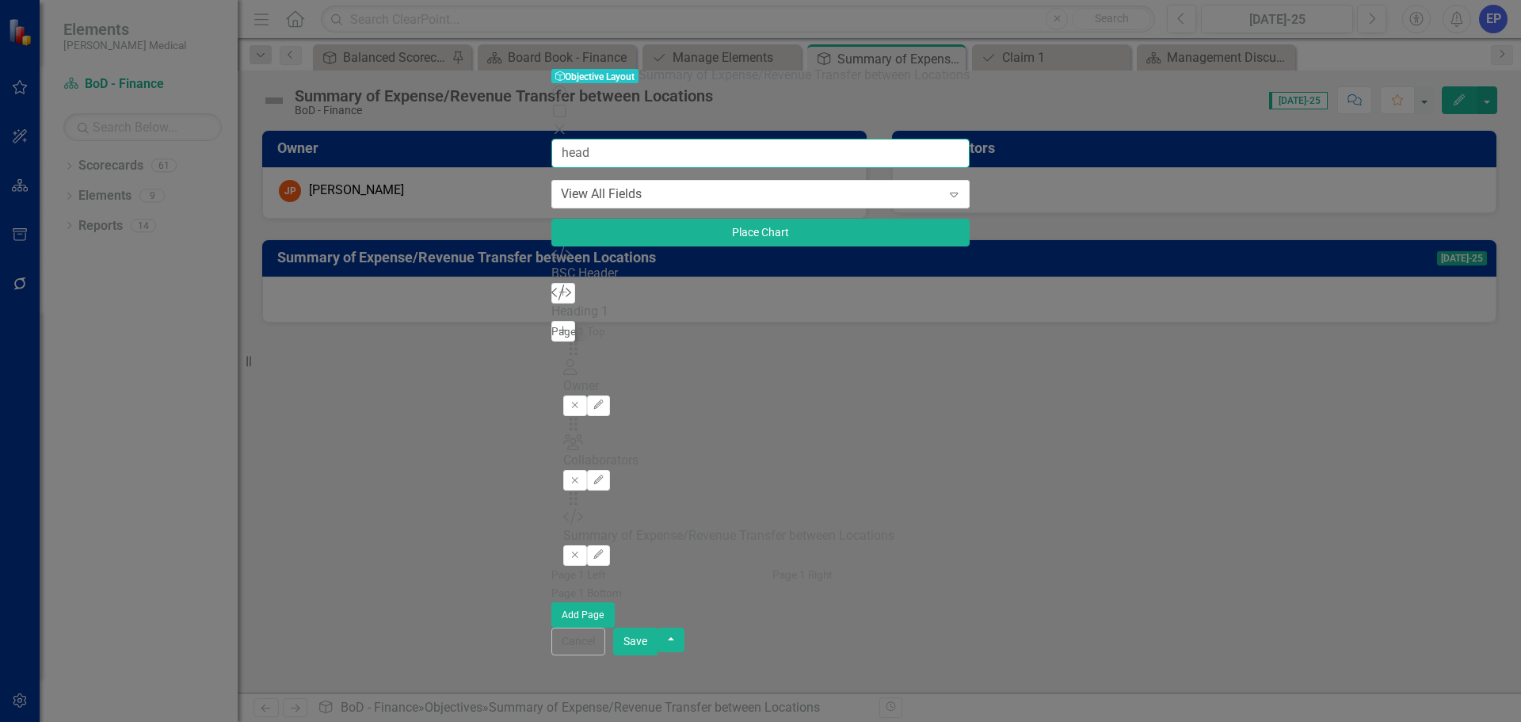
type input "head"
click at [557, 326] on icon "Add" at bounding box center [563, 331] width 12 height 10
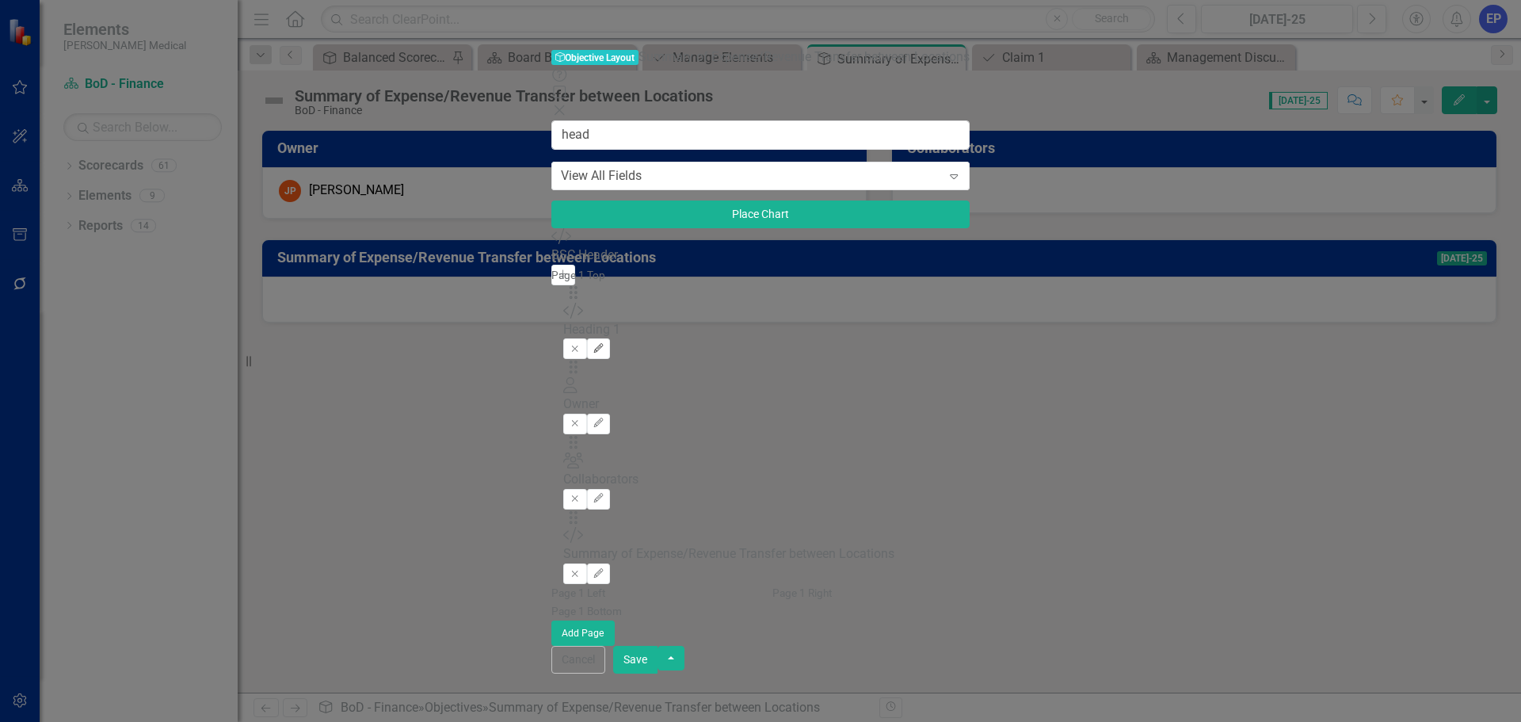
click at [610, 338] on button "Edit" at bounding box center [598, 348] width 23 height 21
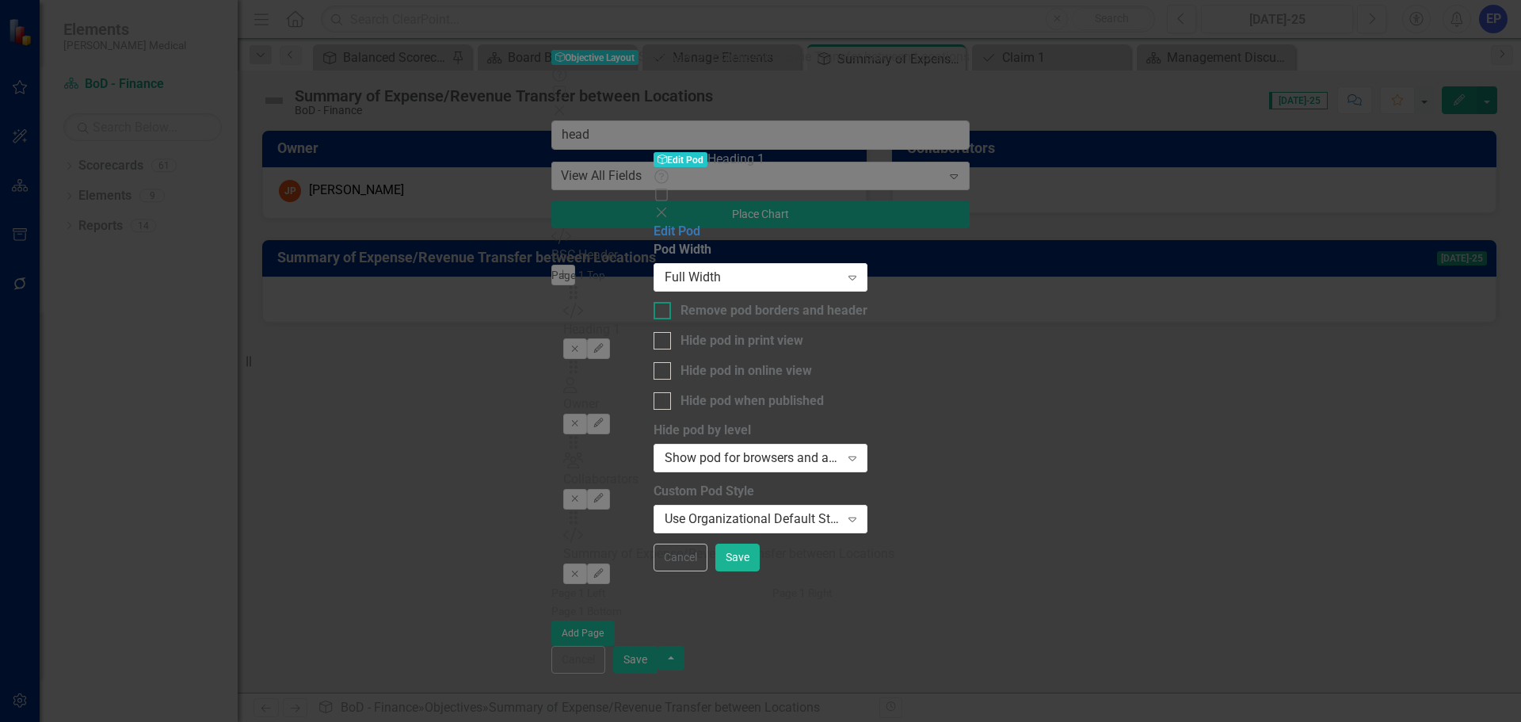
click at [761, 302] on div "Remove pod borders and header" at bounding box center [774, 311] width 187 height 18
click at [664, 302] on input "Remove pod borders and header" at bounding box center [659, 307] width 10 height 10
checkbox input "true"
click at [742, 510] on div "Use Organizational Default Style (Nixon Medical - 286C (Medium Blue) (Font Size…" at bounding box center [752, 519] width 175 height 18
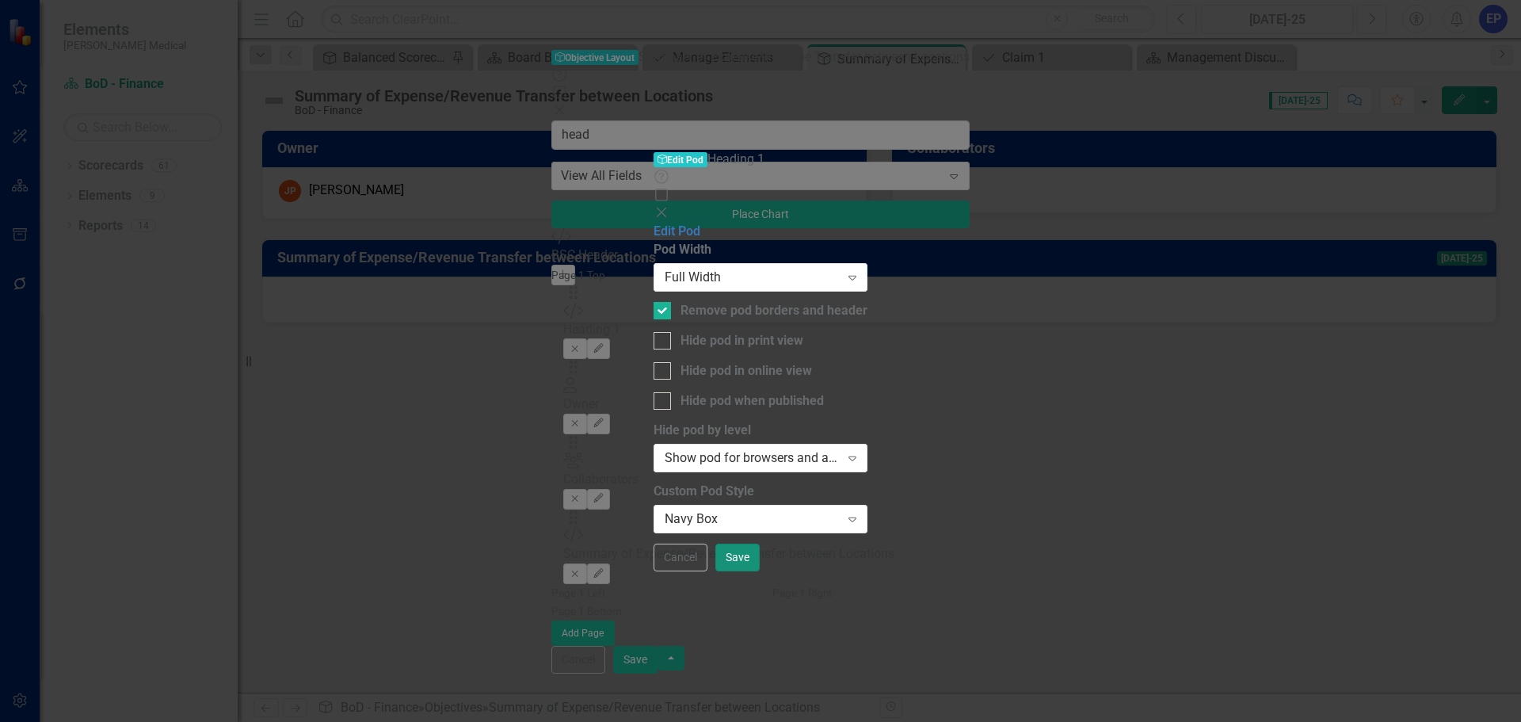
click at [760, 571] on button "Save" at bounding box center [737, 558] width 44 height 28
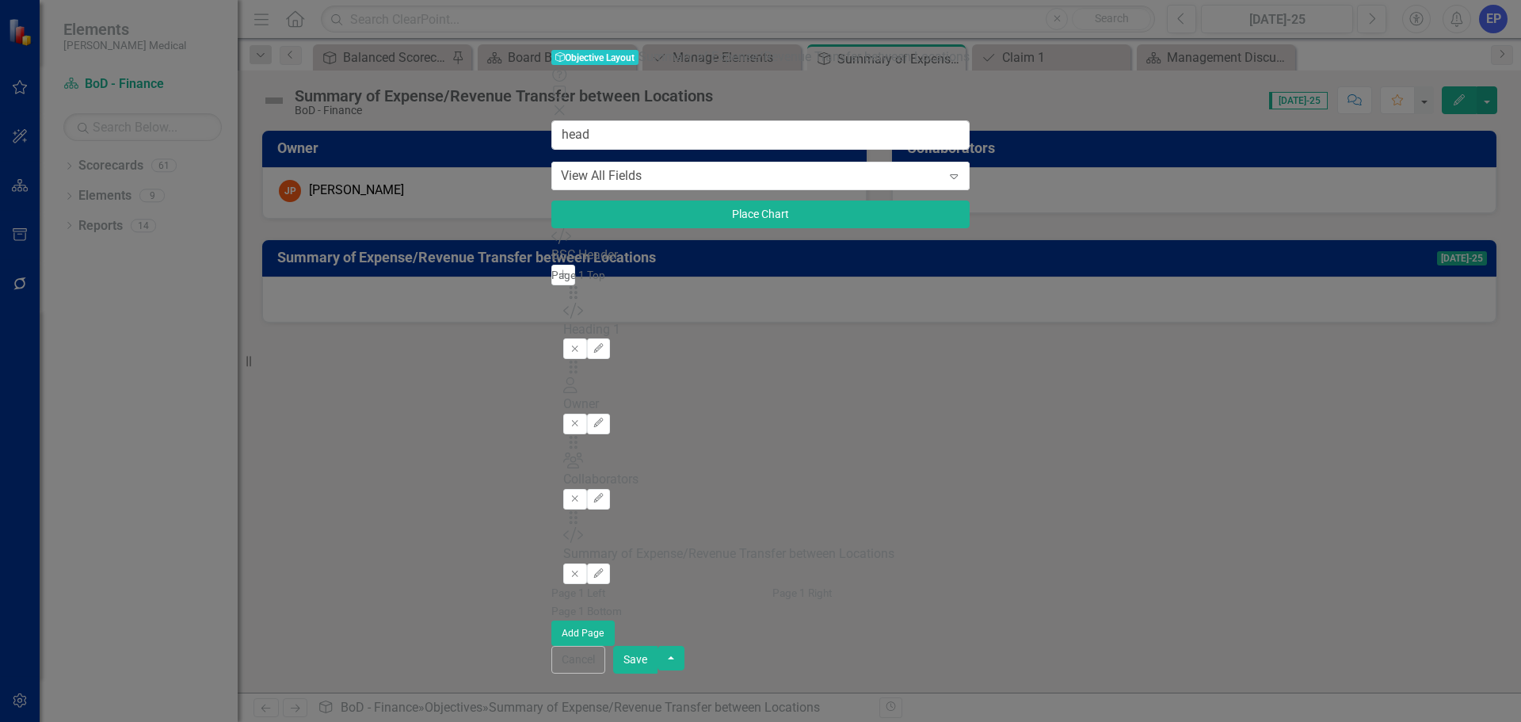
click at [658, 673] on button "Save" at bounding box center [635, 660] width 44 height 28
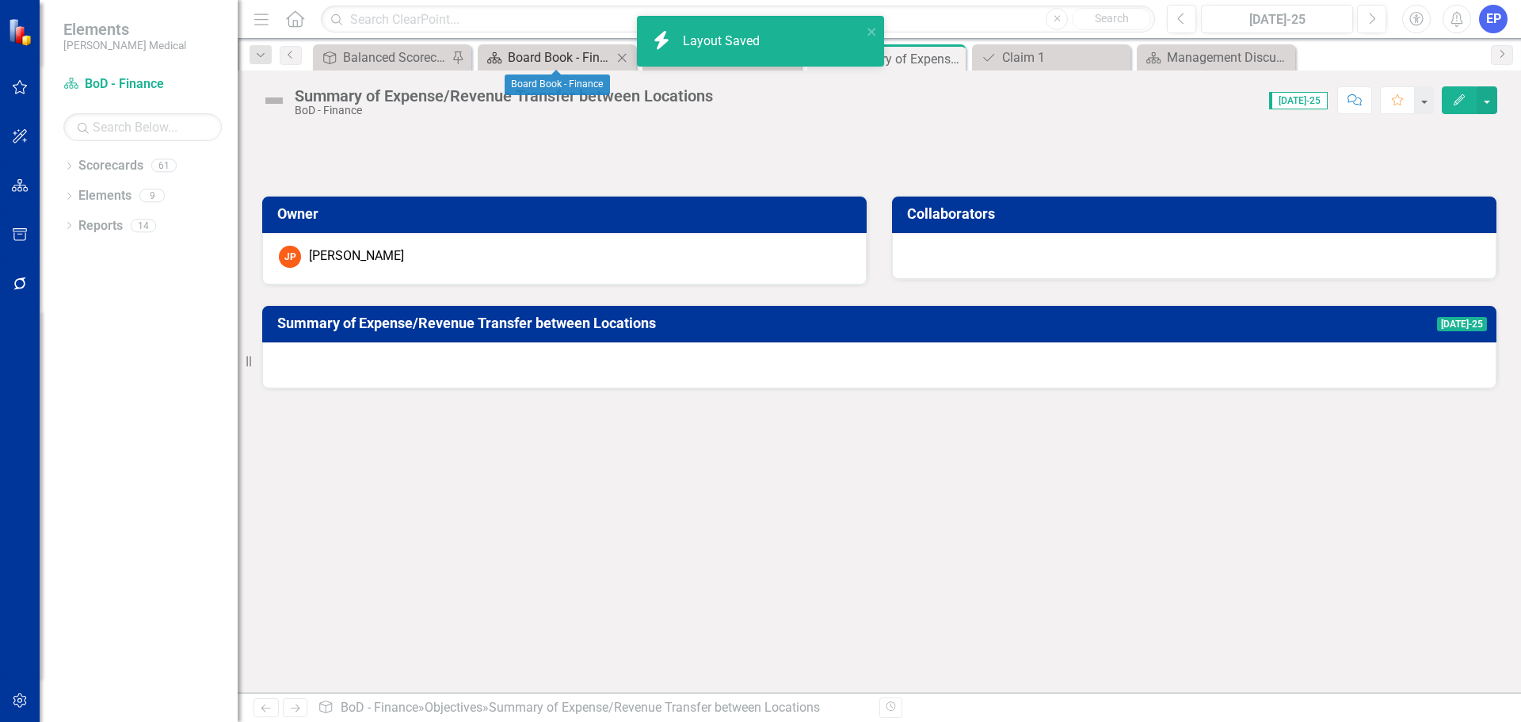
click at [538, 58] on div "Board Book - Finance" at bounding box center [560, 58] width 105 height 20
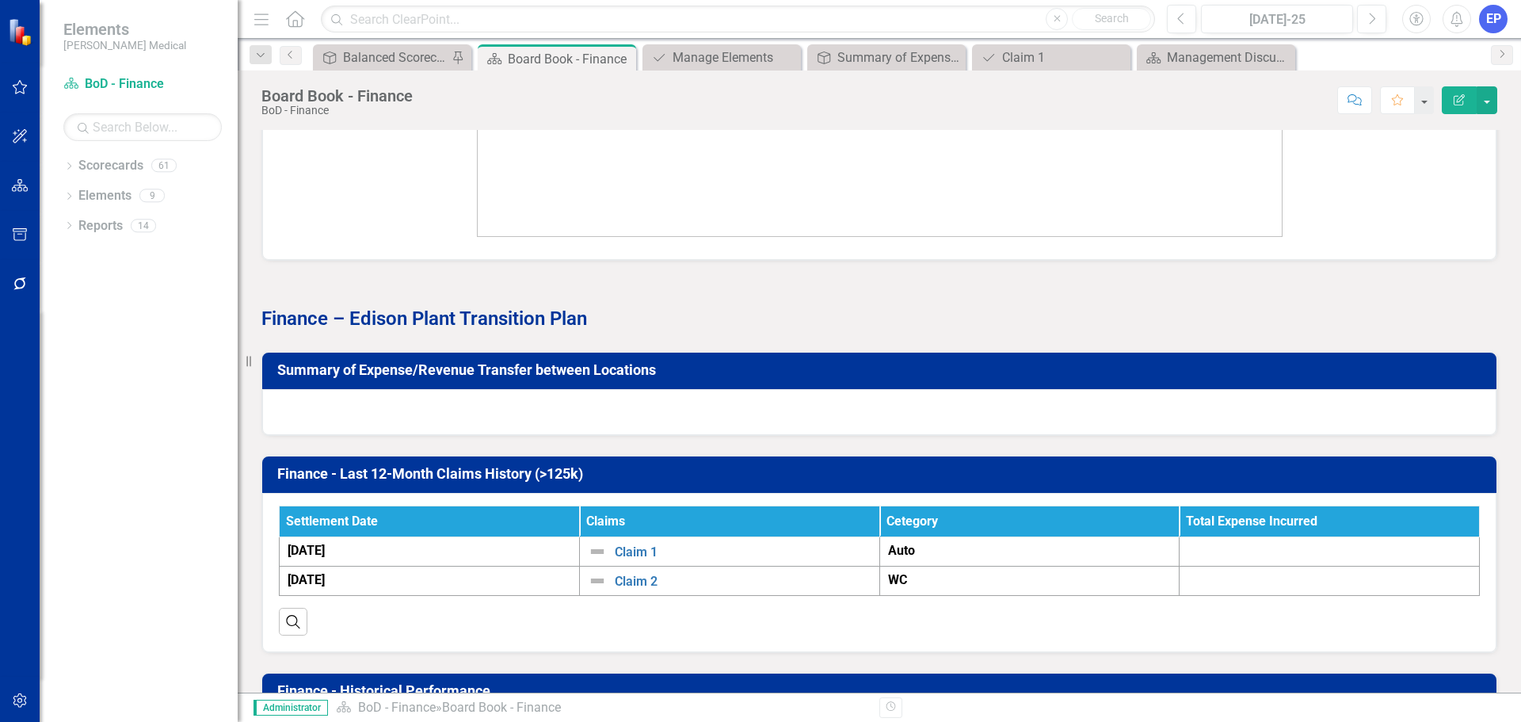
scroll to position [4975, 0]
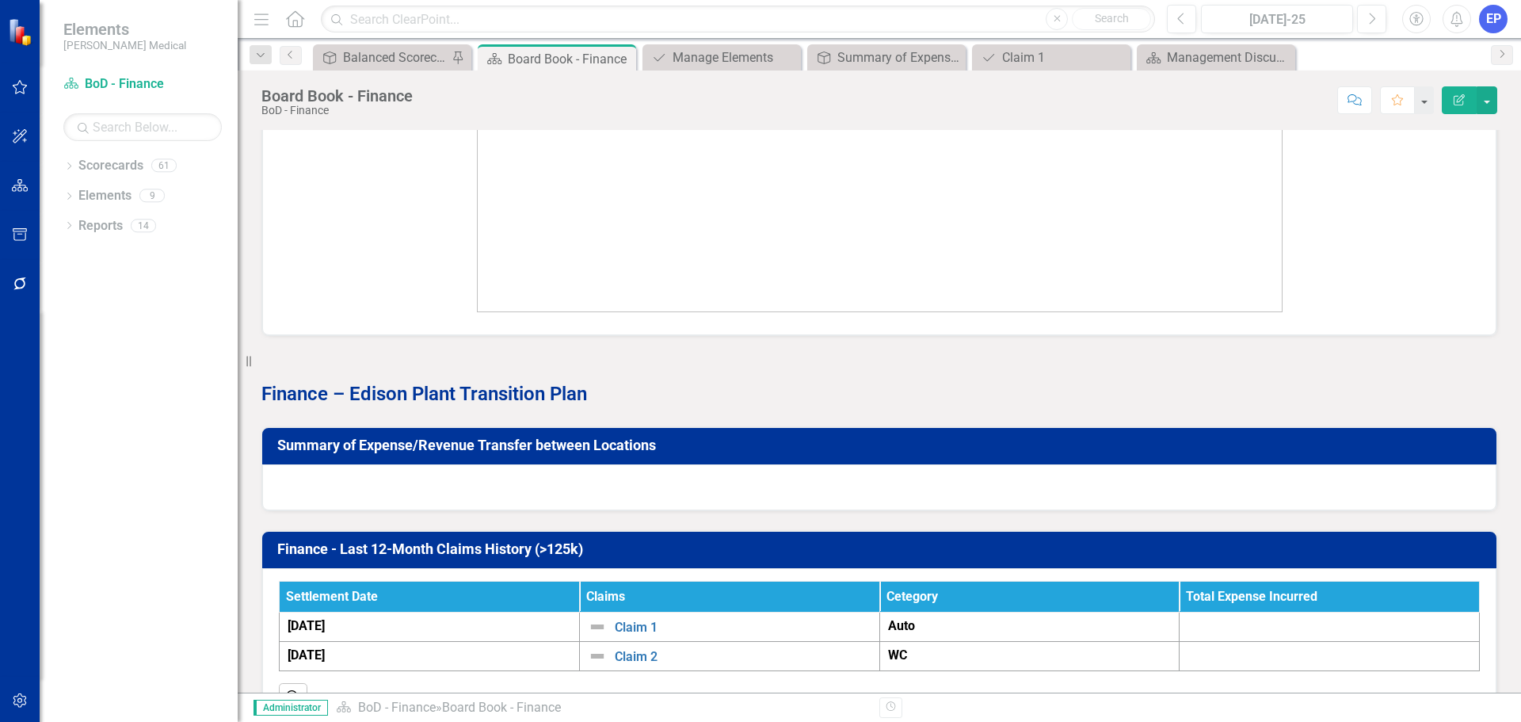
click at [414, 400] on strong "Finance – Edison Plant Transition Plan" at bounding box center [424, 394] width 326 height 22
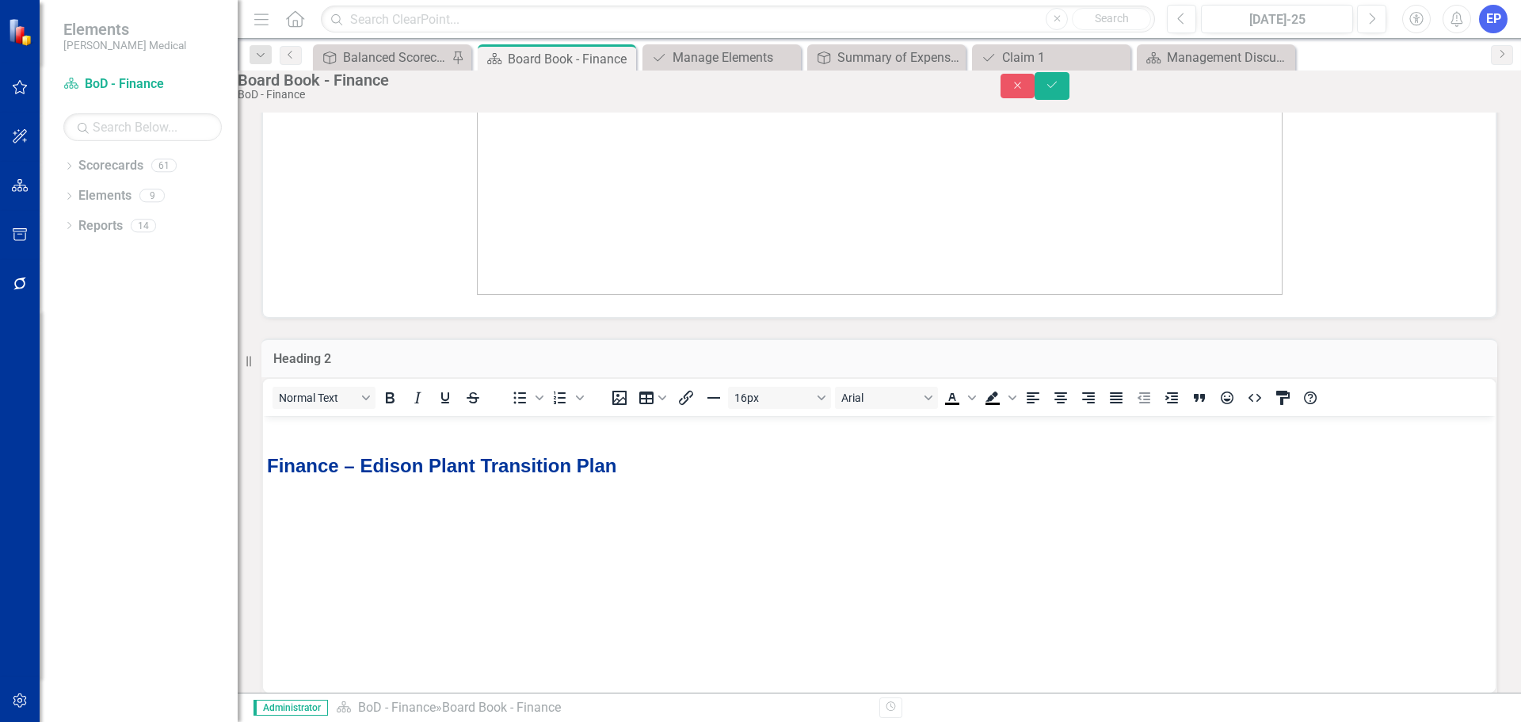
scroll to position [0, 0]
click at [385, 463] on strong "Finance – Edison Plant Transition Plan" at bounding box center [441, 464] width 349 height 21
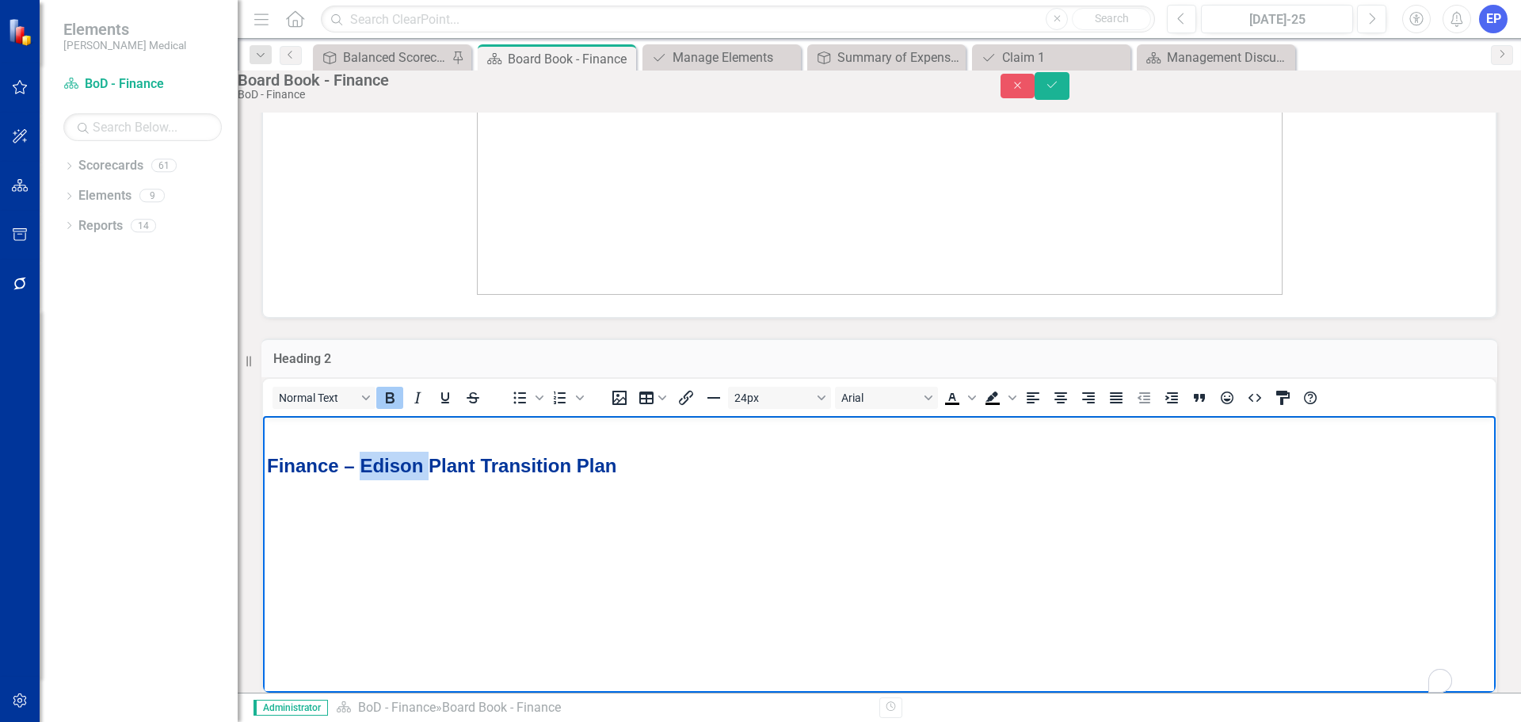
click at [385, 463] on strong "Finance – Edison Plant Transition Plan" at bounding box center [441, 464] width 349 height 21
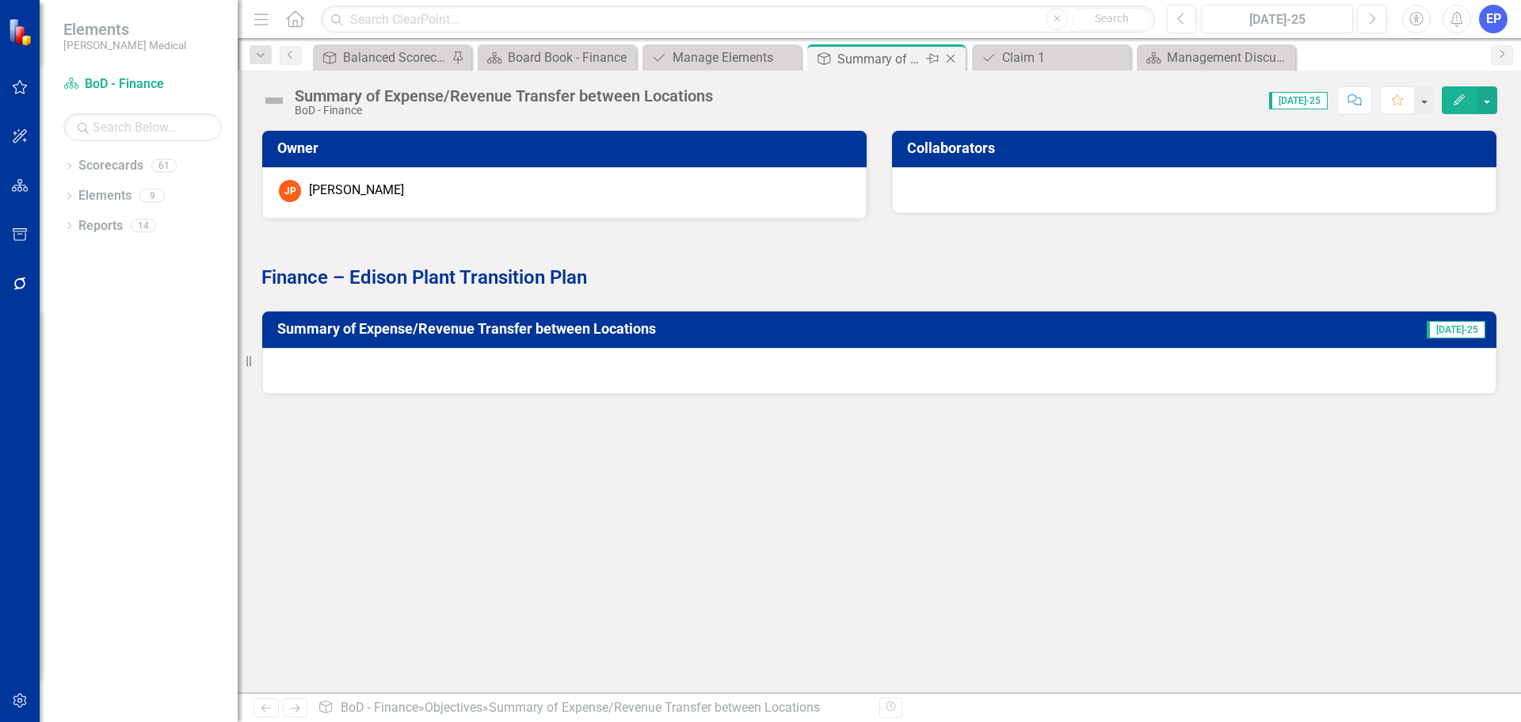
click at [950, 59] on icon "Close" at bounding box center [951, 58] width 16 height 13
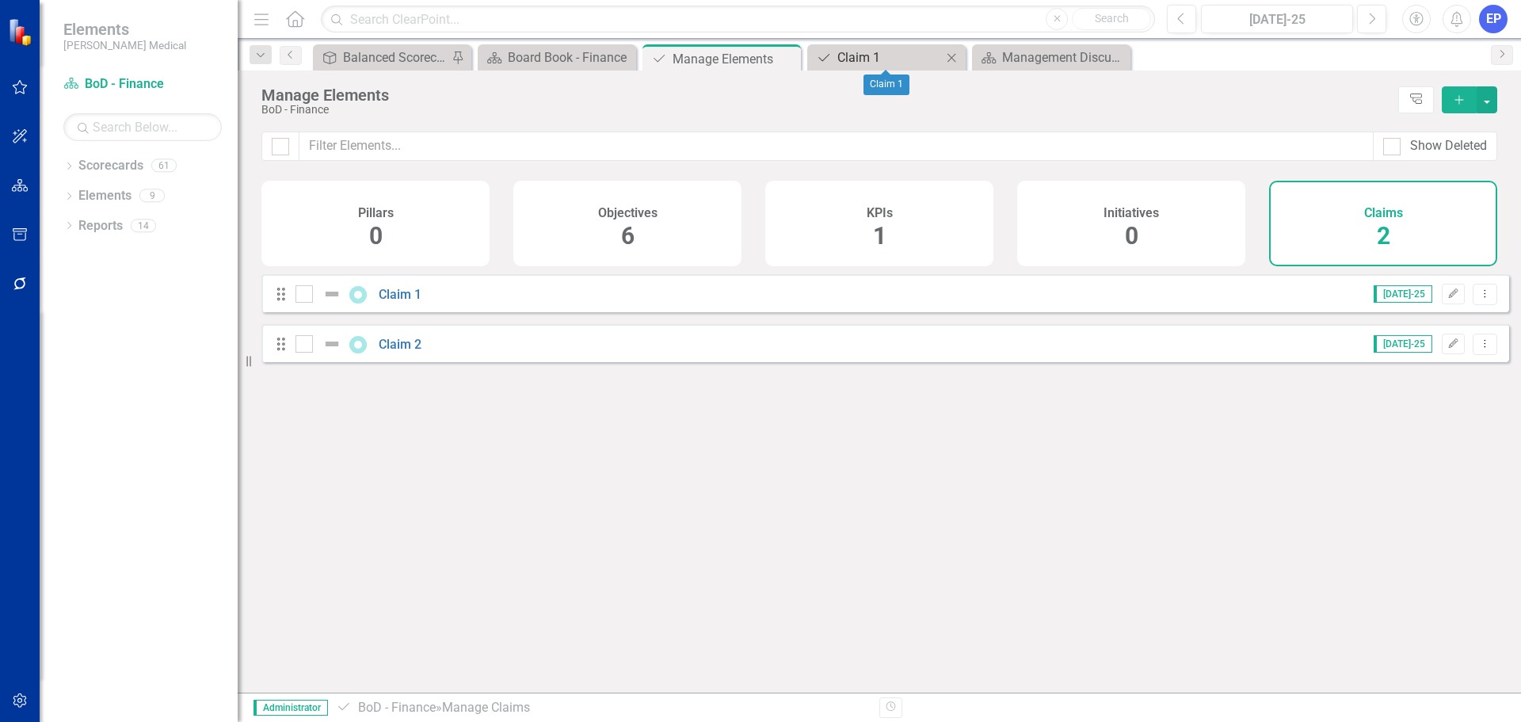
click at [902, 53] on div "Claim 1" at bounding box center [889, 58] width 105 height 20
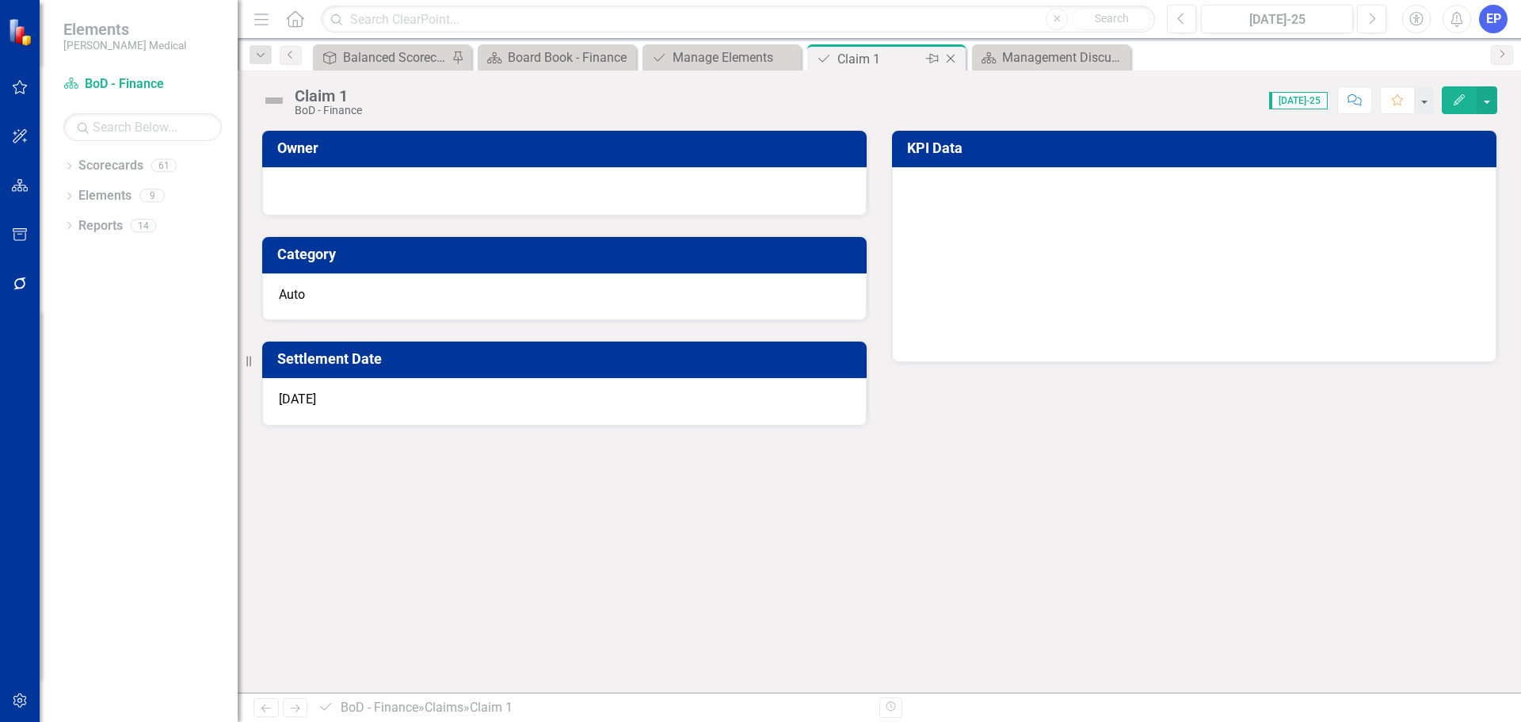
click at [956, 54] on icon "Close" at bounding box center [951, 58] width 16 height 13
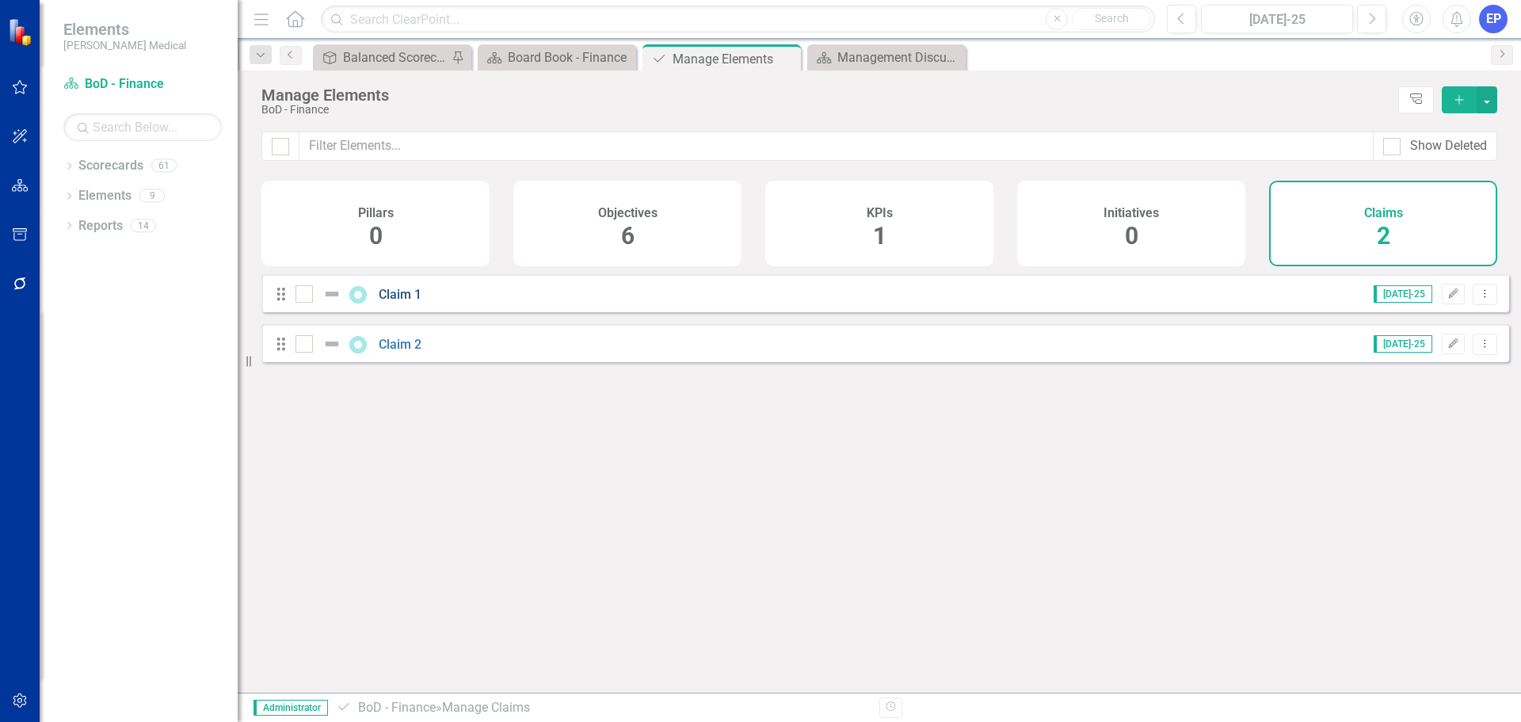
click at [406, 302] on link "Claim 1" at bounding box center [400, 294] width 43 height 15
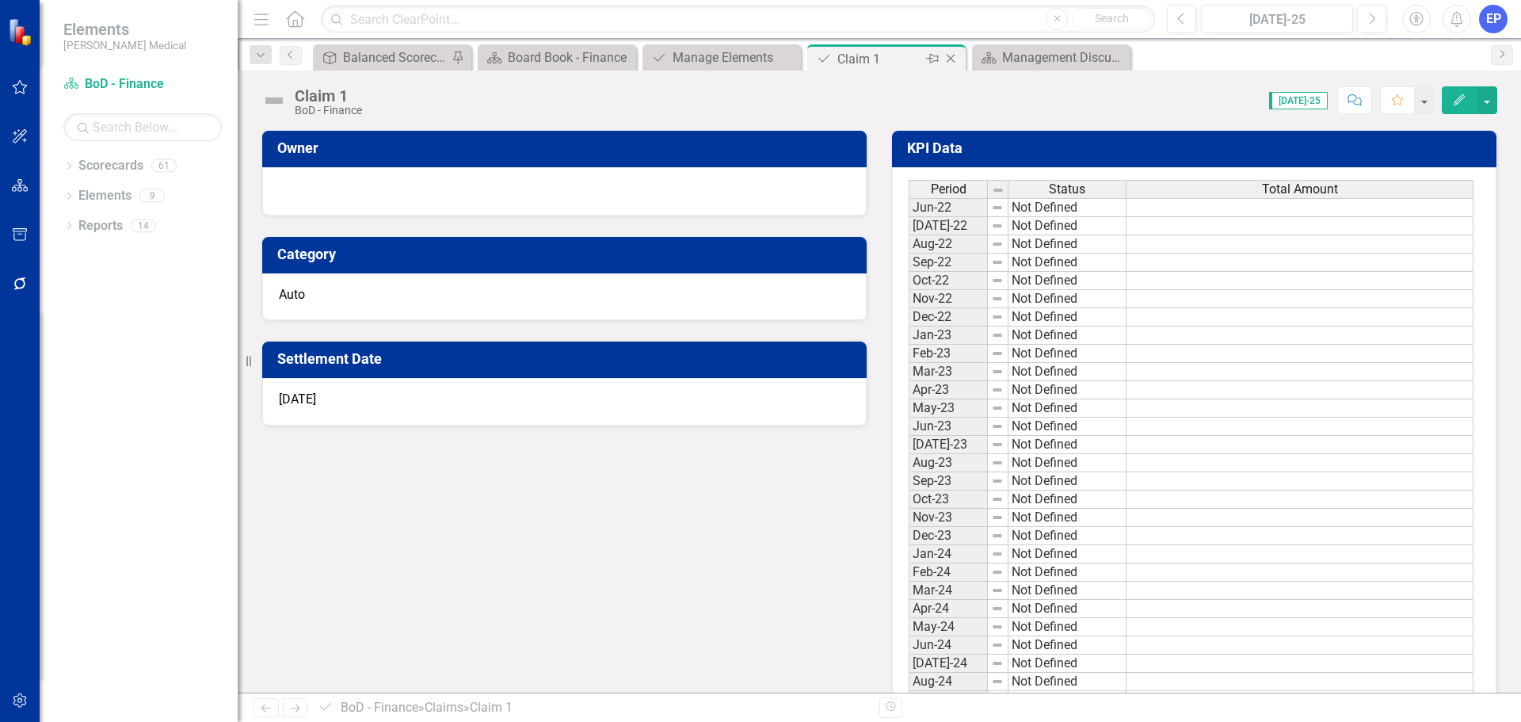
click at [954, 60] on icon "Close" at bounding box center [951, 58] width 16 height 13
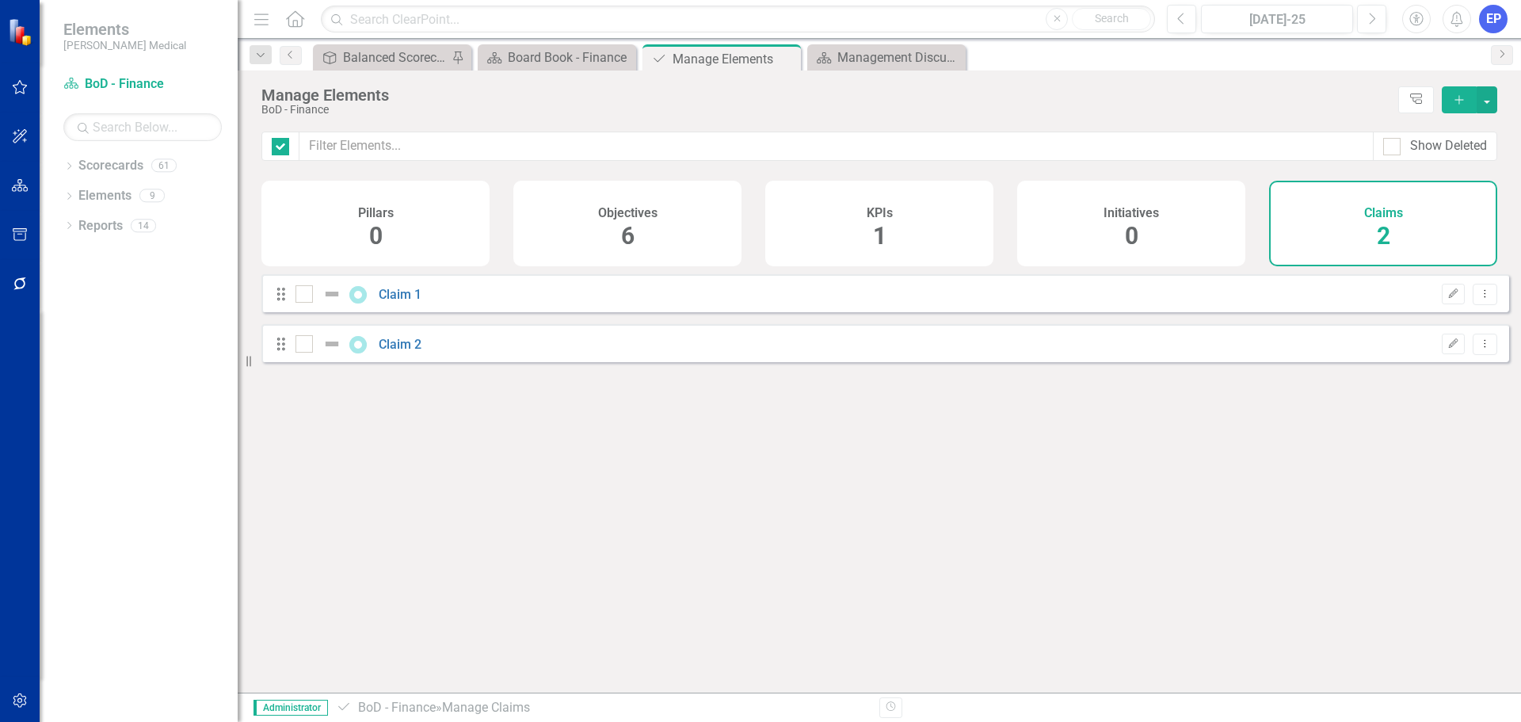
checkbox input "false"
click at [881, 56] on div "Management Discussion and Analysis" at bounding box center [889, 58] width 105 height 20
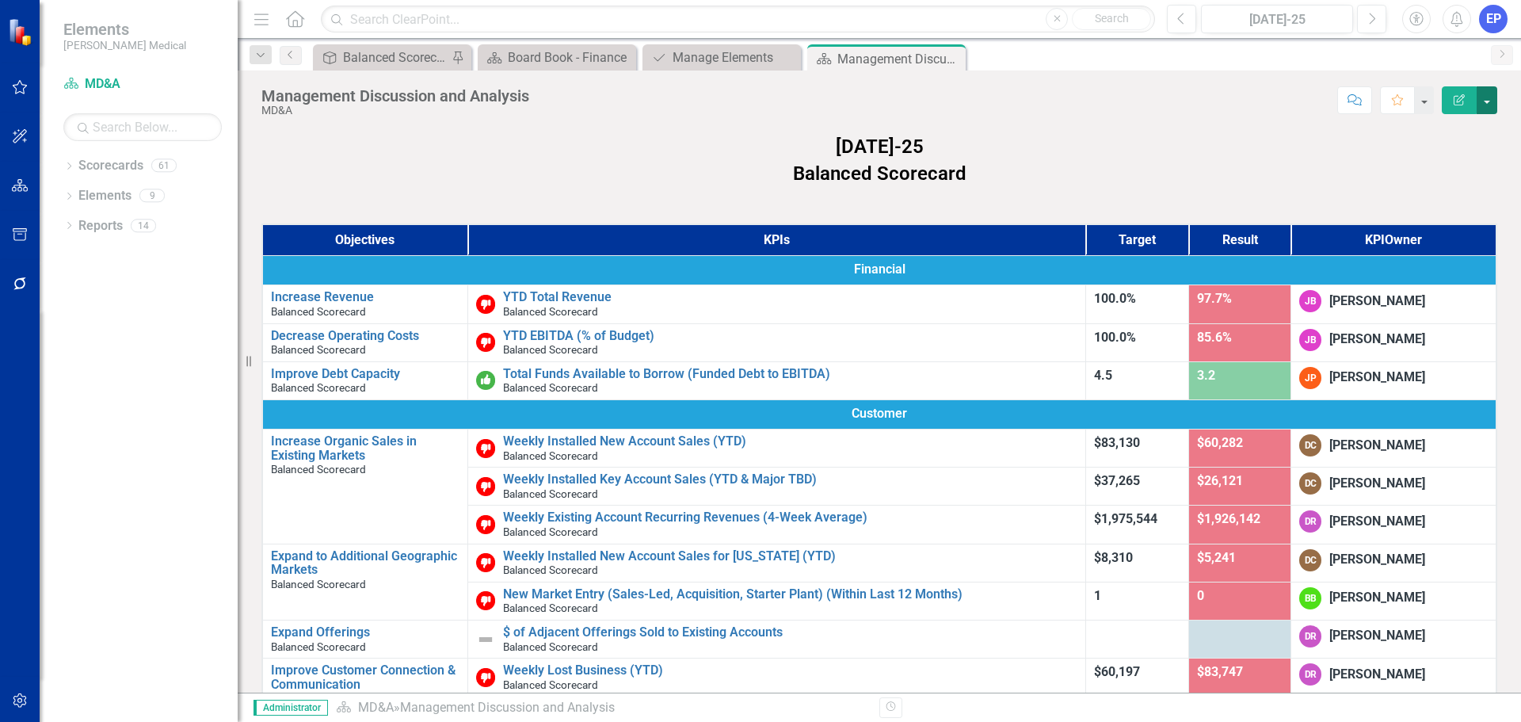
click at [1487, 101] on button "button" at bounding box center [1487, 100] width 21 height 28
click at [1437, 162] on link "Edit Report Edit Layout" at bounding box center [1432, 158] width 128 height 29
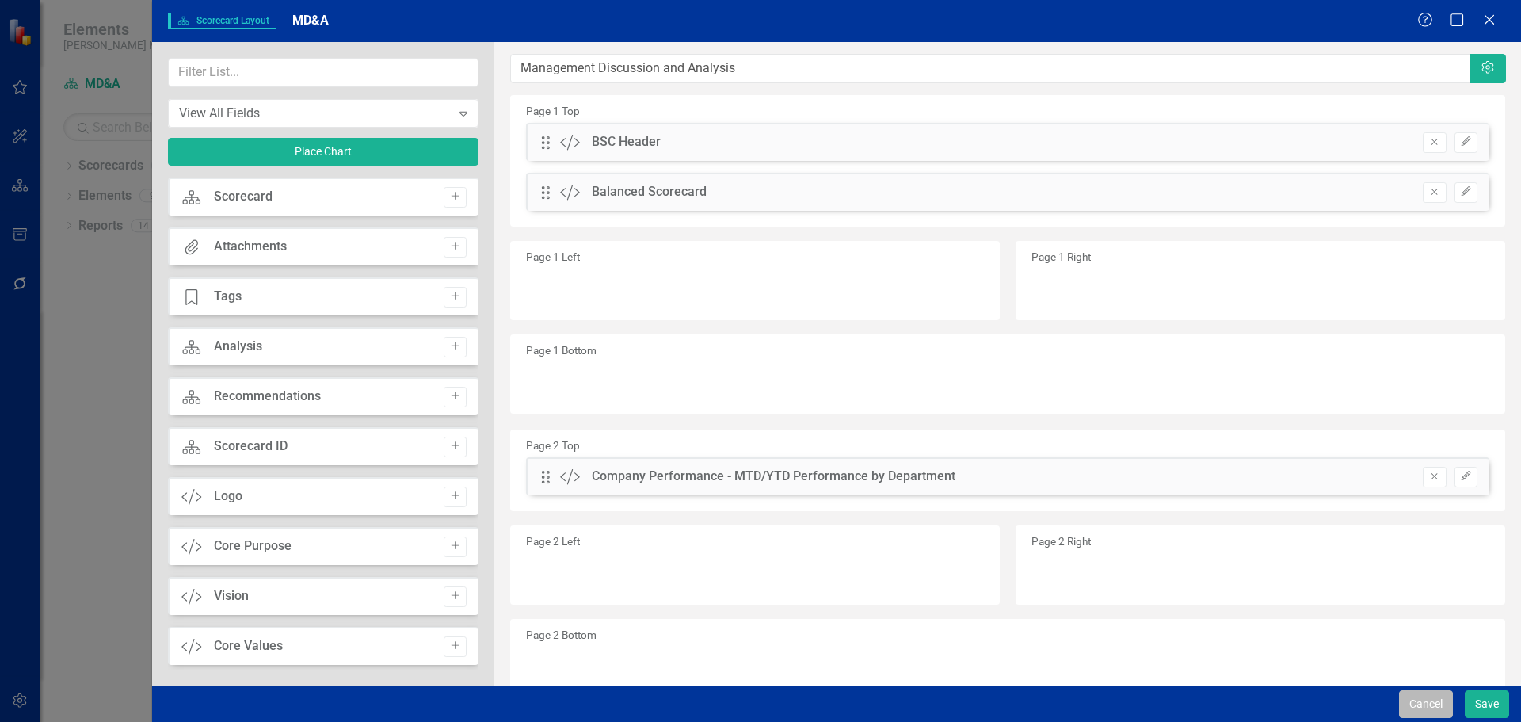
click at [1417, 700] on button "Cancel" at bounding box center [1426, 704] width 54 height 28
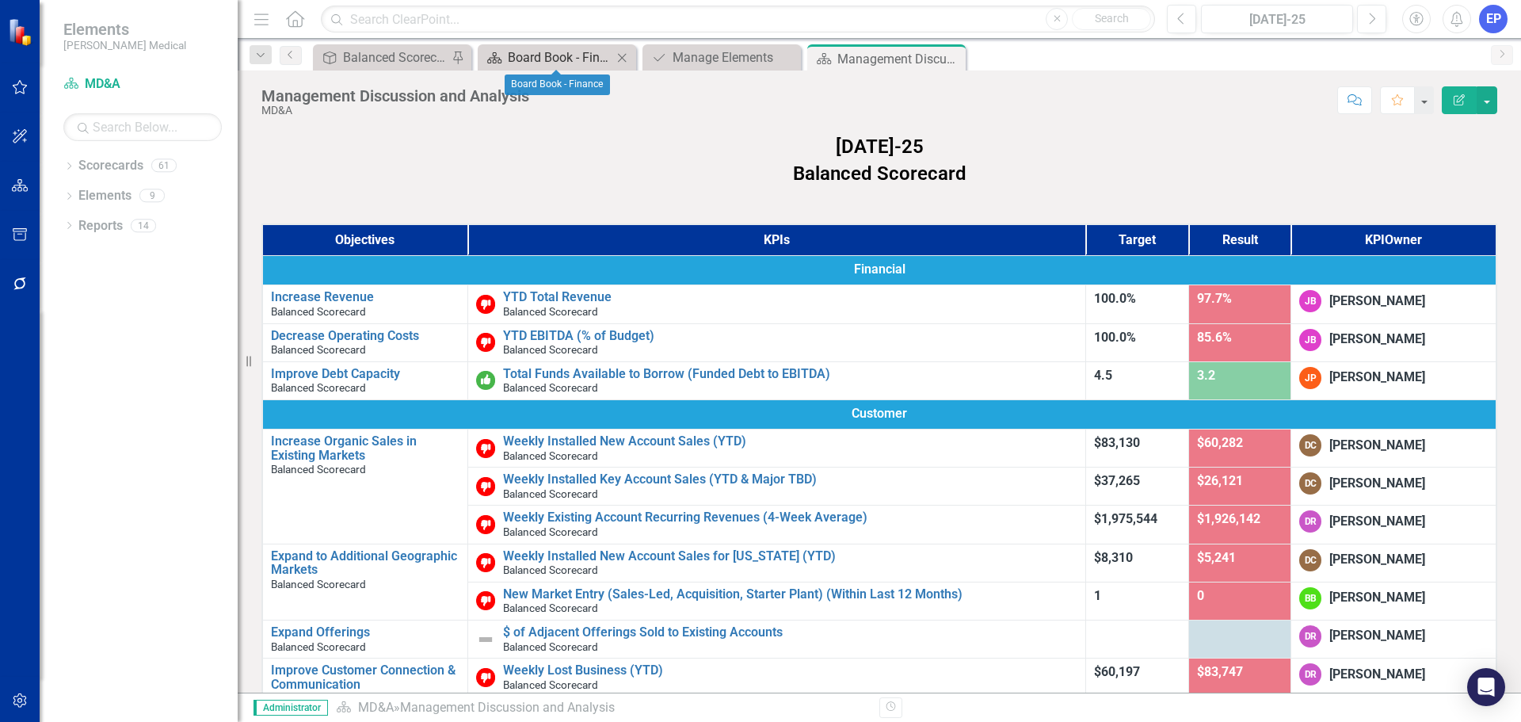
click at [561, 59] on div "Board Book - Finance" at bounding box center [560, 58] width 105 height 20
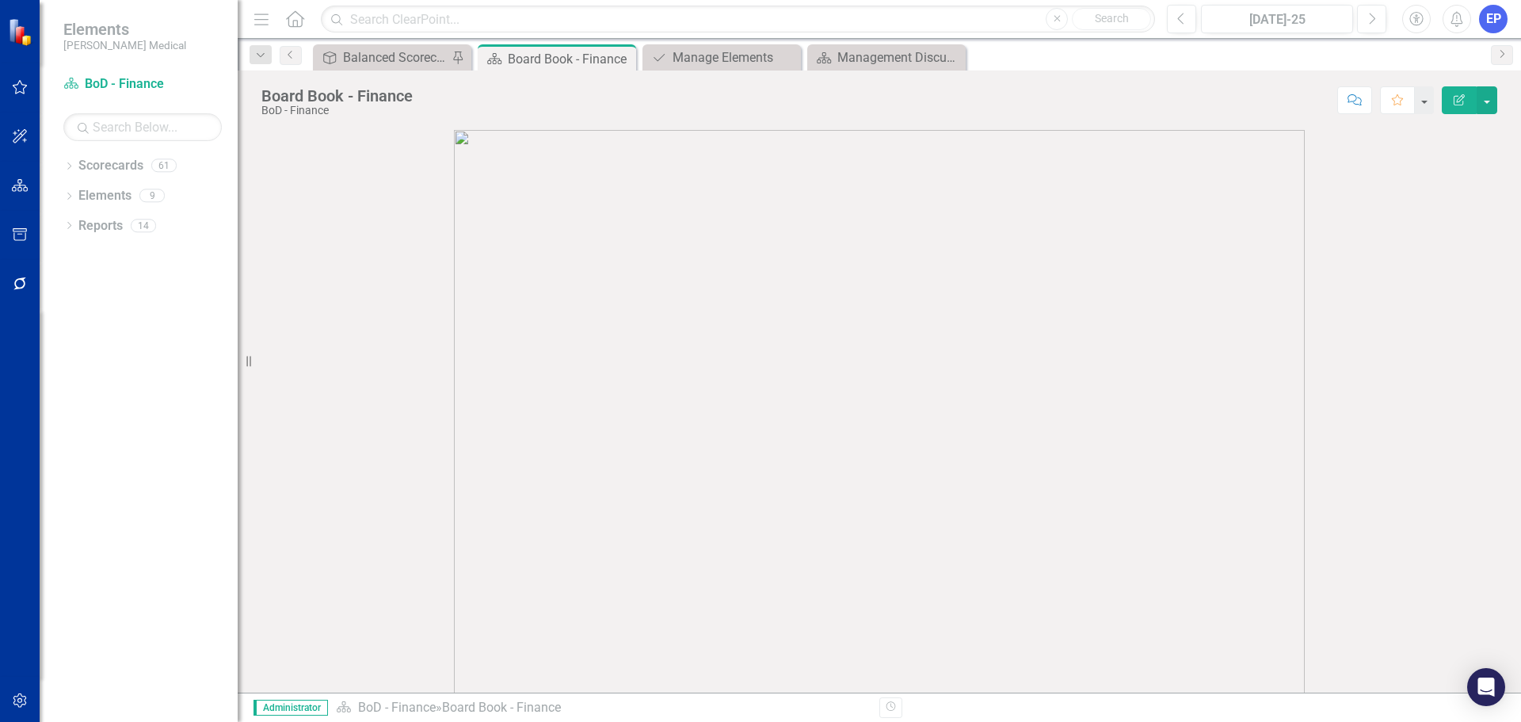
click at [1170, 238] on img at bounding box center [879, 454] width 851 height 648
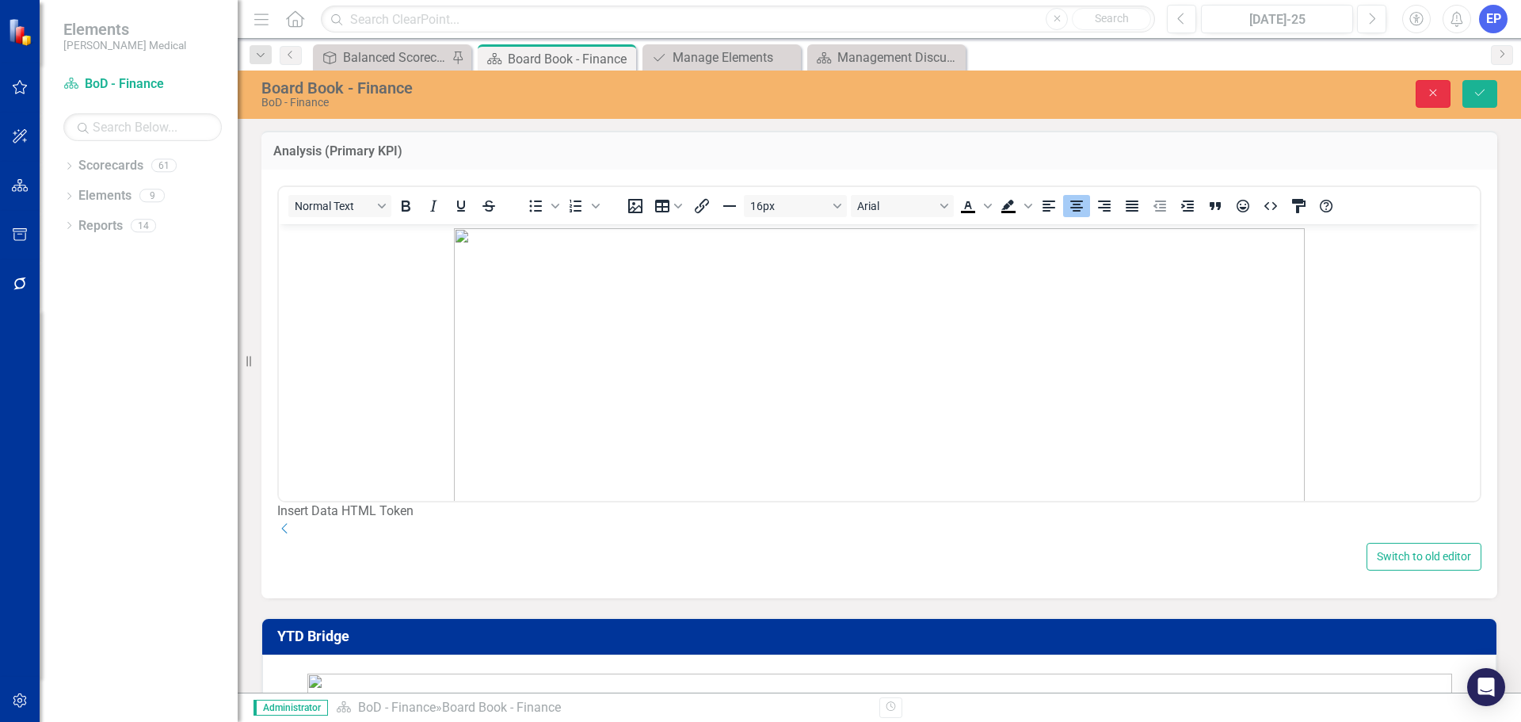
click at [1428, 98] on icon "Close" at bounding box center [1433, 92] width 14 height 11
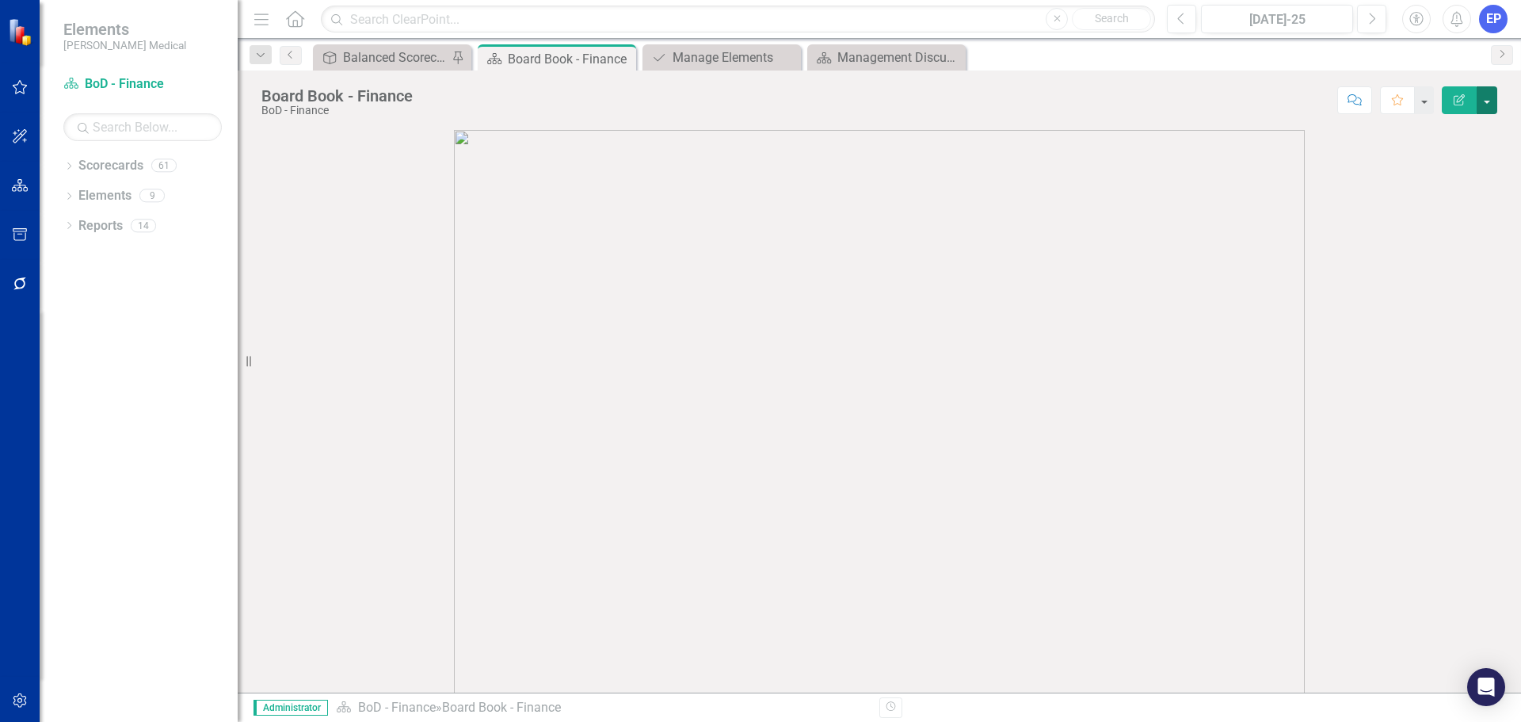
click at [1484, 103] on button "button" at bounding box center [1487, 100] width 21 height 28
click at [1459, 156] on link "Edit Report Edit Layout" at bounding box center [1432, 158] width 128 height 29
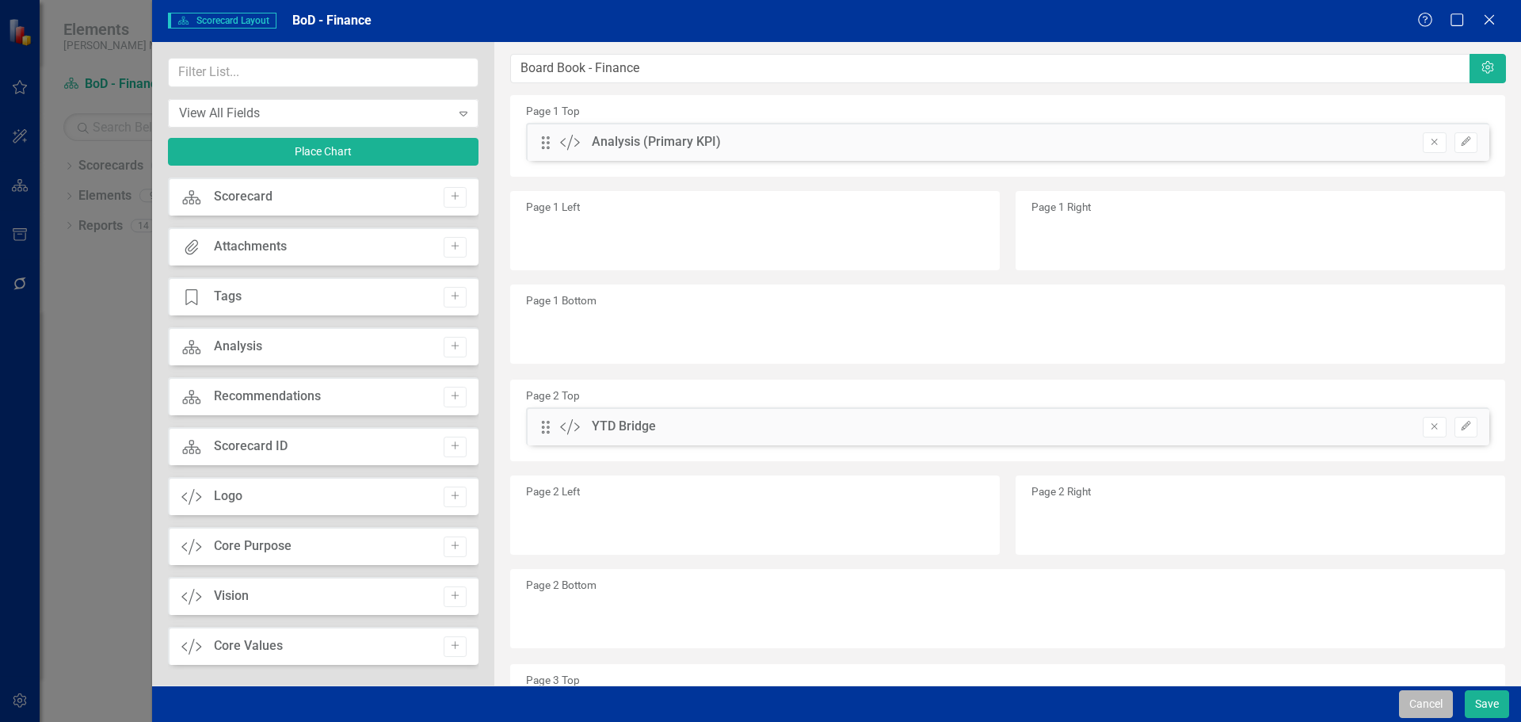
click at [1410, 702] on button "Cancel" at bounding box center [1426, 704] width 54 height 28
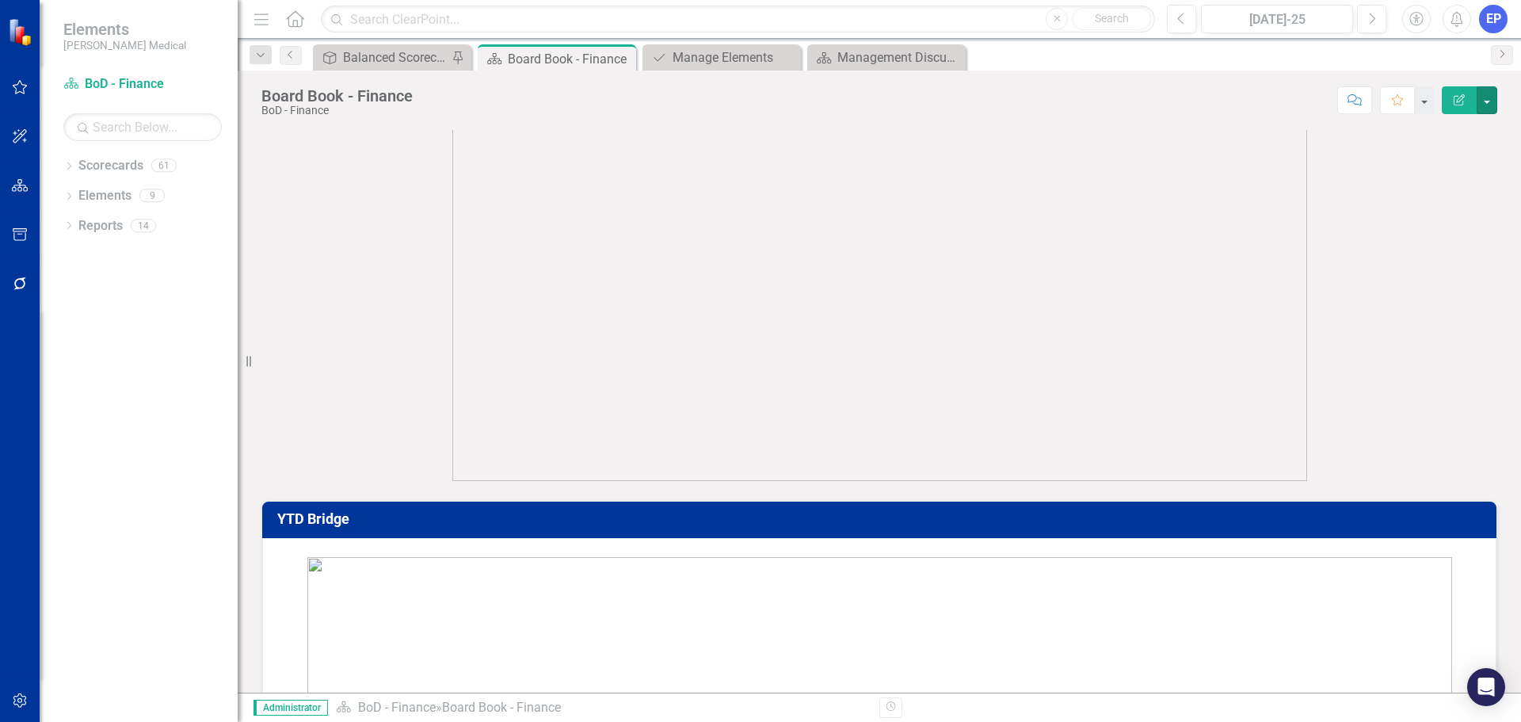
scroll to position [951, 0]
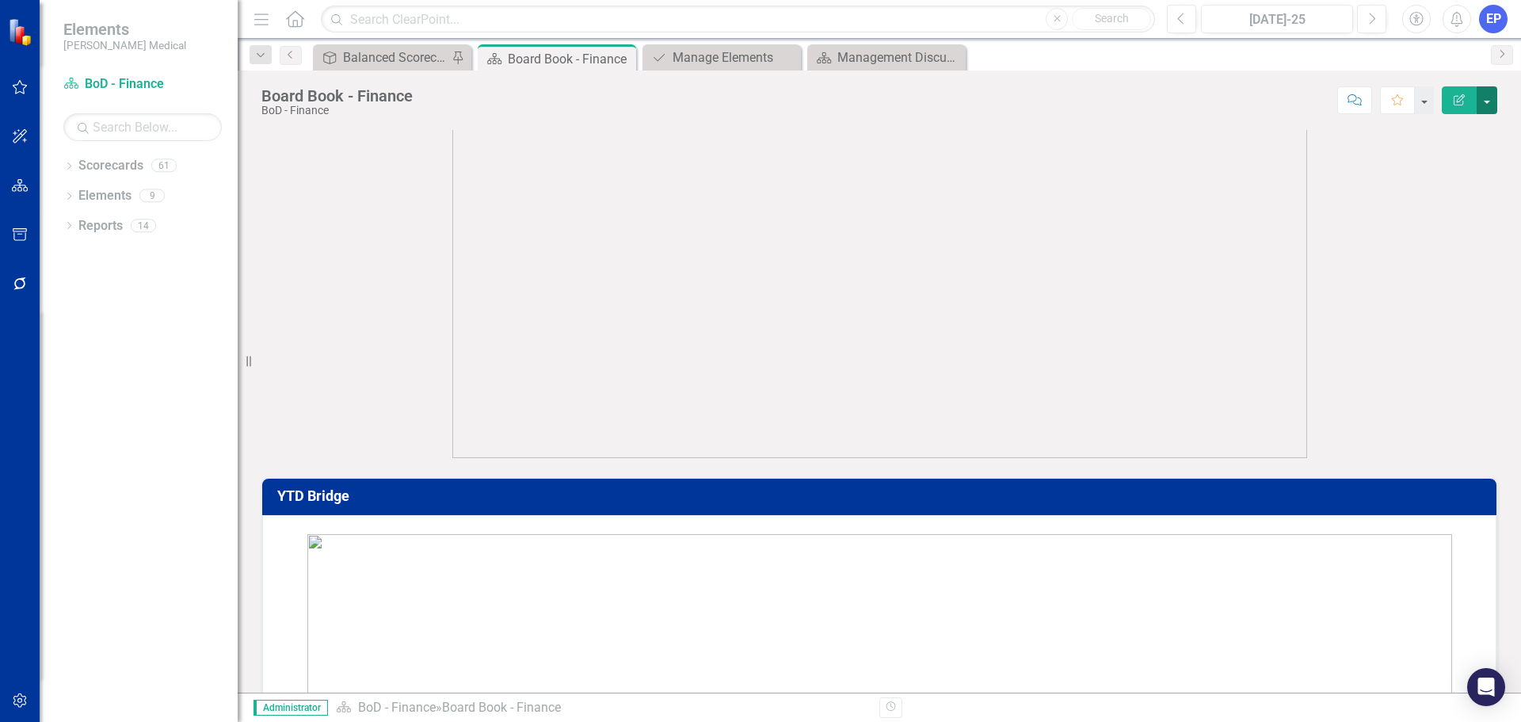
click at [1481, 105] on button "button" at bounding box center [1487, 100] width 21 height 28
click at [1447, 163] on link "Edit Report Edit Layout" at bounding box center [1432, 158] width 128 height 29
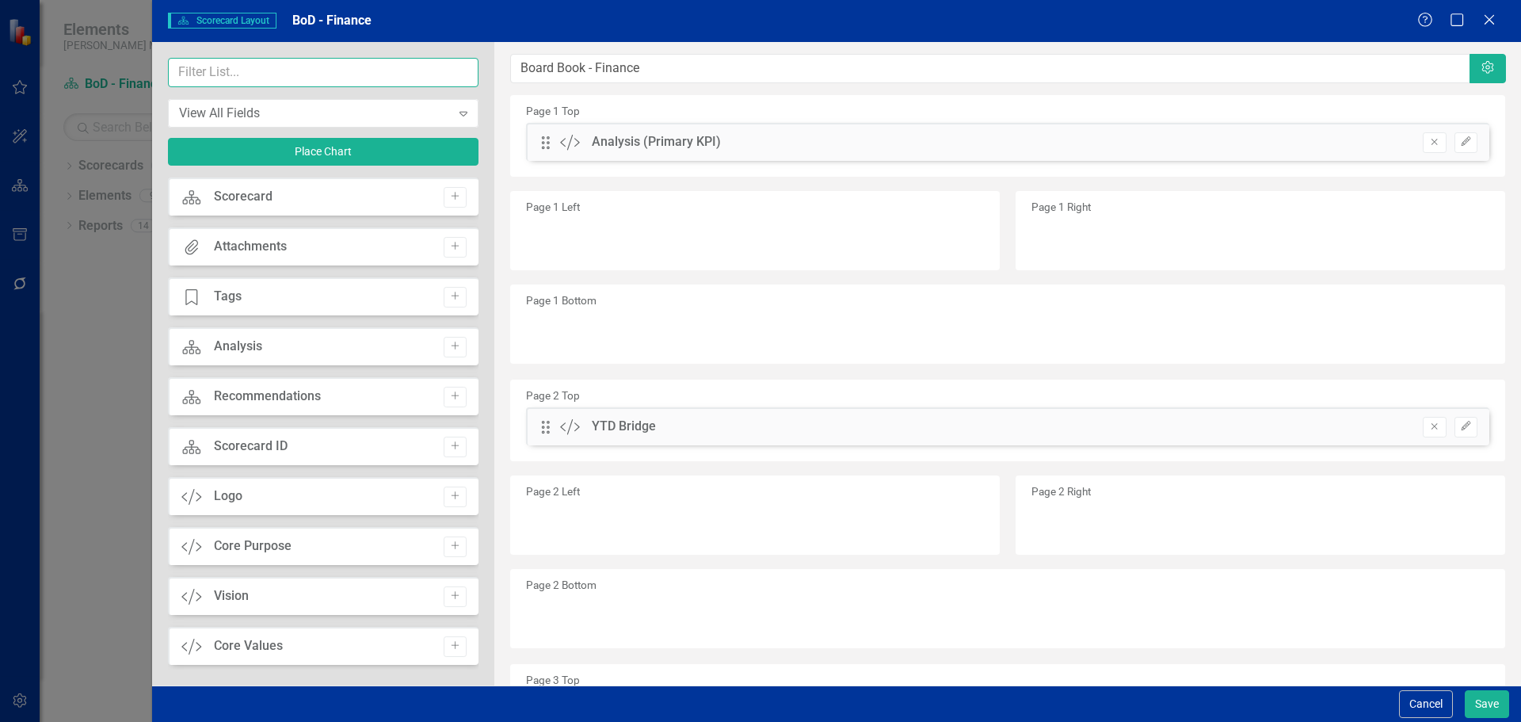
click at [399, 74] on input "text" at bounding box center [323, 72] width 311 height 29
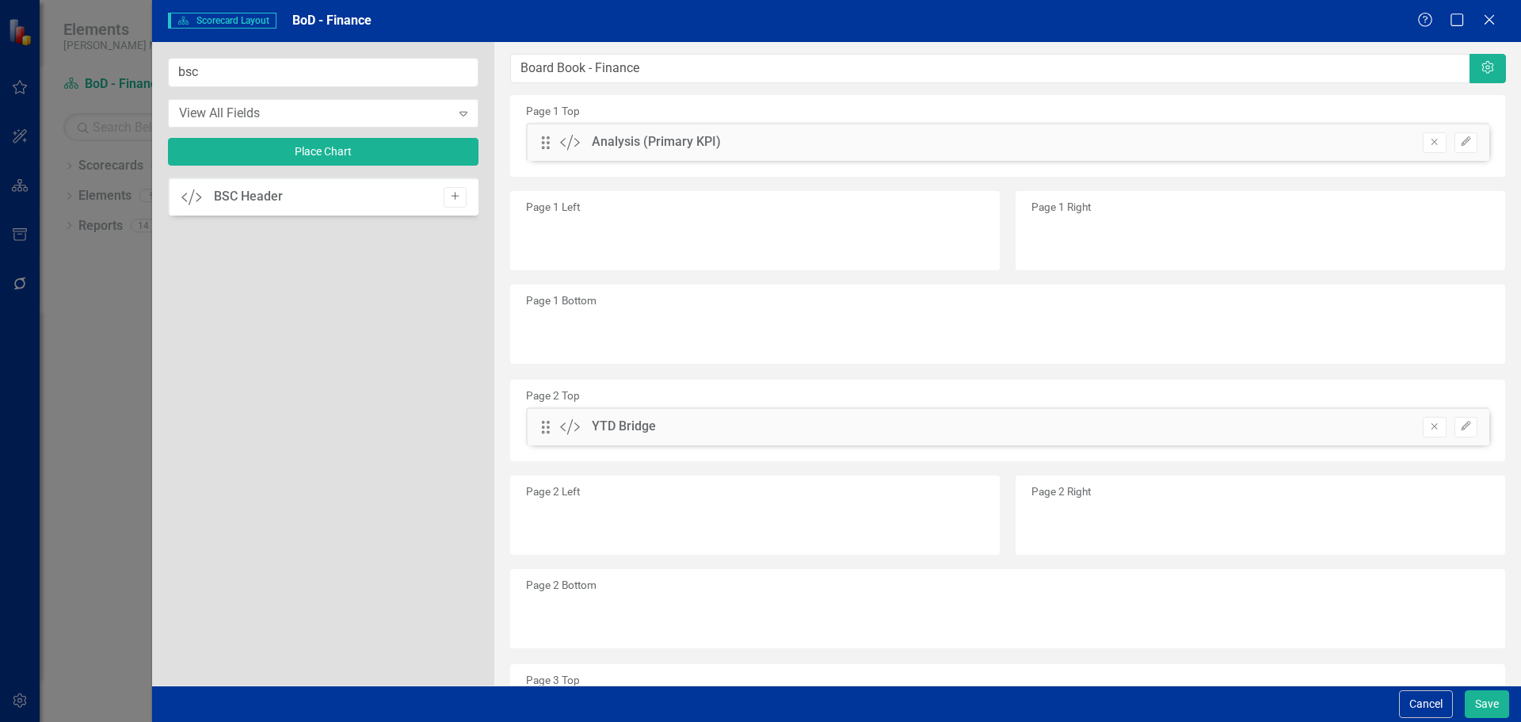
click at [450, 194] on icon "Add" at bounding box center [455, 197] width 12 height 10
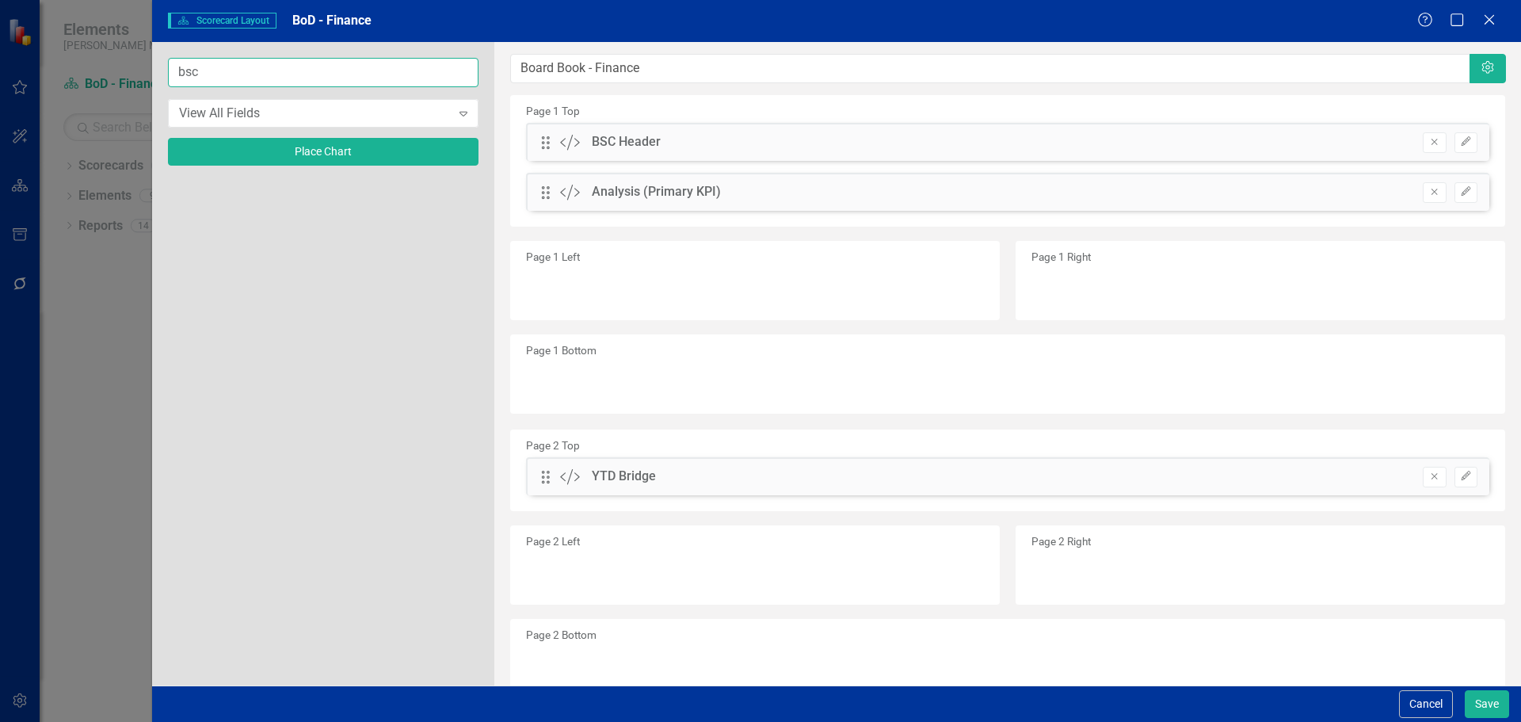
click at [358, 76] on input "bsc" at bounding box center [323, 72] width 311 height 29
type input "b"
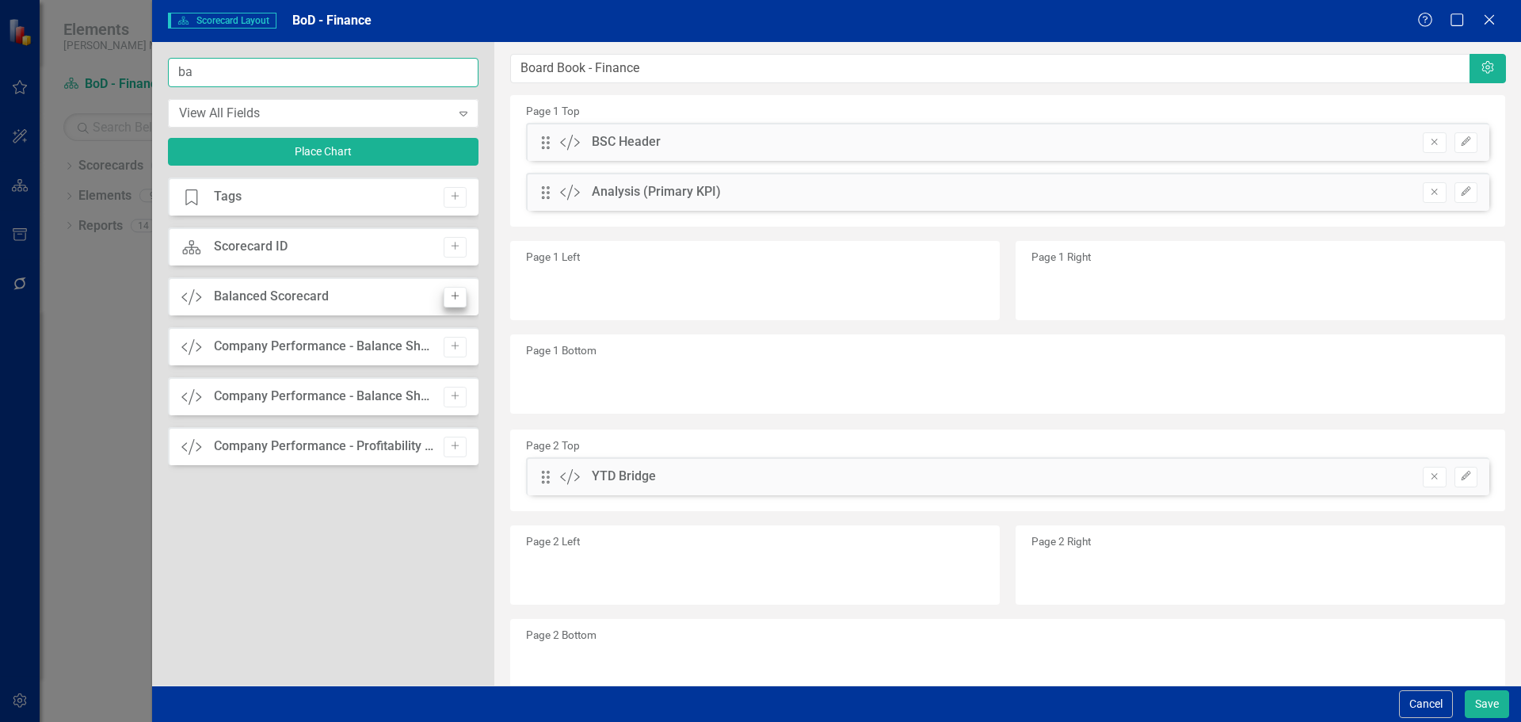
type input "ba"
click at [458, 298] on icon "Add" at bounding box center [455, 297] width 12 height 10
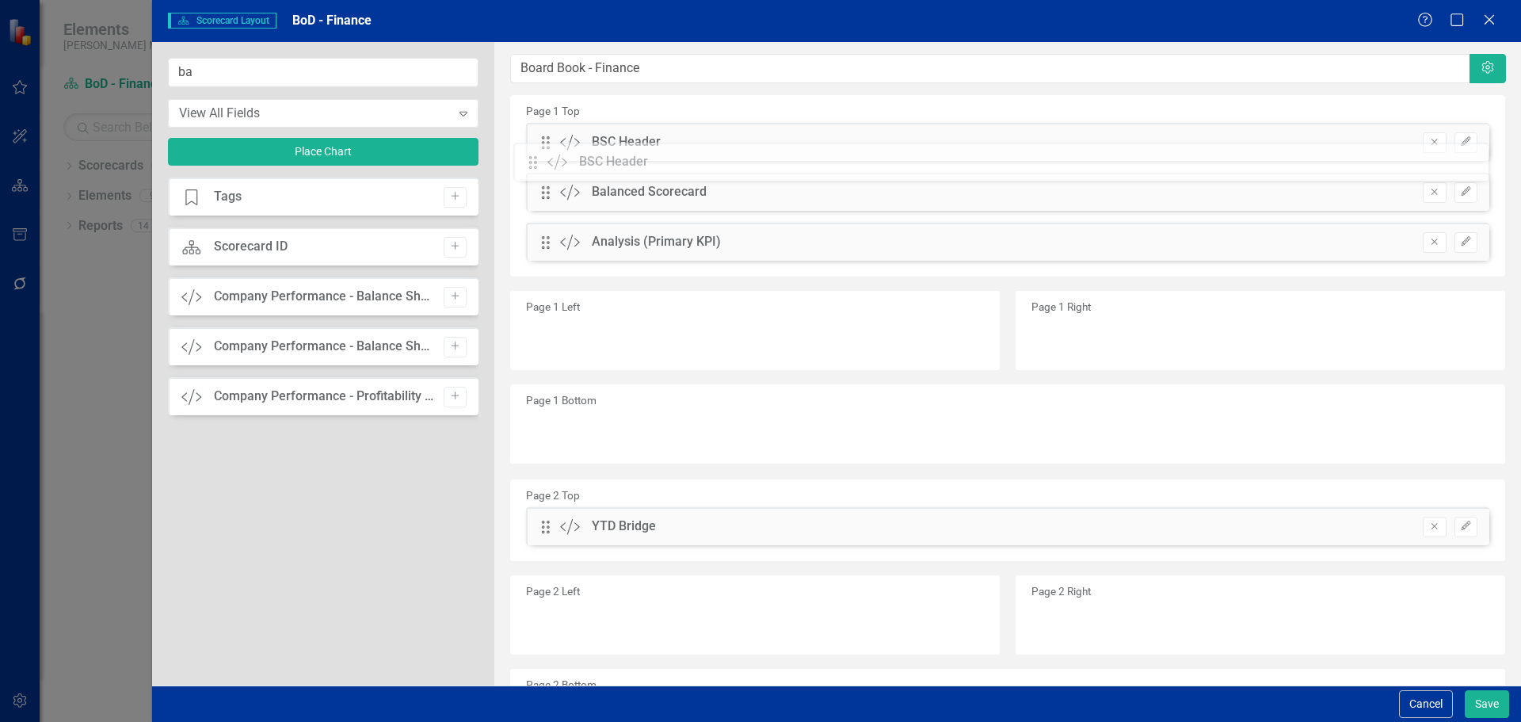
drag, startPoint x: 548, startPoint y: 203, endPoint x: 547, endPoint y: 153, distance: 49.9
click at [1423, 253] on button "Remove" at bounding box center [1434, 242] width 23 height 21
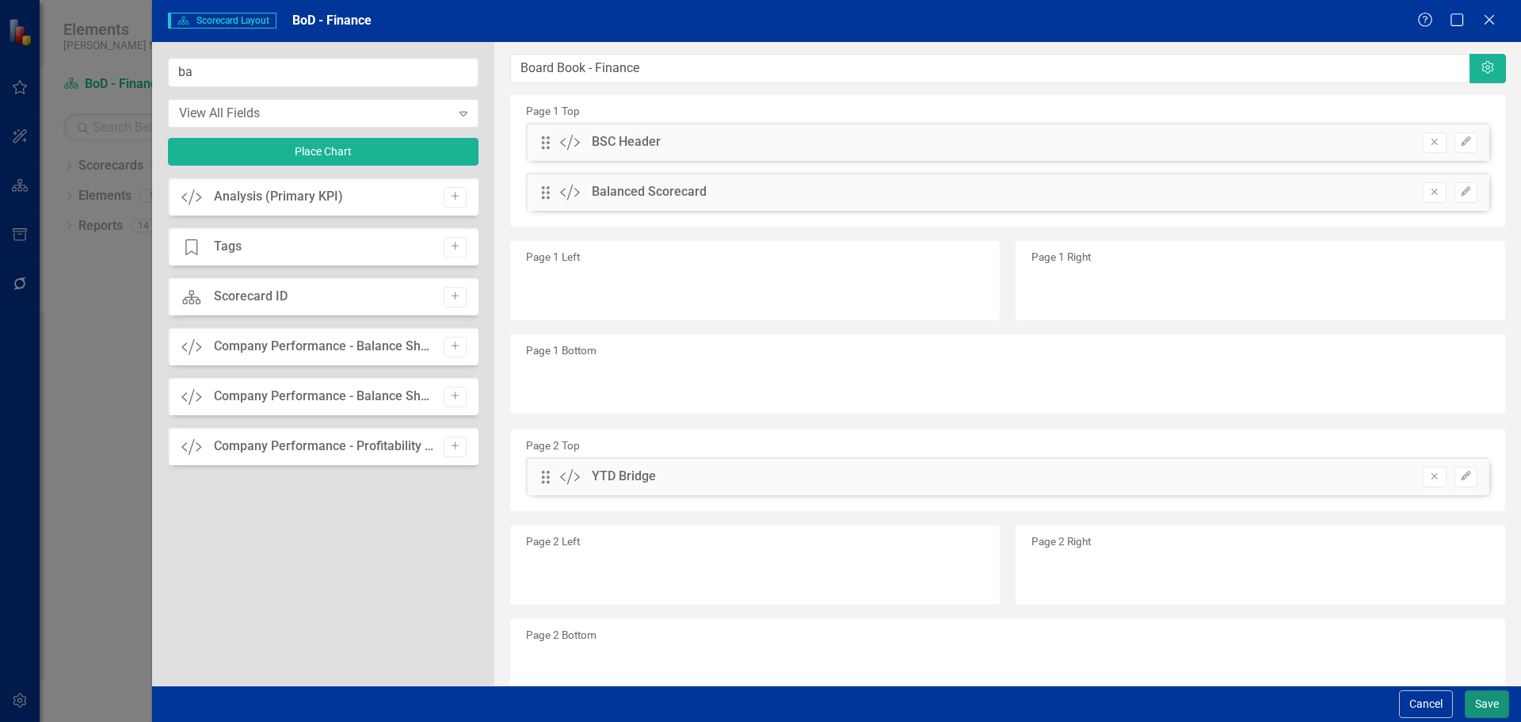
click at [1477, 704] on button "Save" at bounding box center [1487, 704] width 44 height 28
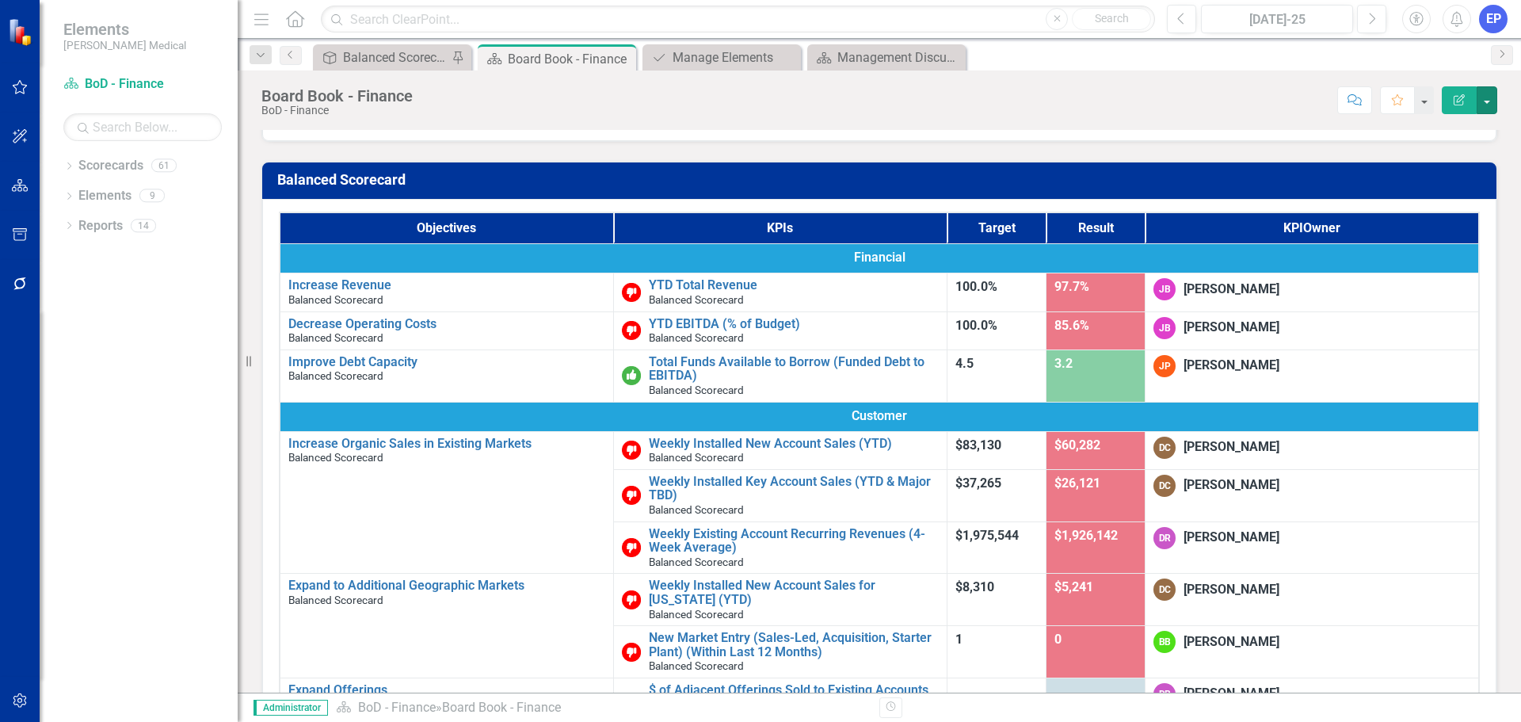
scroll to position [0, 0]
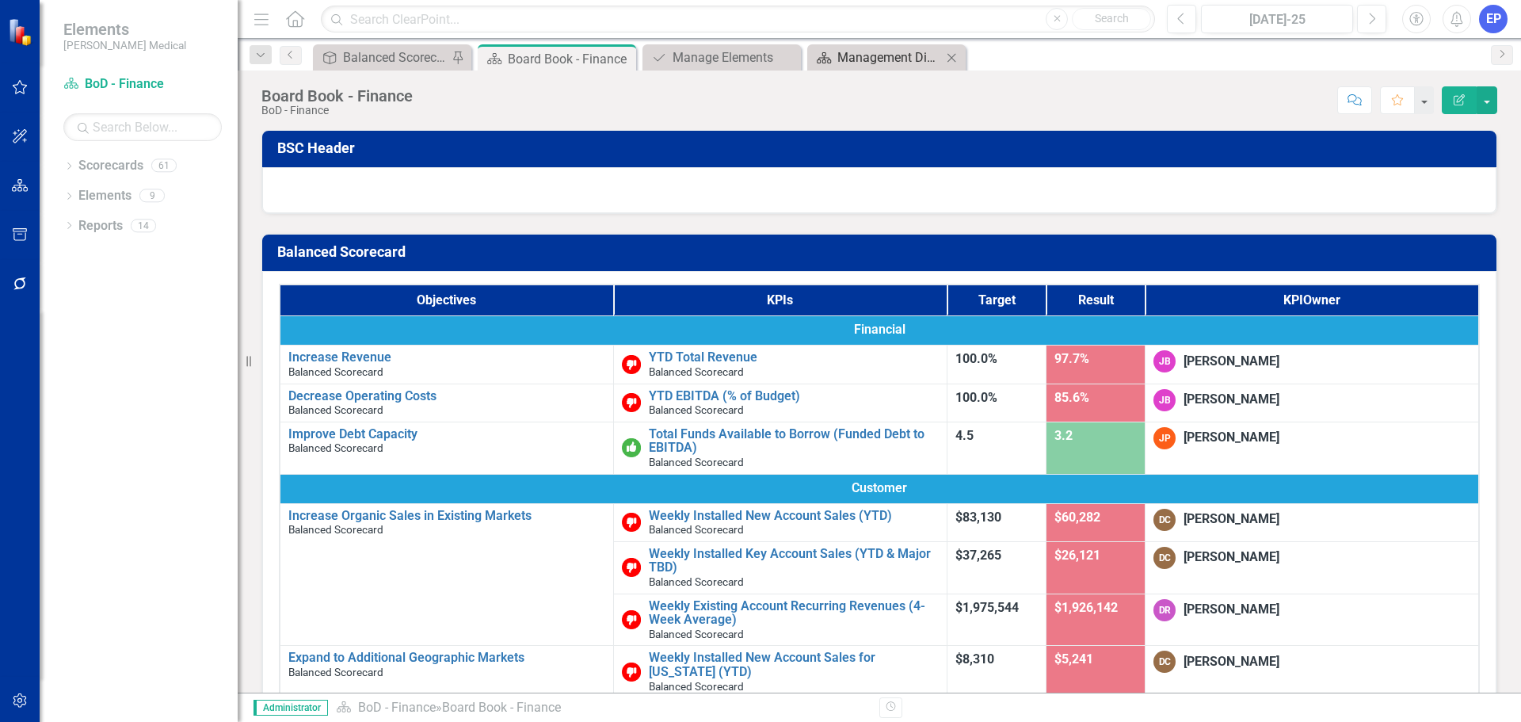
click at [847, 60] on div "Management Discussion and Analysis" at bounding box center [889, 58] width 105 height 20
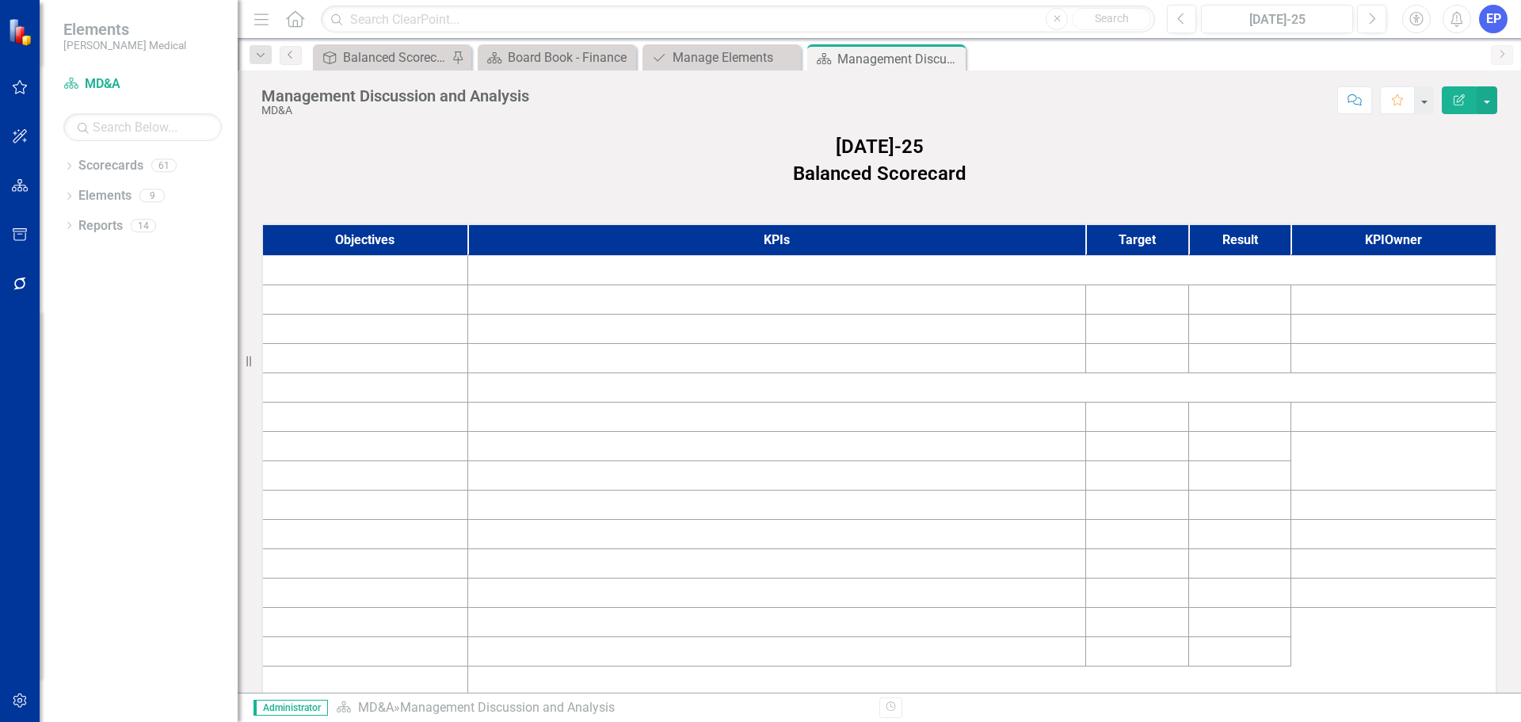
click at [868, 171] on strong "Balanced Scorecard" at bounding box center [880, 173] width 174 height 22
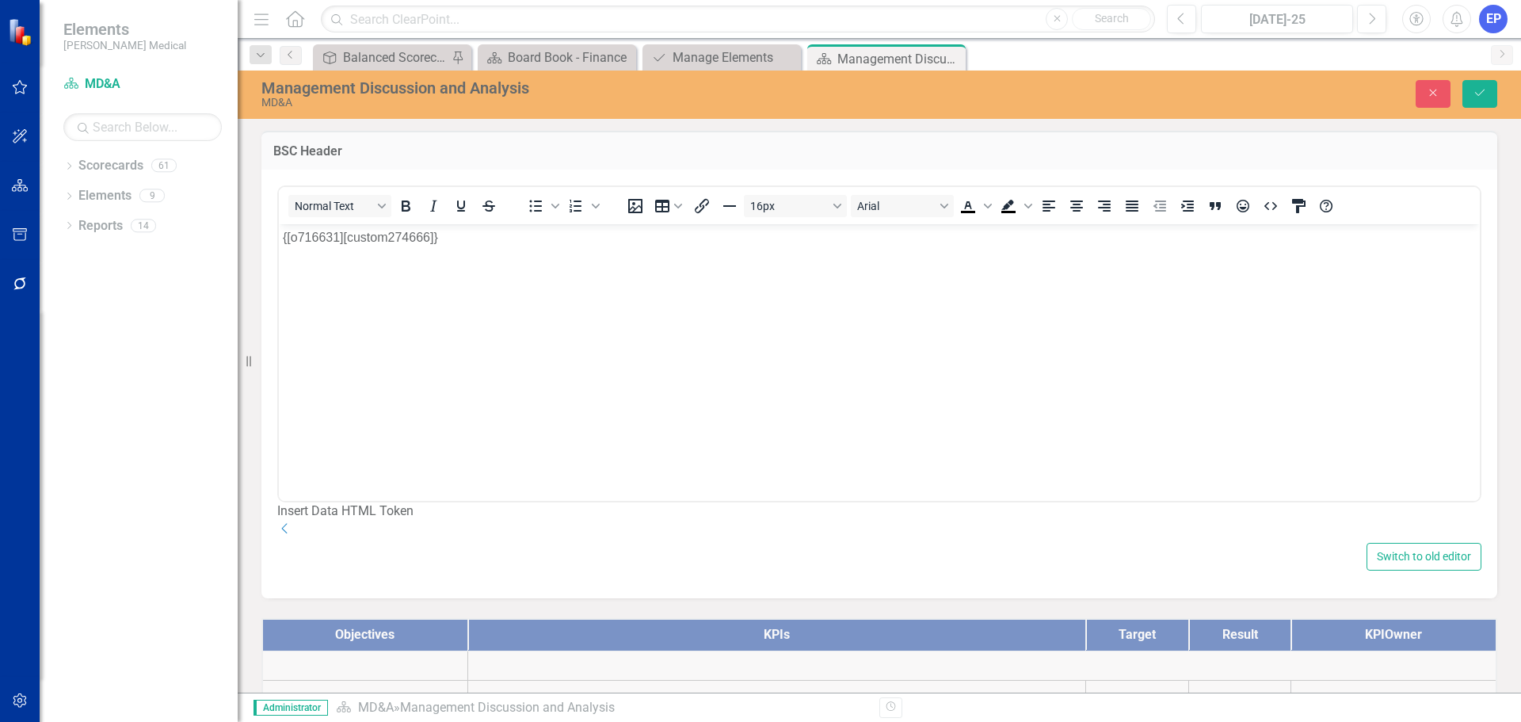
click at [627, 254] on body "{[o716631][custom274666]}" at bounding box center [879, 342] width 1201 height 238
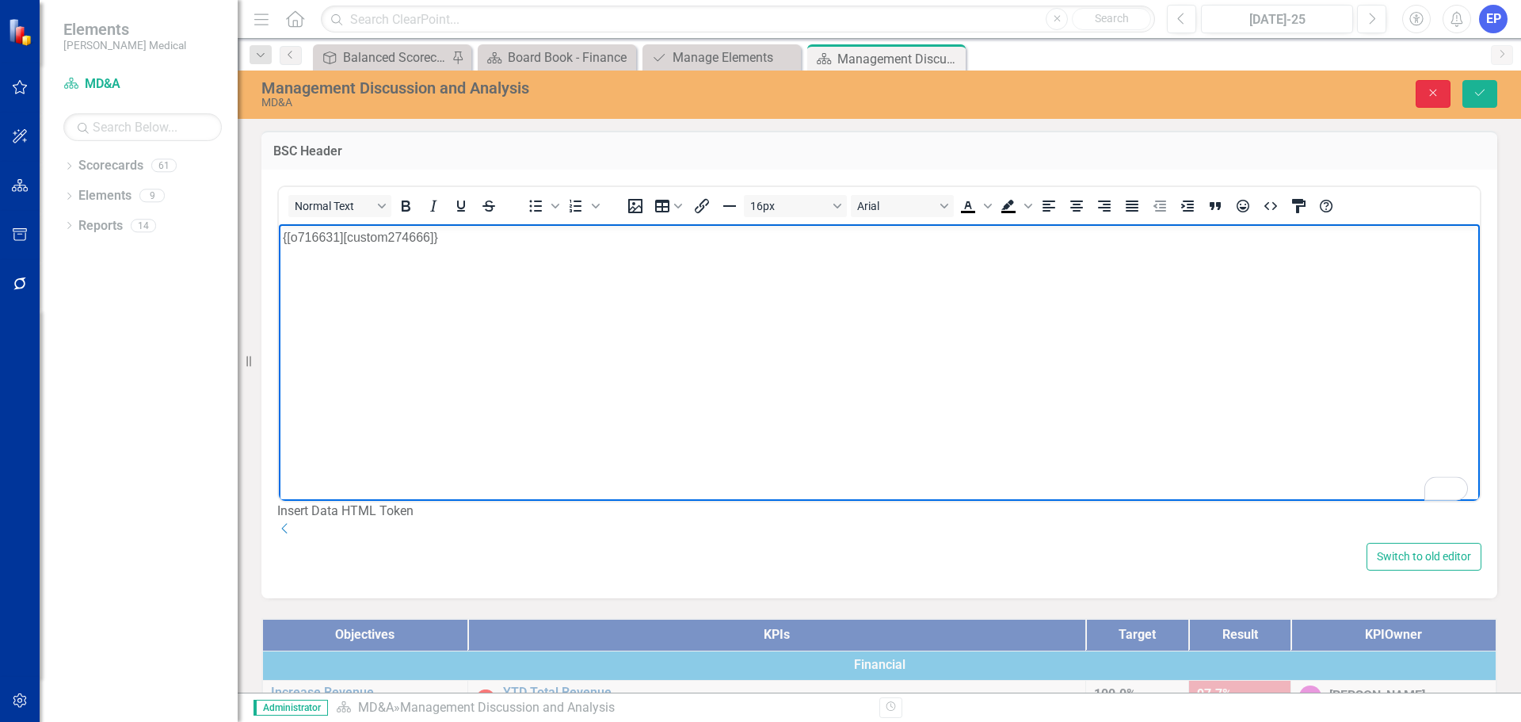
click at [1422, 99] on button "Close" at bounding box center [1433, 94] width 35 height 28
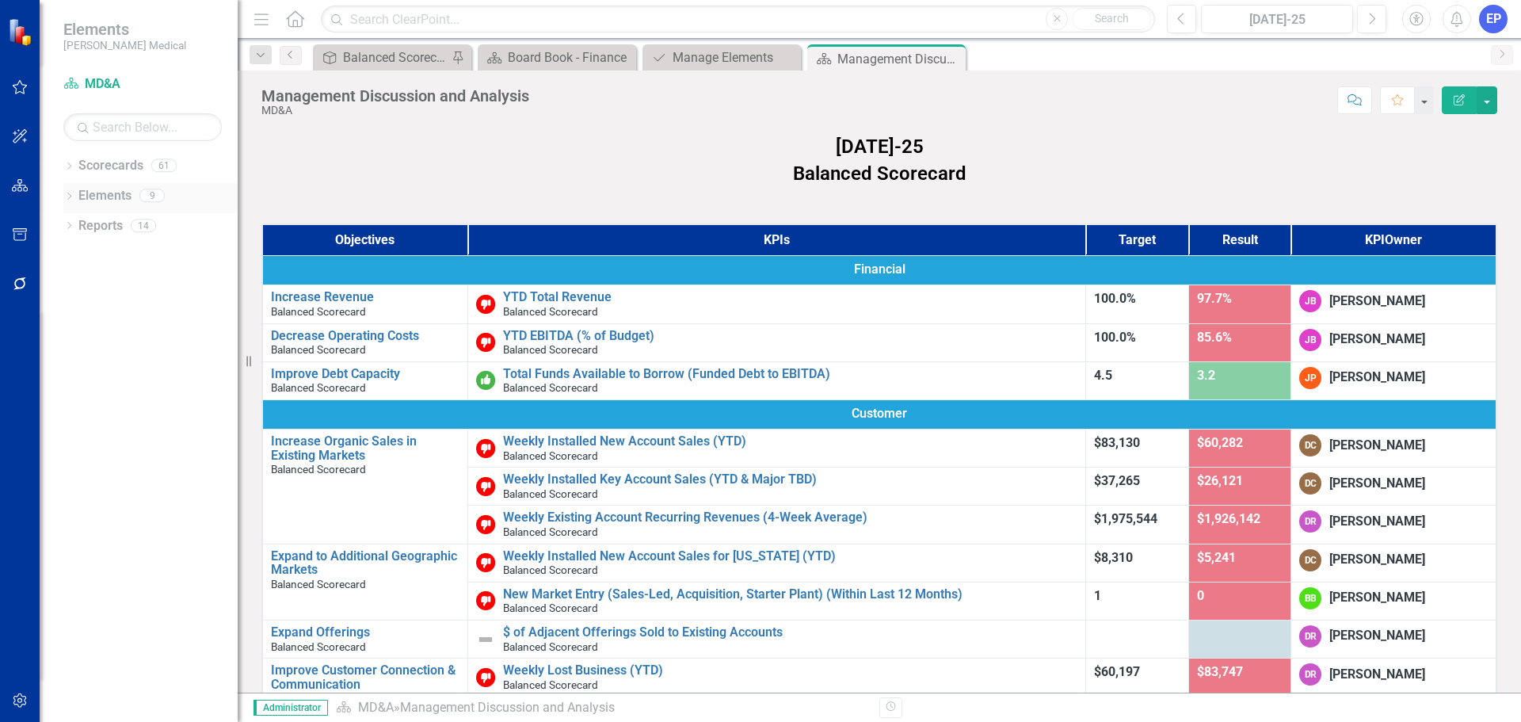
click at [74, 196] on icon "Dropdown" at bounding box center [68, 197] width 11 height 9
click at [94, 219] on icon "Objective" at bounding box center [94, 225] width 16 height 13
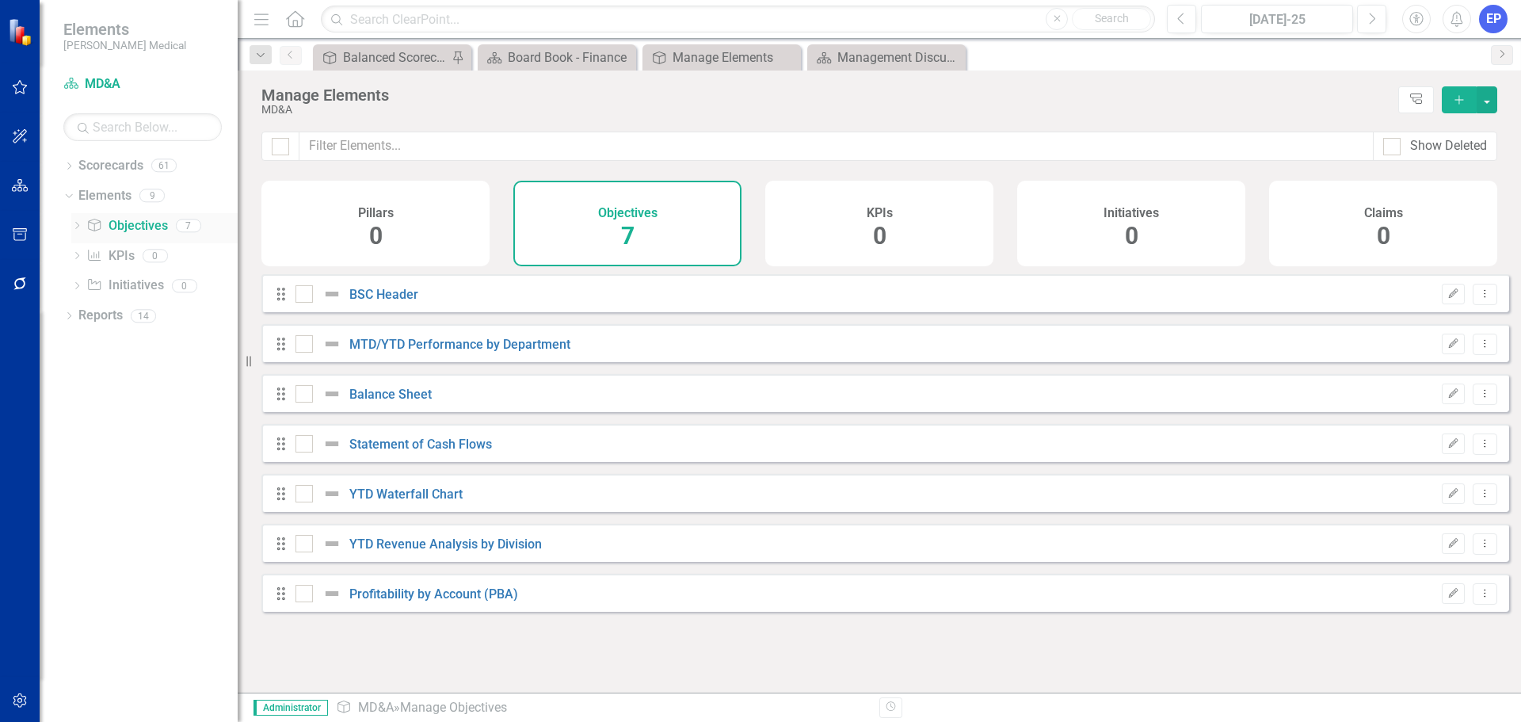
checkbox input "false"
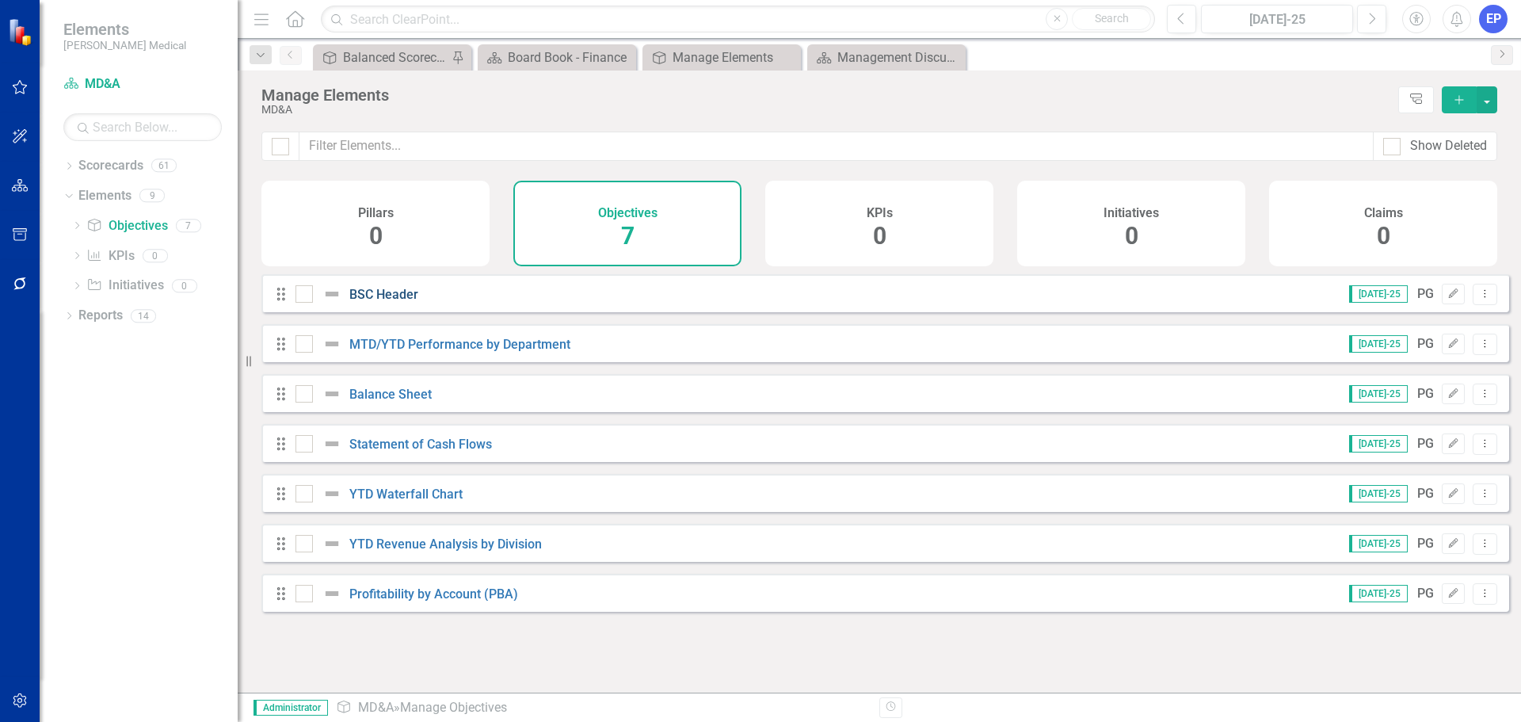
click at [361, 302] on link "BSC Header" at bounding box center [383, 294] width 69 height 15
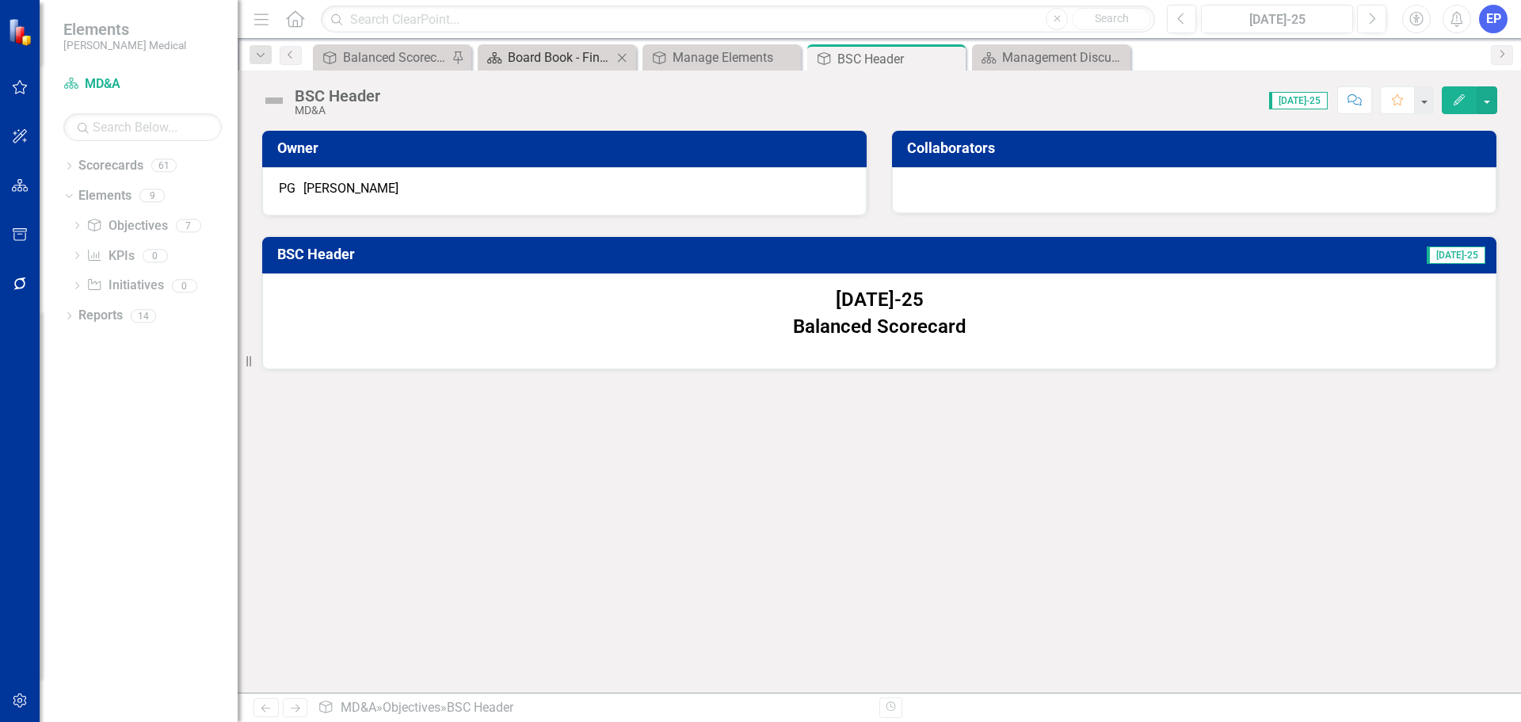
click at [545, 62] on div "Board Book - Finance" at bounding box center [560, 58] width 105 height 20
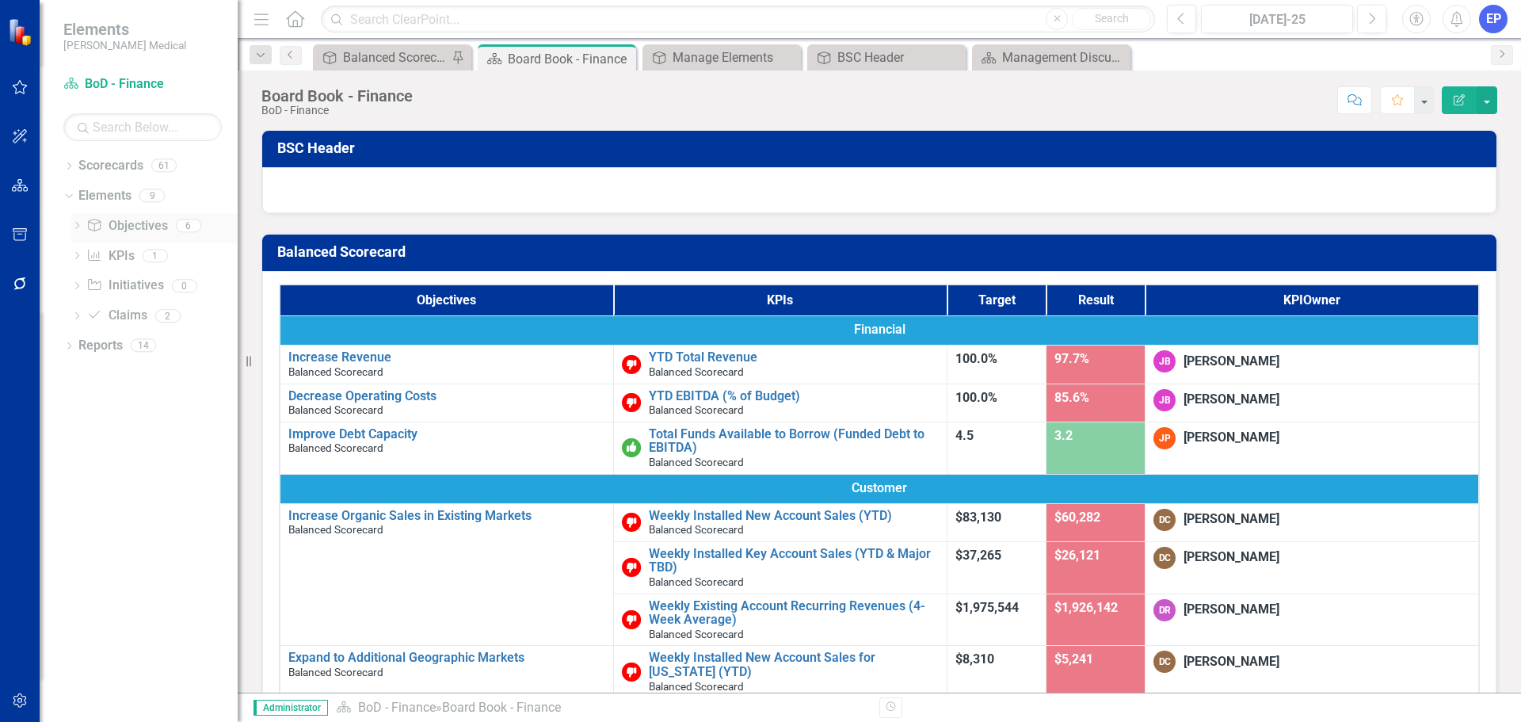
click at [113, 227] on link "Objective Objectives" at bounding box center [126, 226] width 81 height 18
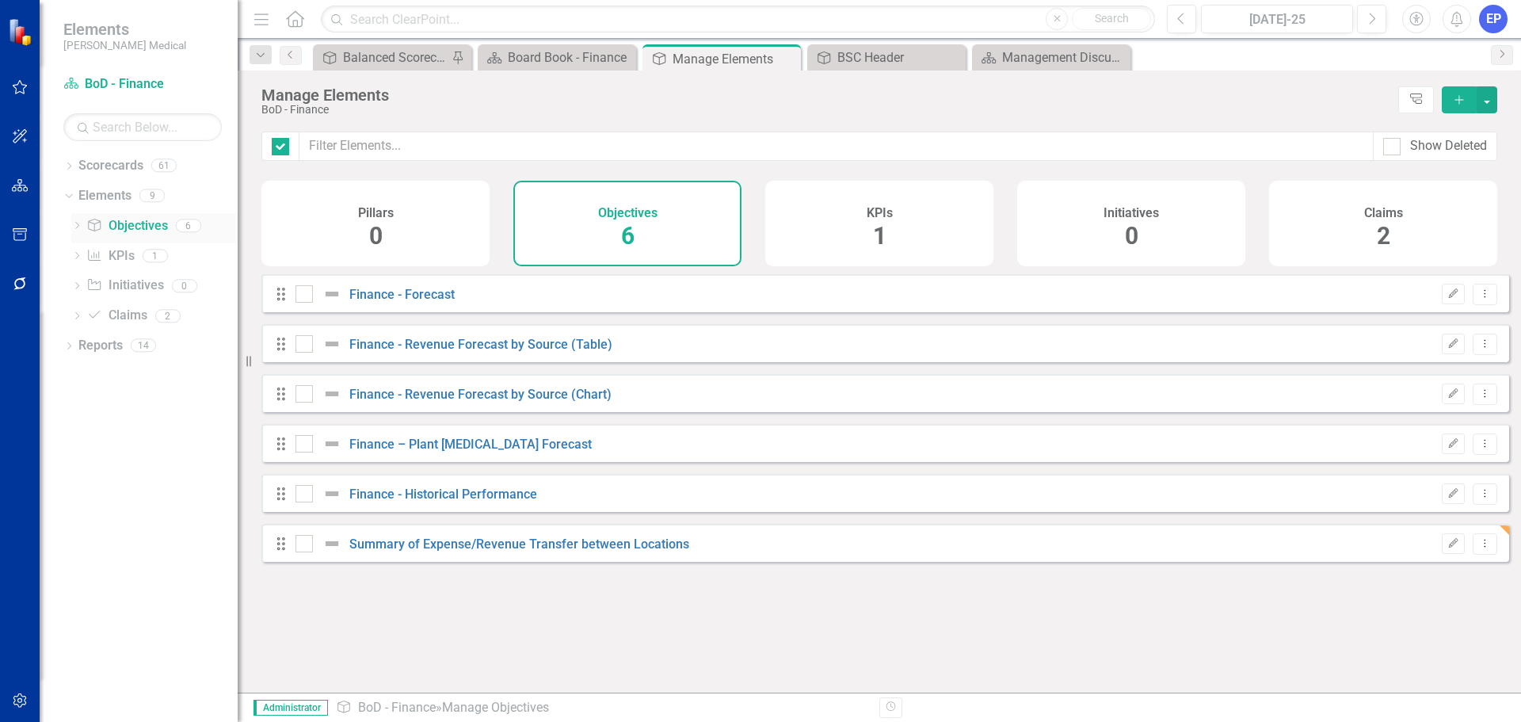
checkbox input "false"
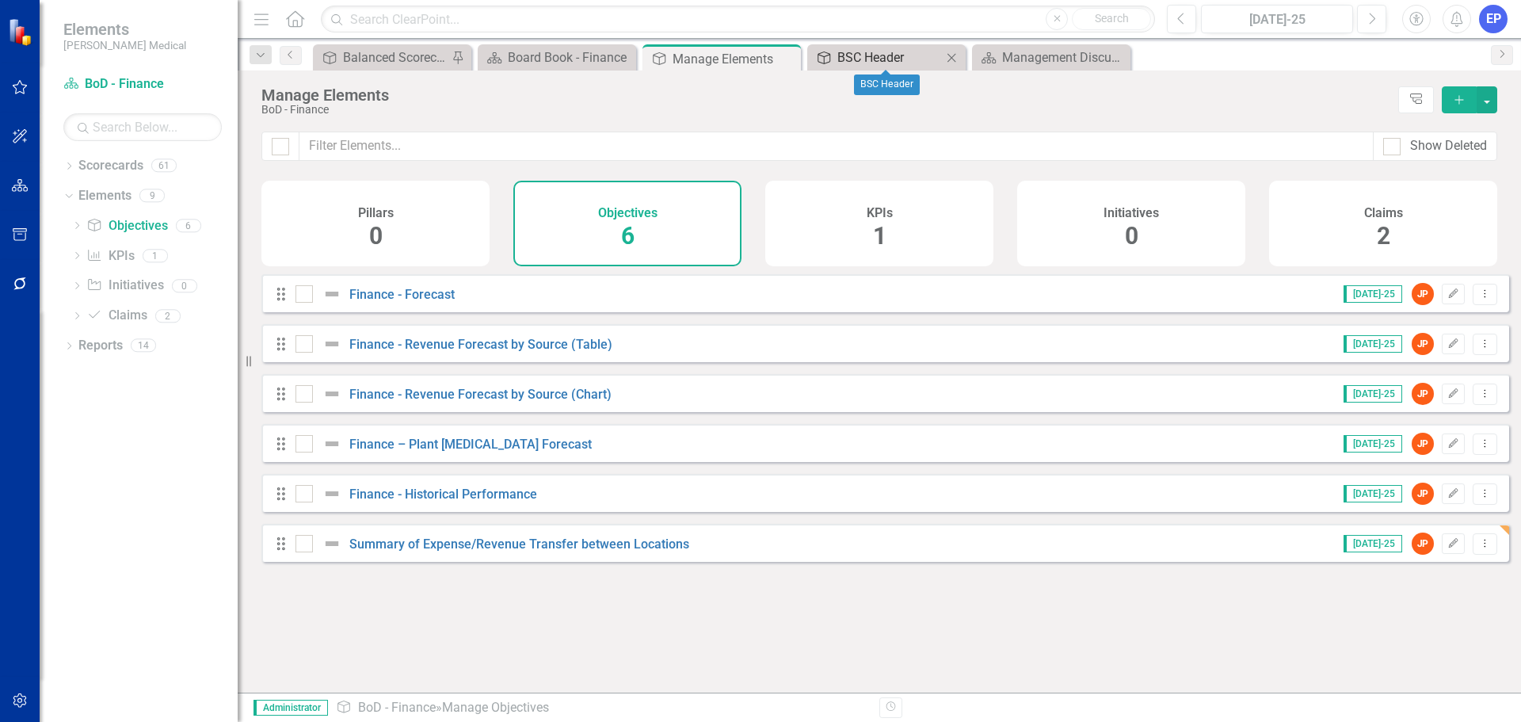
click at [898, 55] on div "BSC Header" at bounding box center [889, 58] width 105 height 20
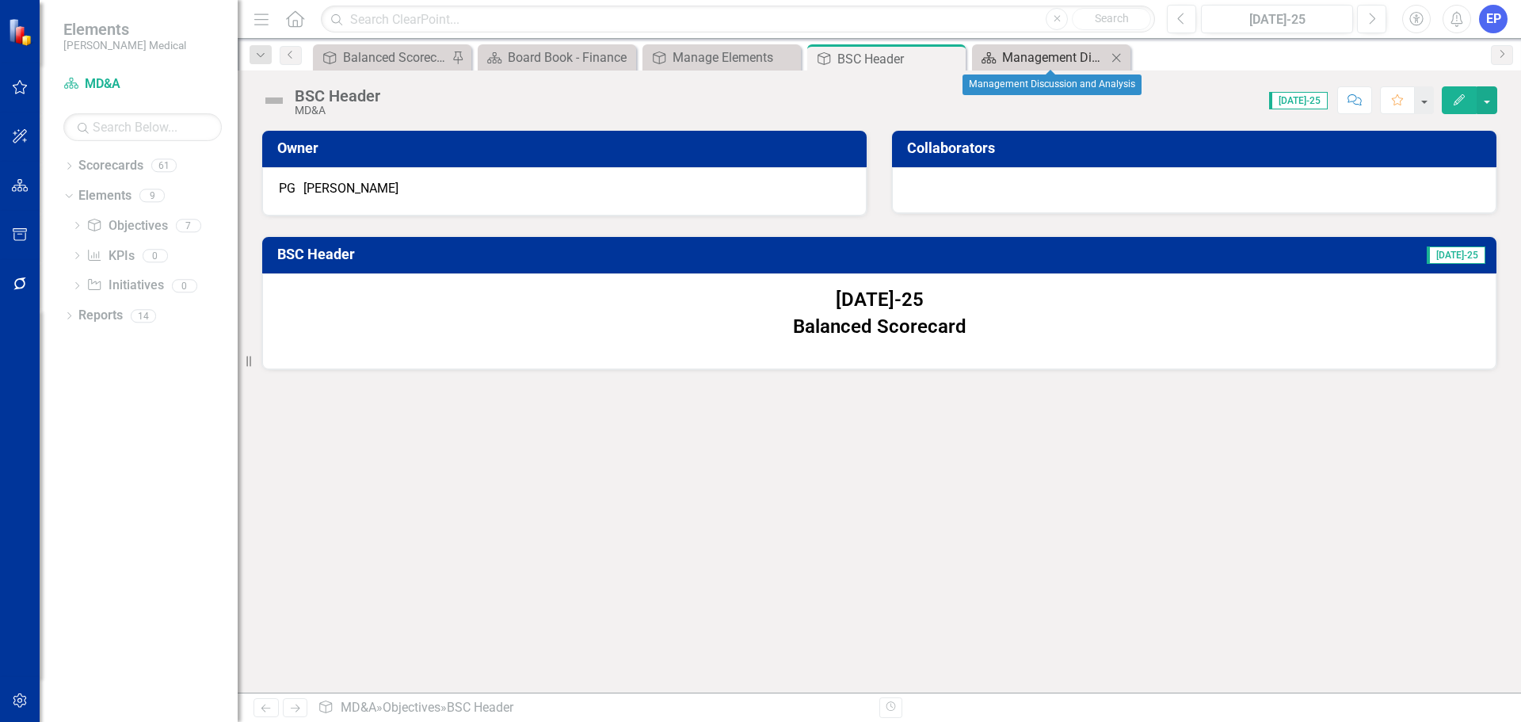
click at [1023, 62] on div "Management Discussion and Analysis" at bounding box center [1054, 58] width 105 height 20
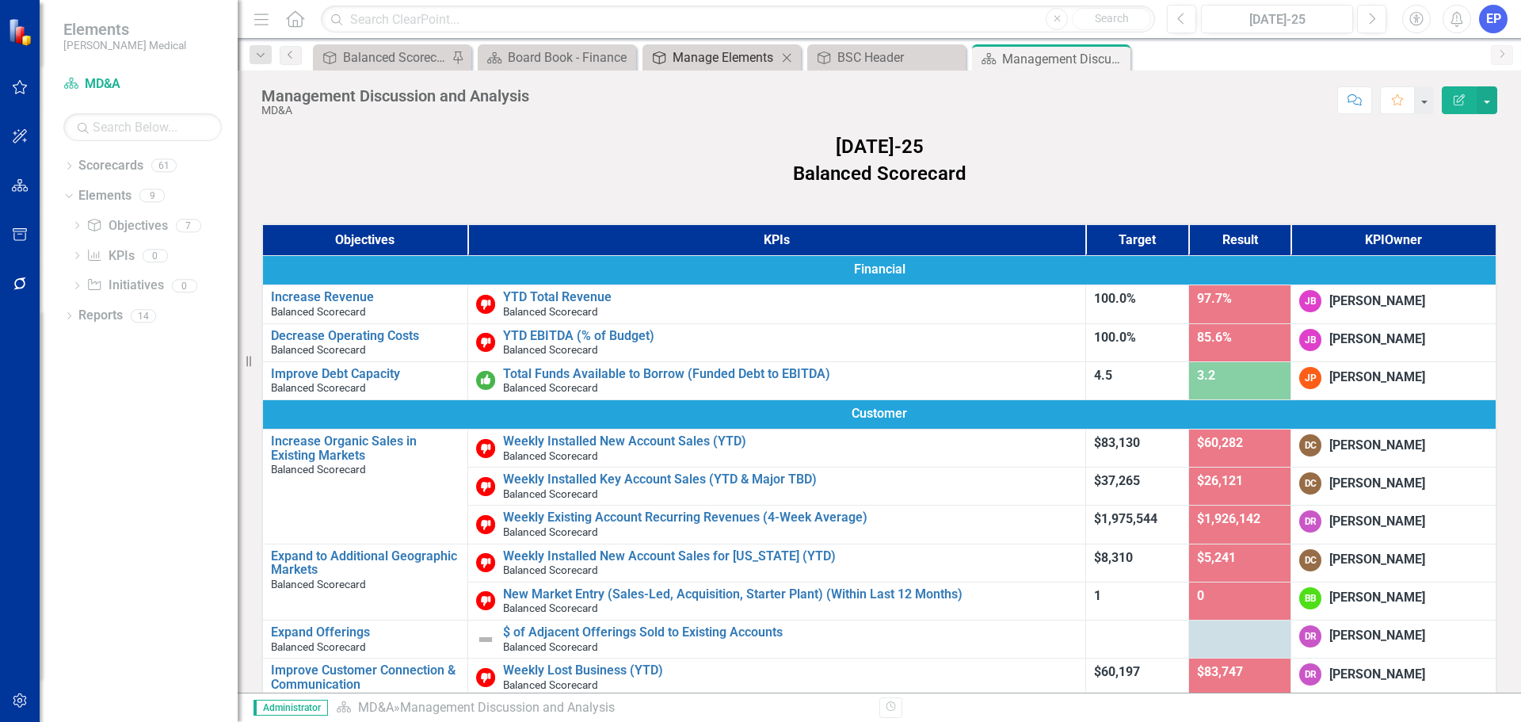
click at [722, 55] on div "Manage Elements" at bounding box center [725, 58] width 105 height 20
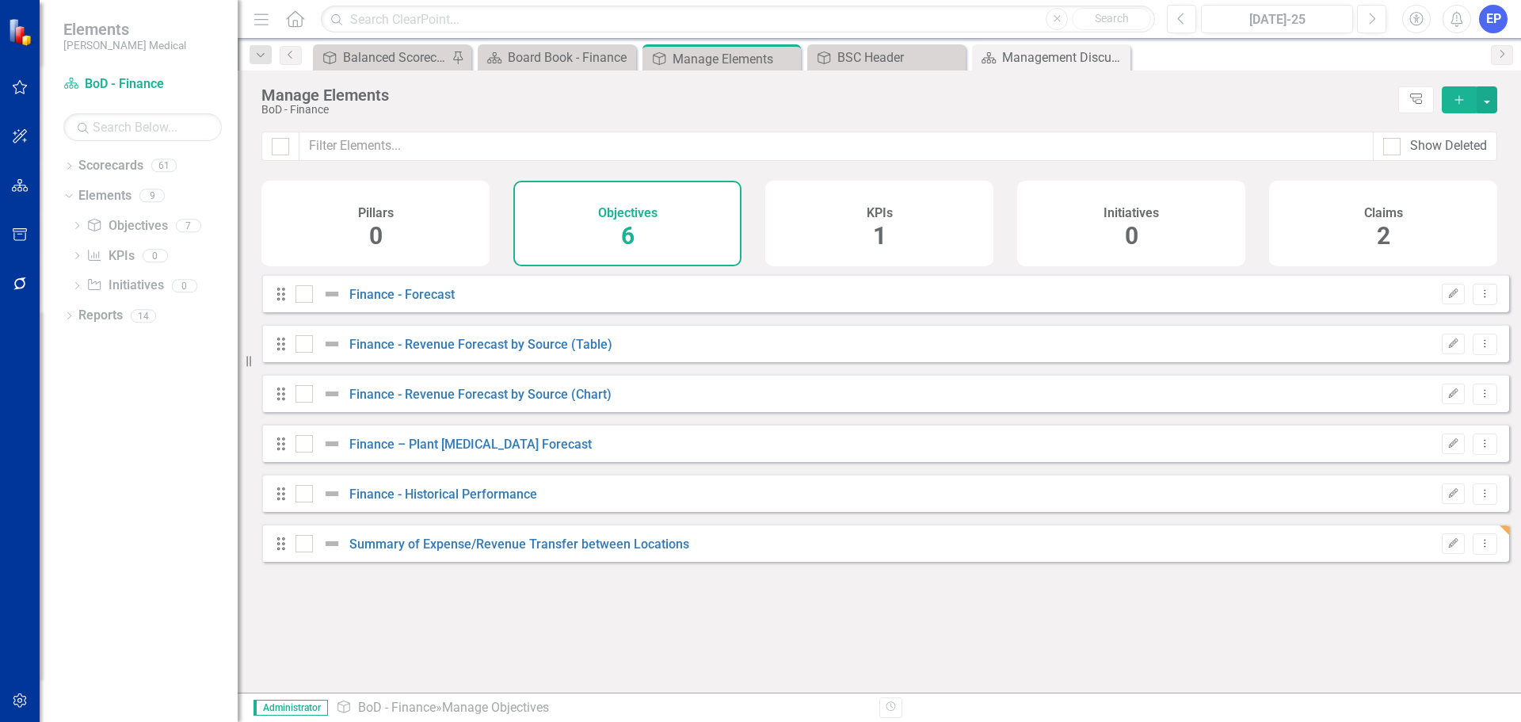
checkbox input "false"
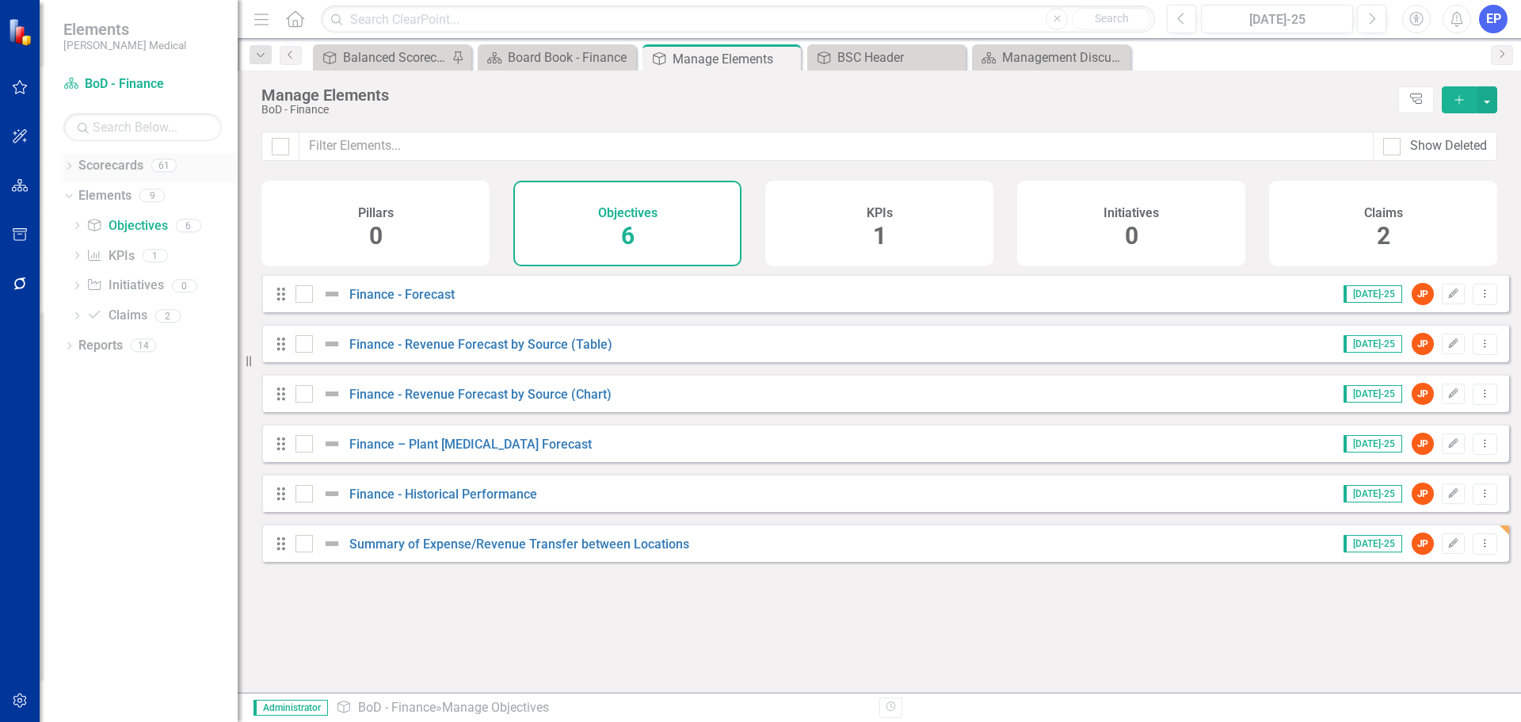
click at [67, 168] on icon "Dropdown" at bounding box center [68, 167] width 11 height 9
click at [72, 315] on icon "Dropdown" at bounding box center [77, 316] width 12 height 10
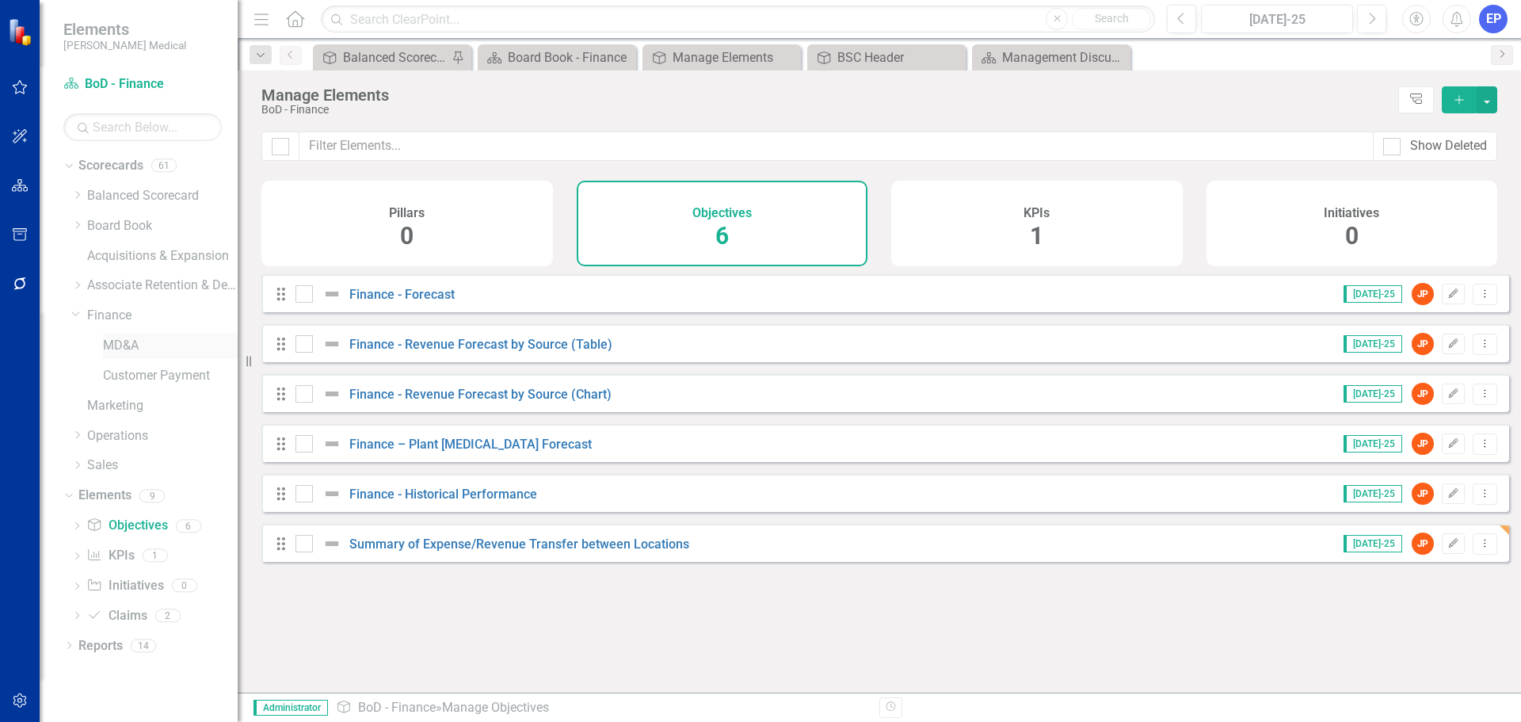
click at [118, 345] on link "MD&A" at bounding box center [170, 346] width 135 height 18
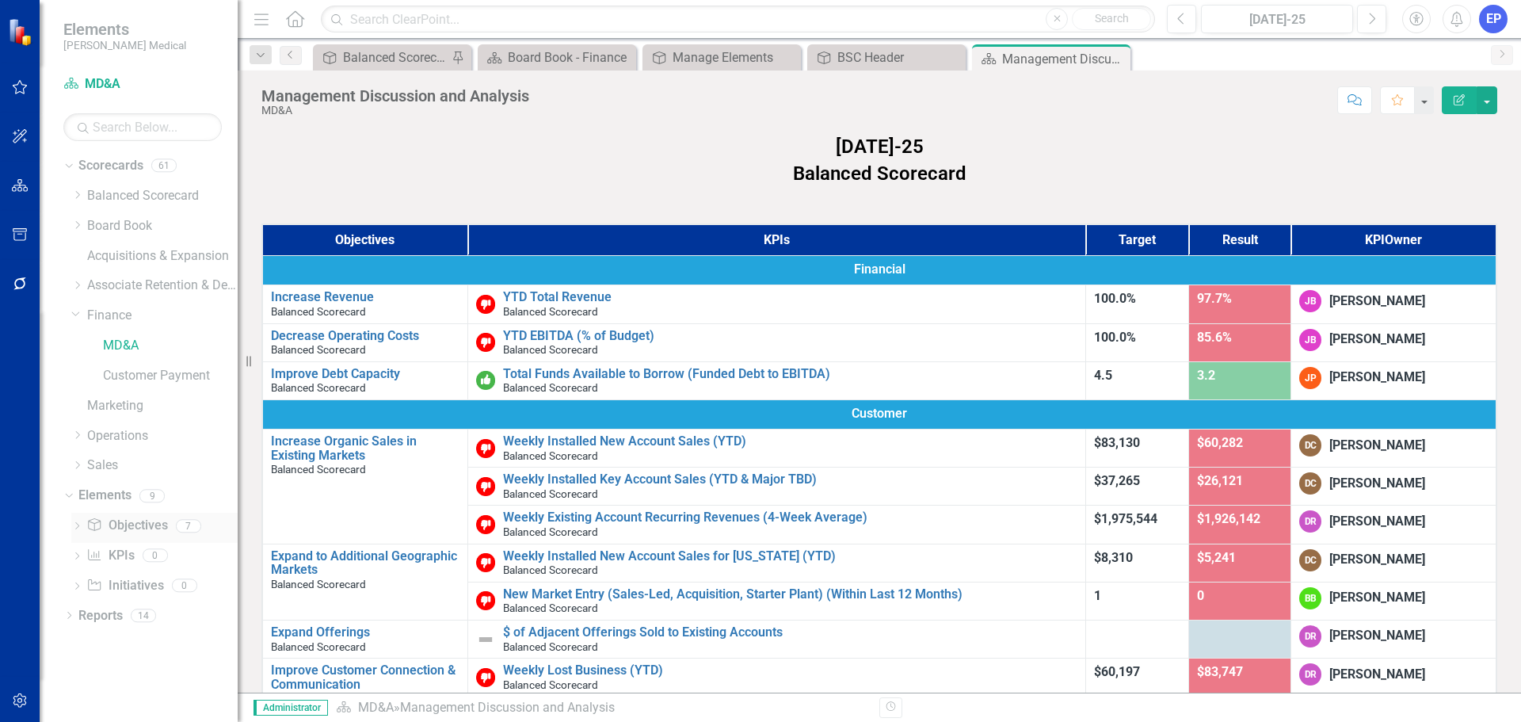
click at [113, 537] on div "Objective Objectives" at bounding box center [126, 526] width 81 height 26
click at [116, 528] on link "Objective Objectives" at bounding box center [126, 526] width 81 height 18
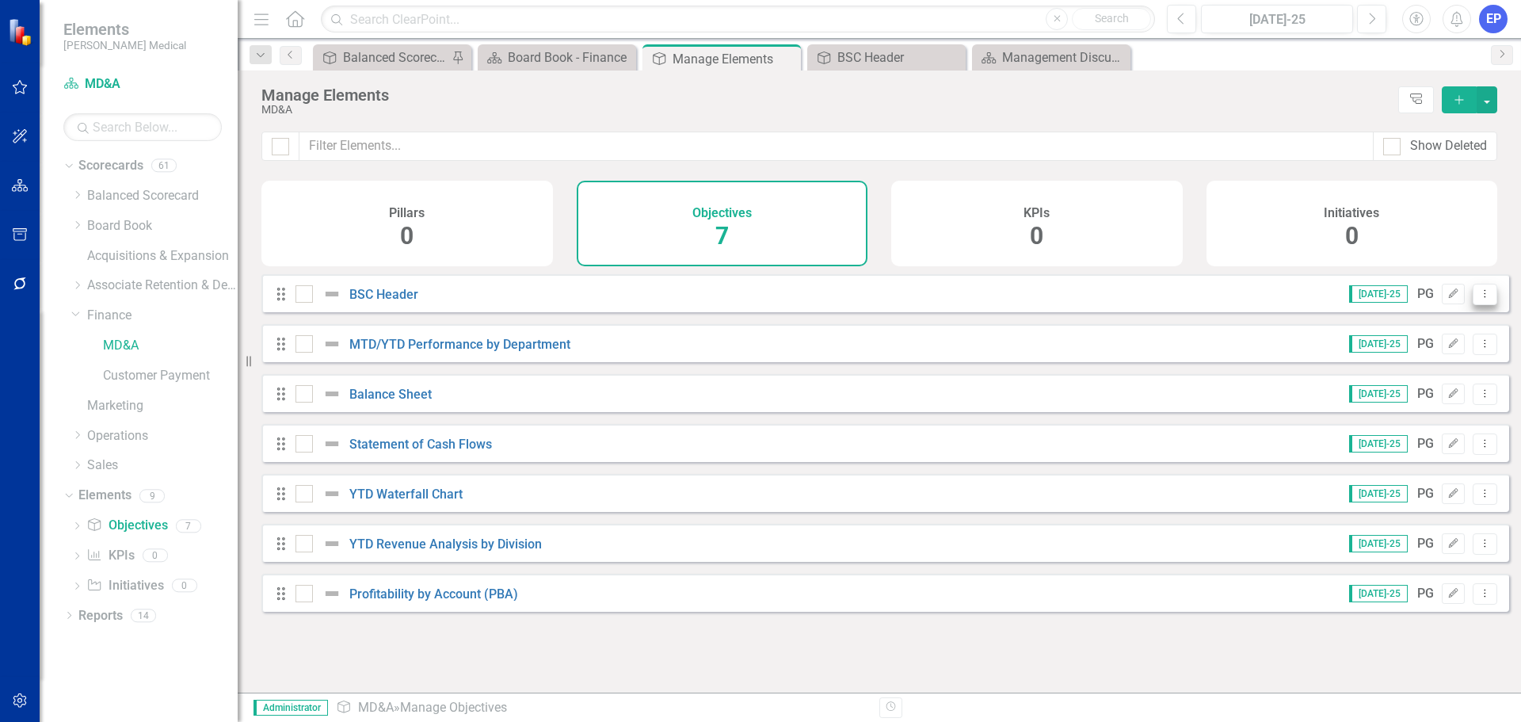
click at [1478, 299] on icon "Dropdown Menu" at bounding box center [1484, 293] width 13 height 10
click at [1463, 384] on link "Copy Duplicate Objective" at bounding box center [1412, 390] width 146 height 29
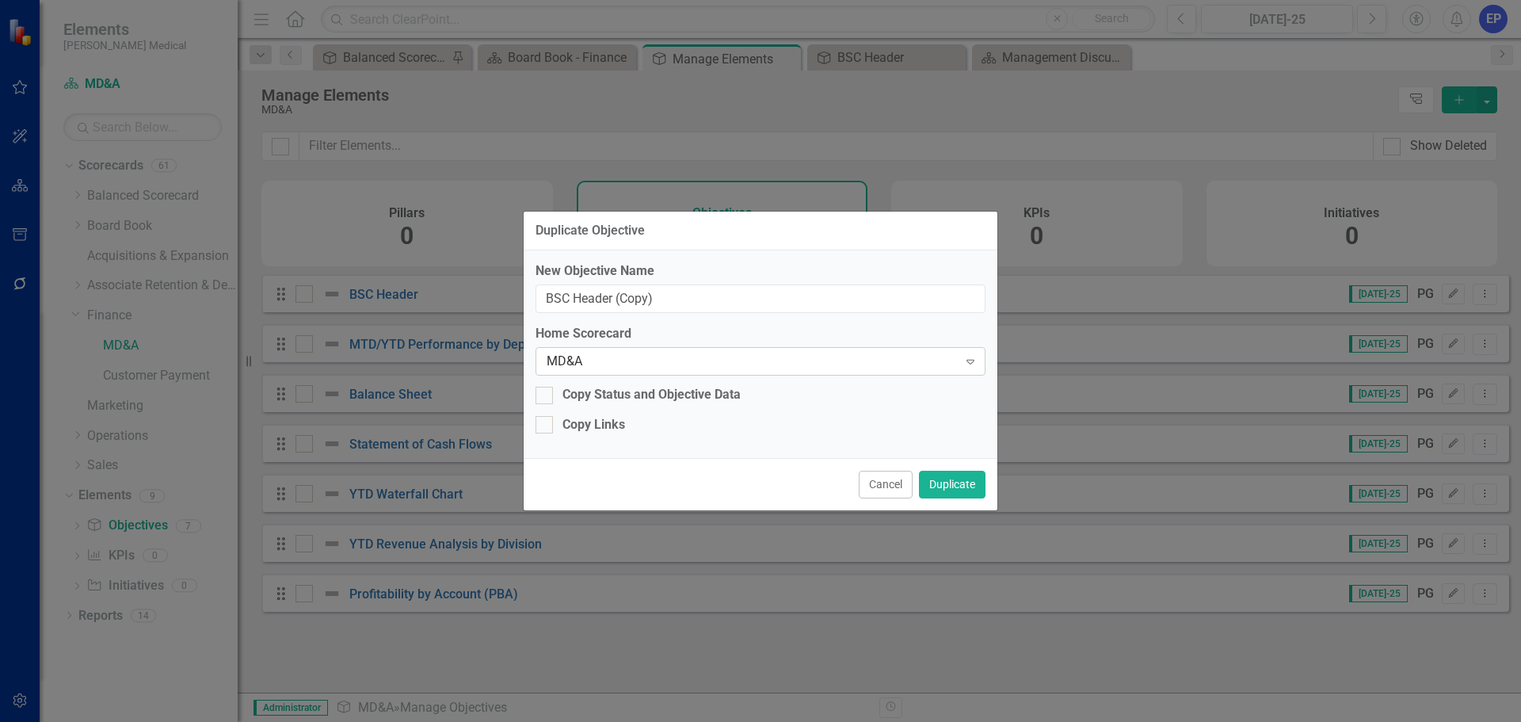
click at [603, 364] on div "MD&A" at bounding box center [752, 362] width 411 height 18
type input "bod - f"
click at [94, 721] on span "BoD - F inance" at bounding box center [55, 734] width 78 height 15
drag, startPoint x: 620, startPoint y: 303, endPoint x: 708, endPoint y: 292, distance: 89.5
click at [708, 292] on input "BSC Header (Copy)" at bounding box center [761, 298] width 450 height 29
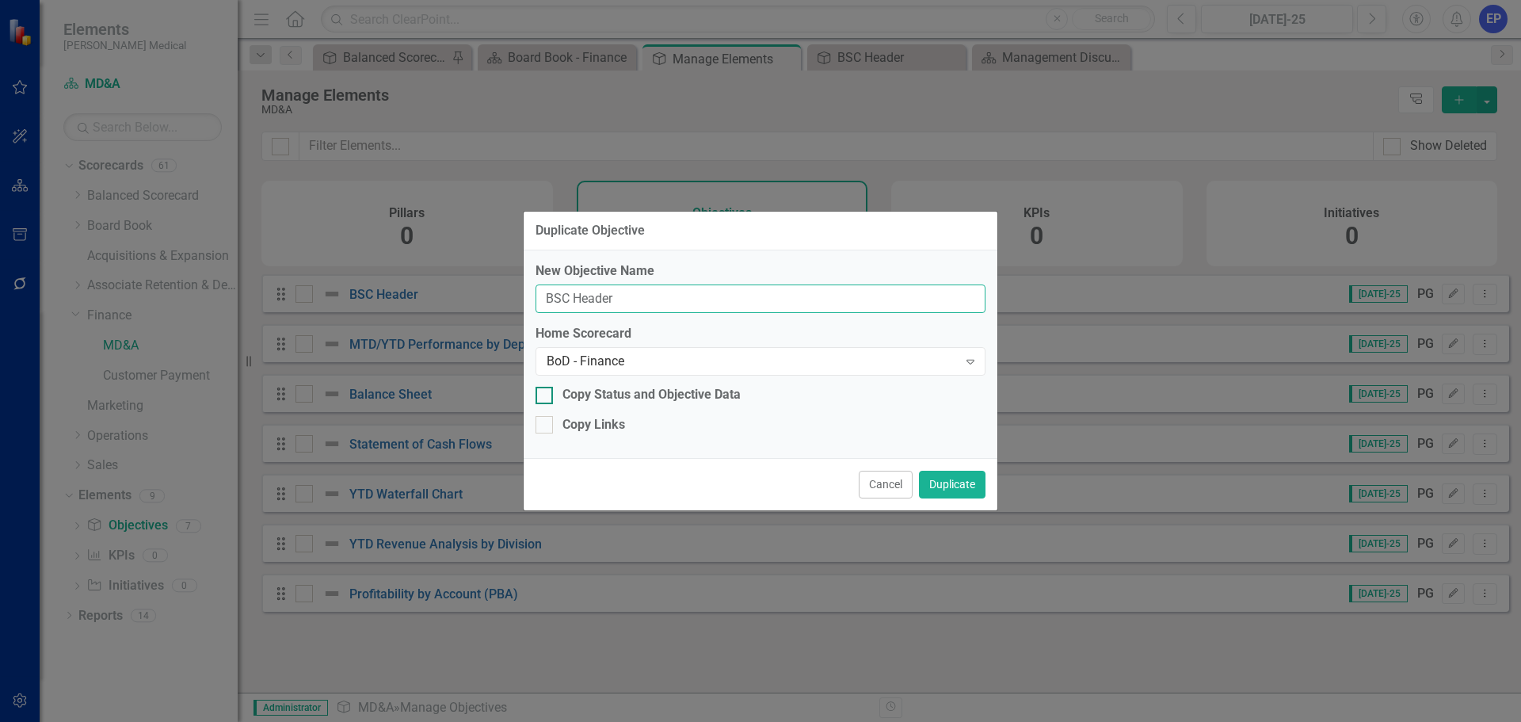
type input "BSC Header"
click at [696, 397] on div "Copy Status and Objective Data" at bounding box center [652, 395] width 178 height 18
click at [546, 397] on input "Copy Status and Objective Data" at bounding box center [541, 392] width 10 height 10
checkbox input "true"
click at [937, 484] on button "Duplicate" at bounding box center [952, 485] width 67 height 28
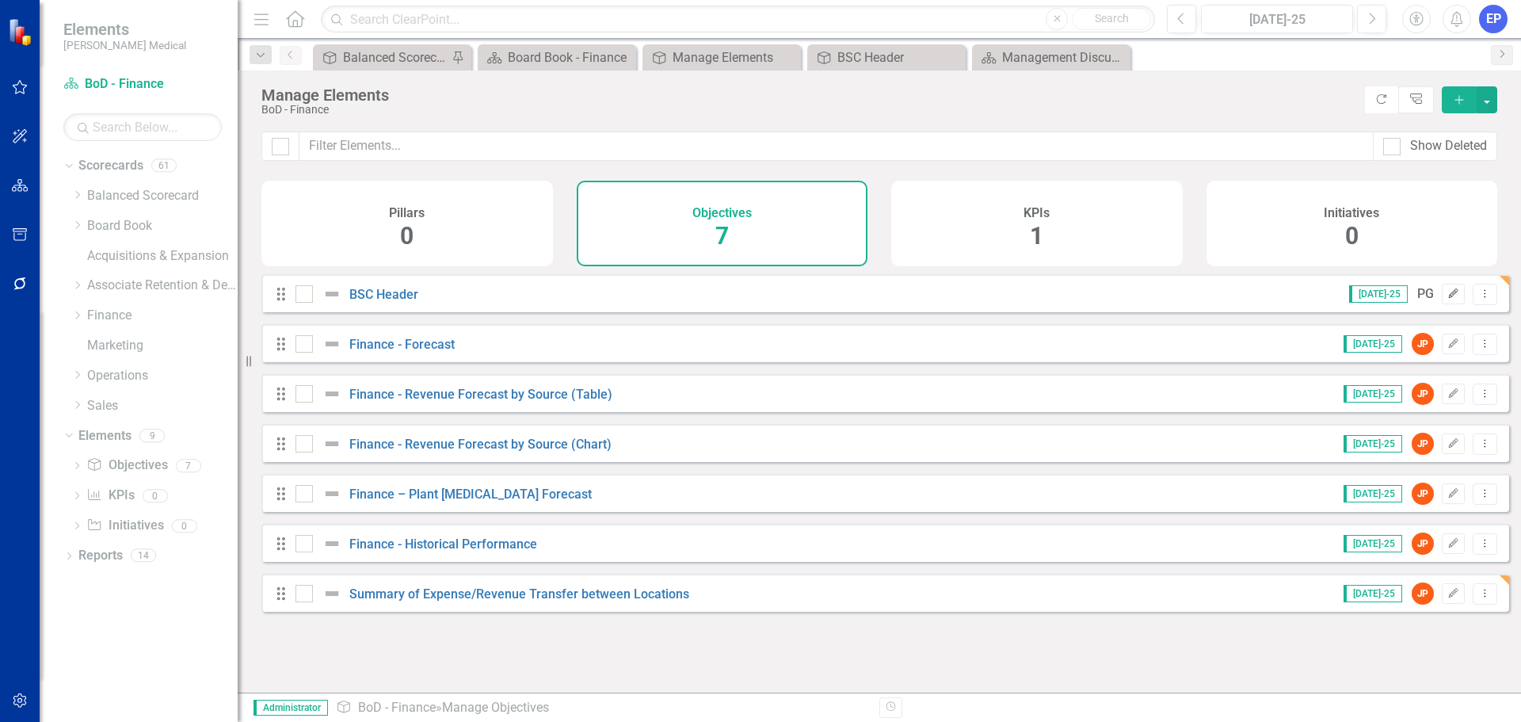
click at [1448, 299] on icon "Edit" at bounding box center [1454, 294] width 12 height 10
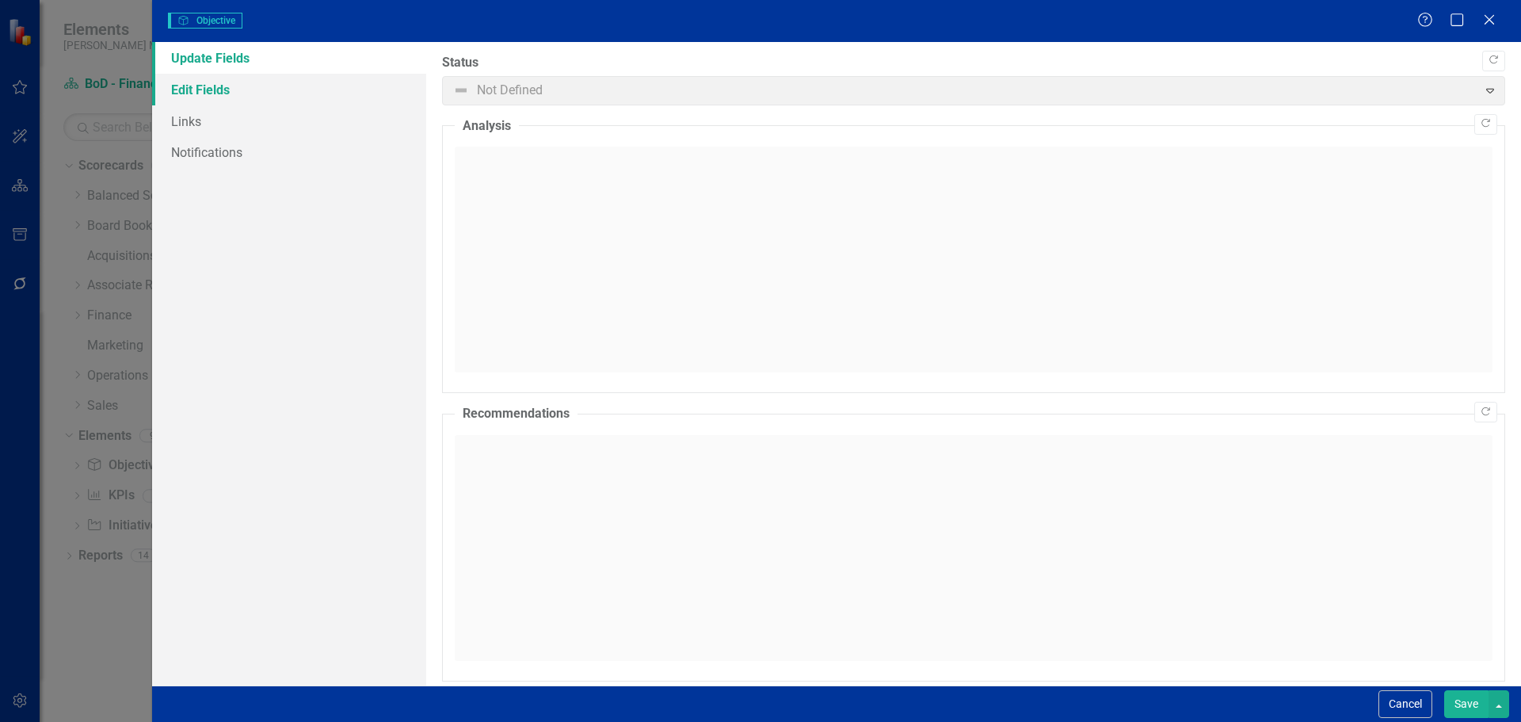
click at [259, 96] on link "Edit Fields" at bounding box center [289, 90] width 274 height 32
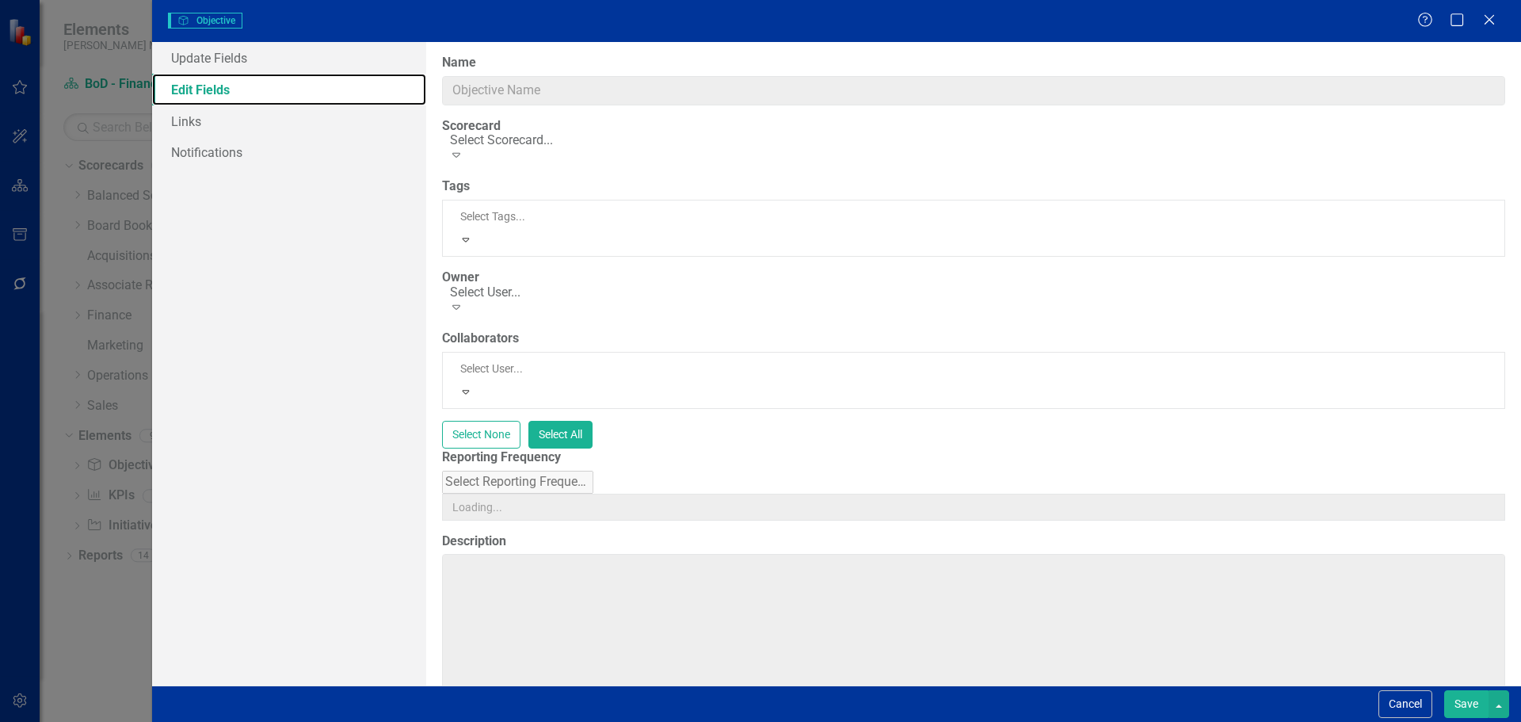
type input "BSC Header"
click at [472, 284] on div "[PERSON_NAME]" at bounding box center [978, 293] width 1057 height 18
click at [464, 300] on icon "Expand" at bounding box center [456, 306] width 16 height 13
click at [478, 284] on div "[PERSON_NAME]" at bounding box center [978, 293] width 1057 height 18
click at [225, 116] on link "Links" at bounding box center [289, 121] width 274 height 32
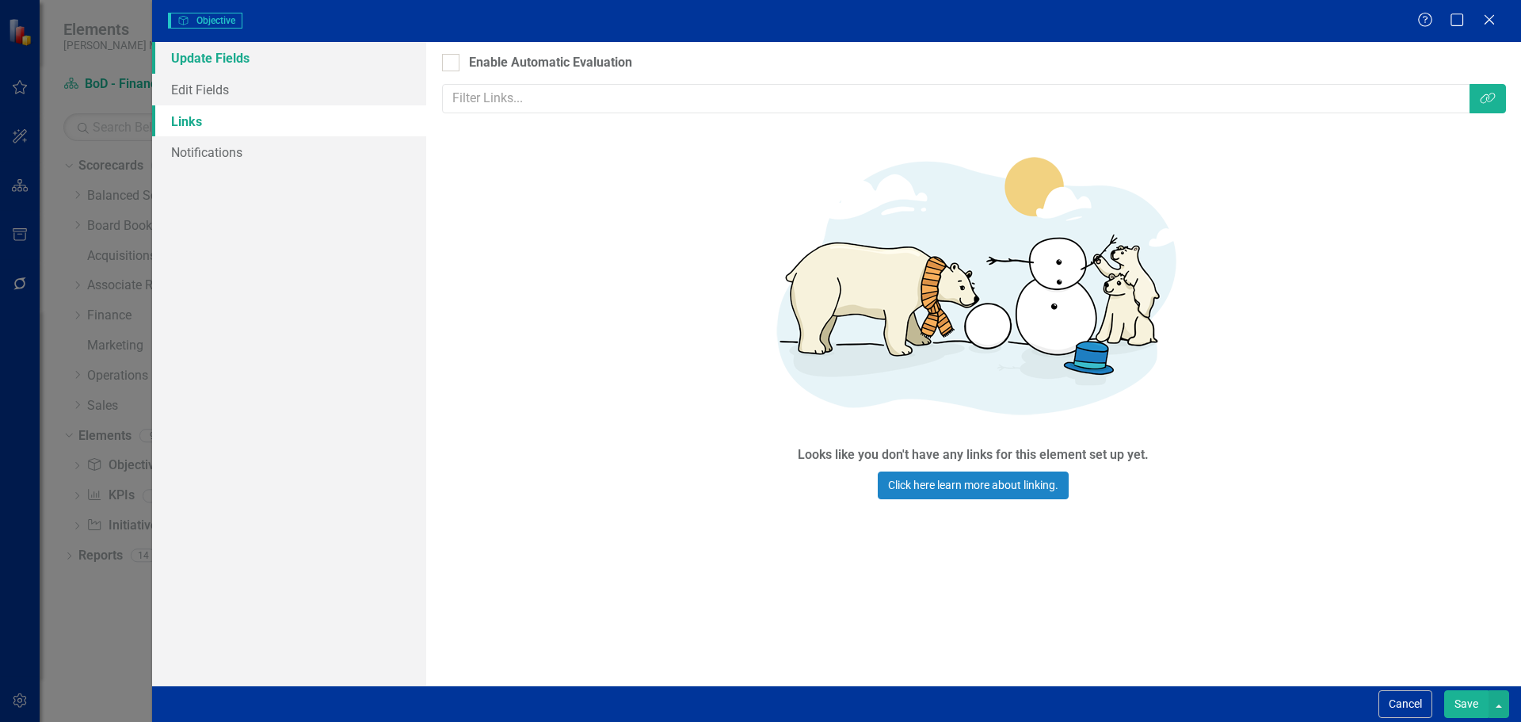
click at [226, 59] on link "Update Fields" at bounding box center [289, 58] width 274 height 32
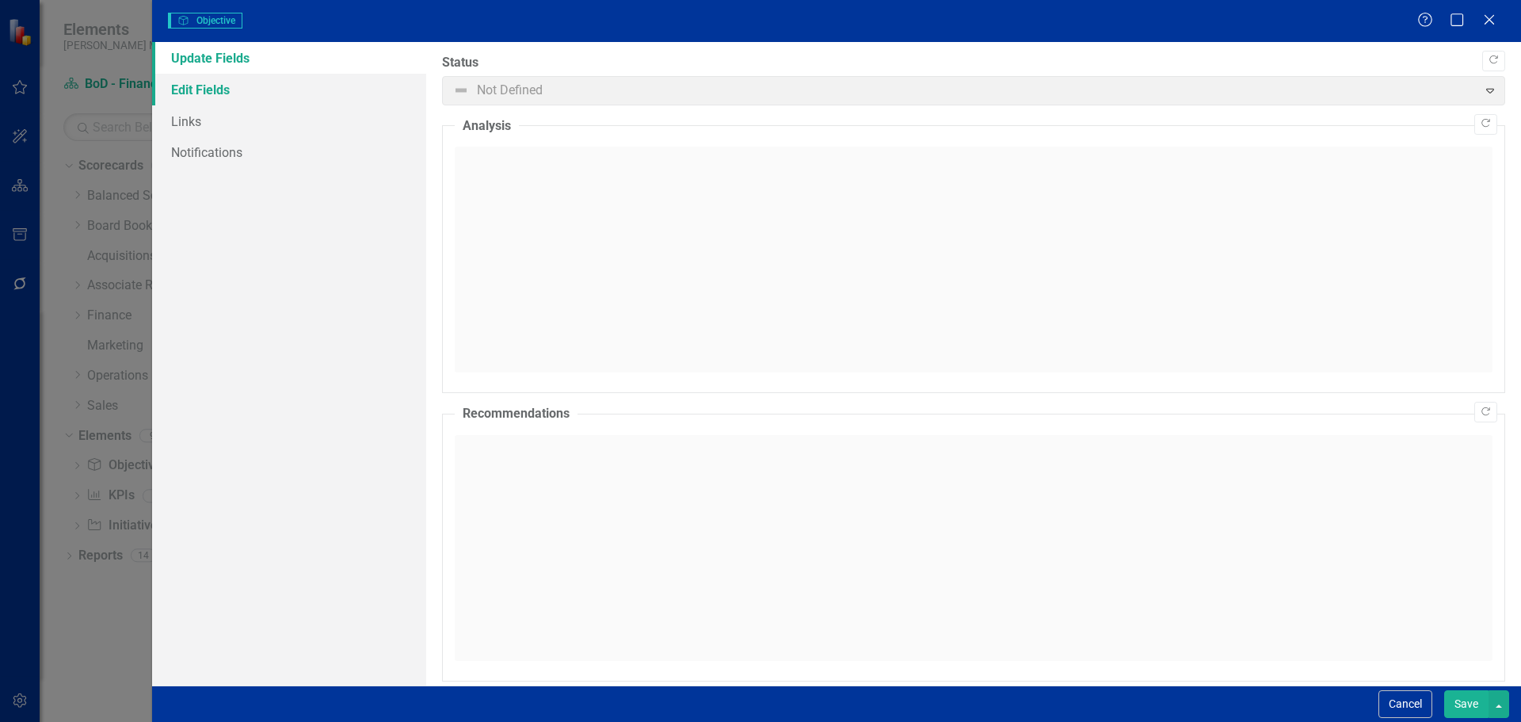
click at [230, 98] on link "Edit Fields" at bounding box center [289, 90] width 274 height 32
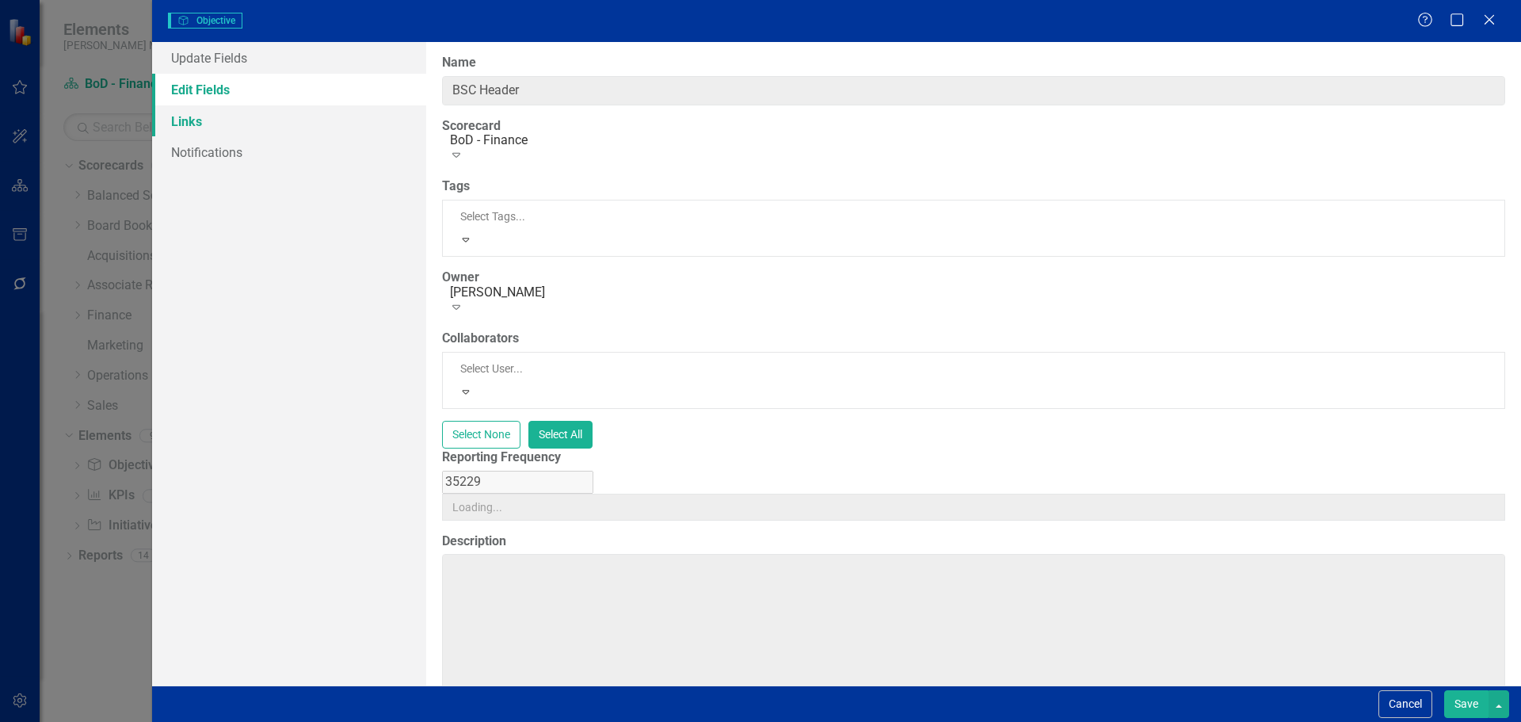
click at [228, 123] on link "Links" at bounding box center [289, 121] width 274 height 32
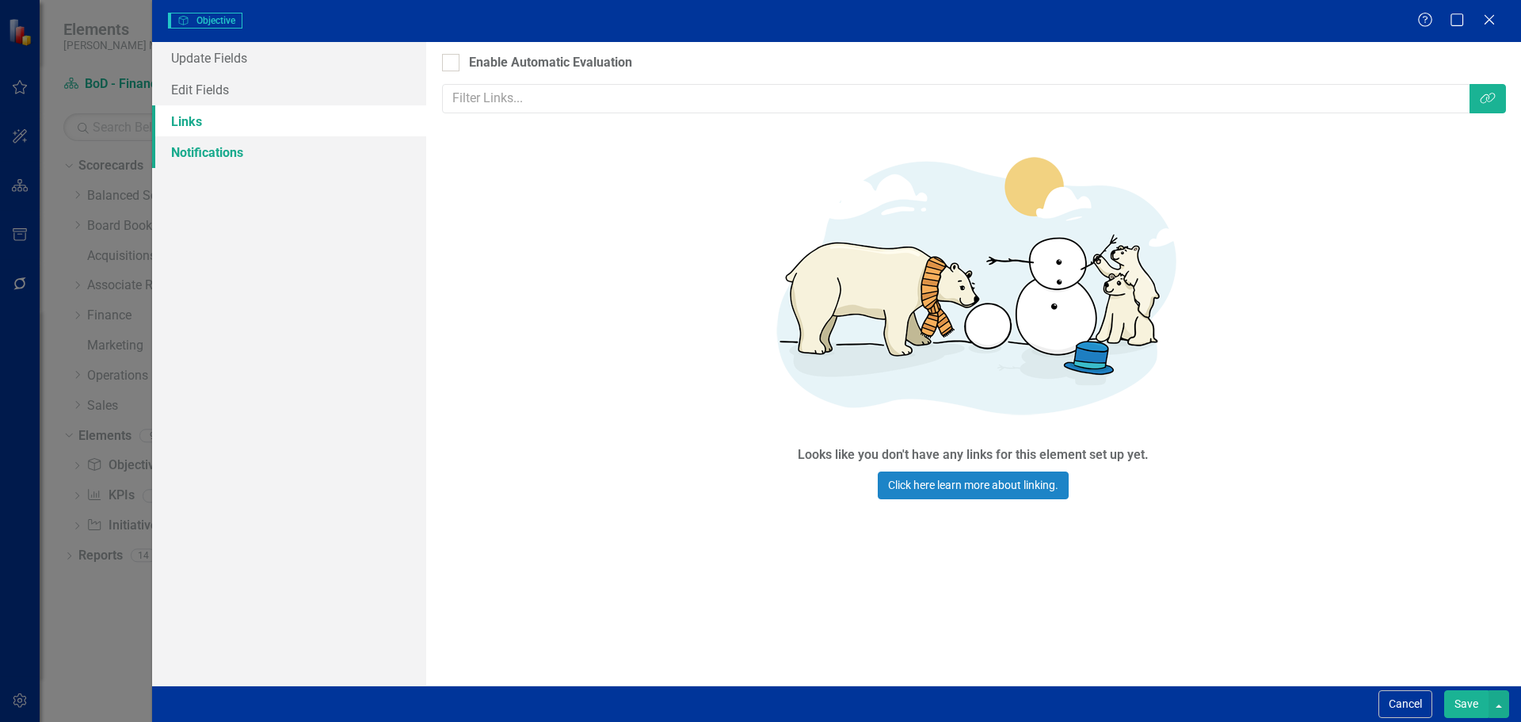
click at [227, 151] on link "Notifications" at bounding box center [289, 152] width 274 height 32
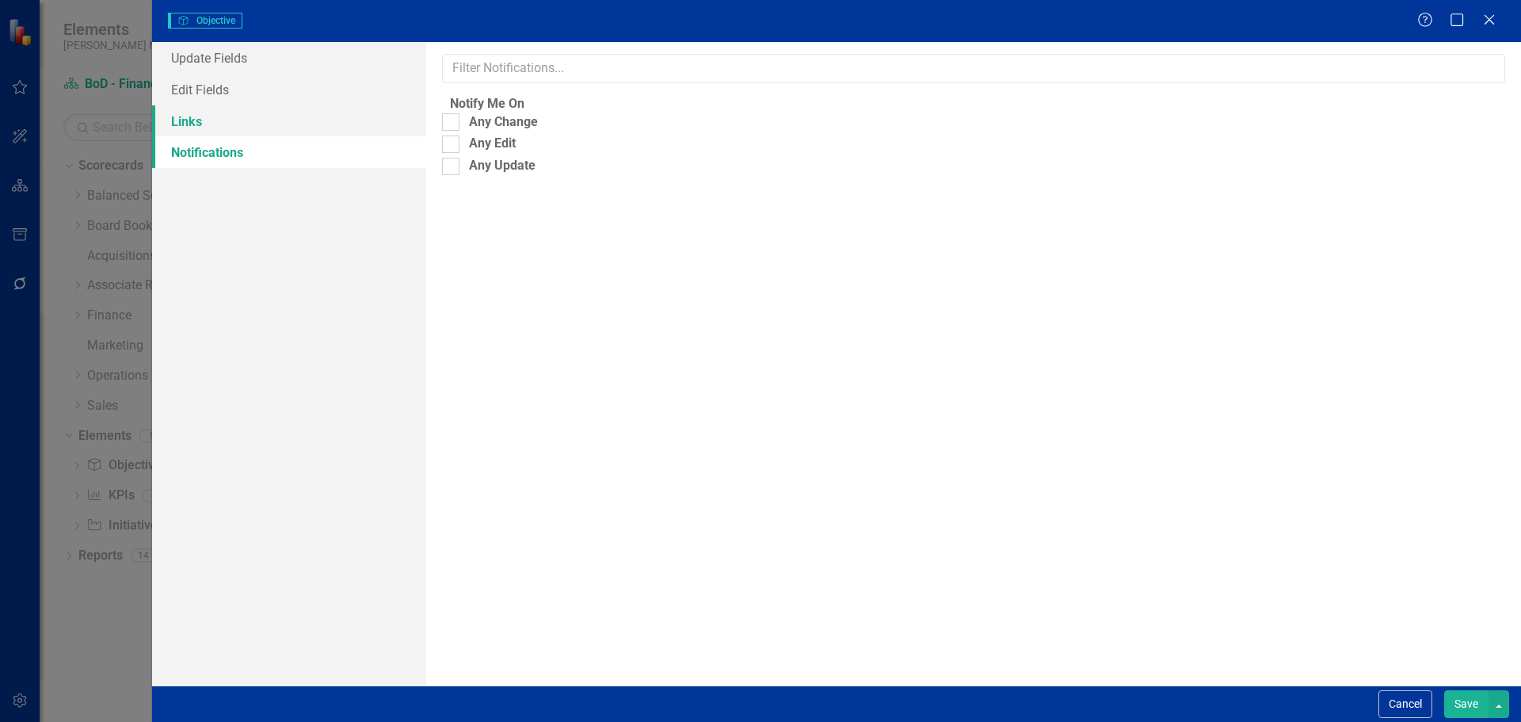
click at [221, 121] on link "Links" at bounding box center [289, 121] width 274 height 32
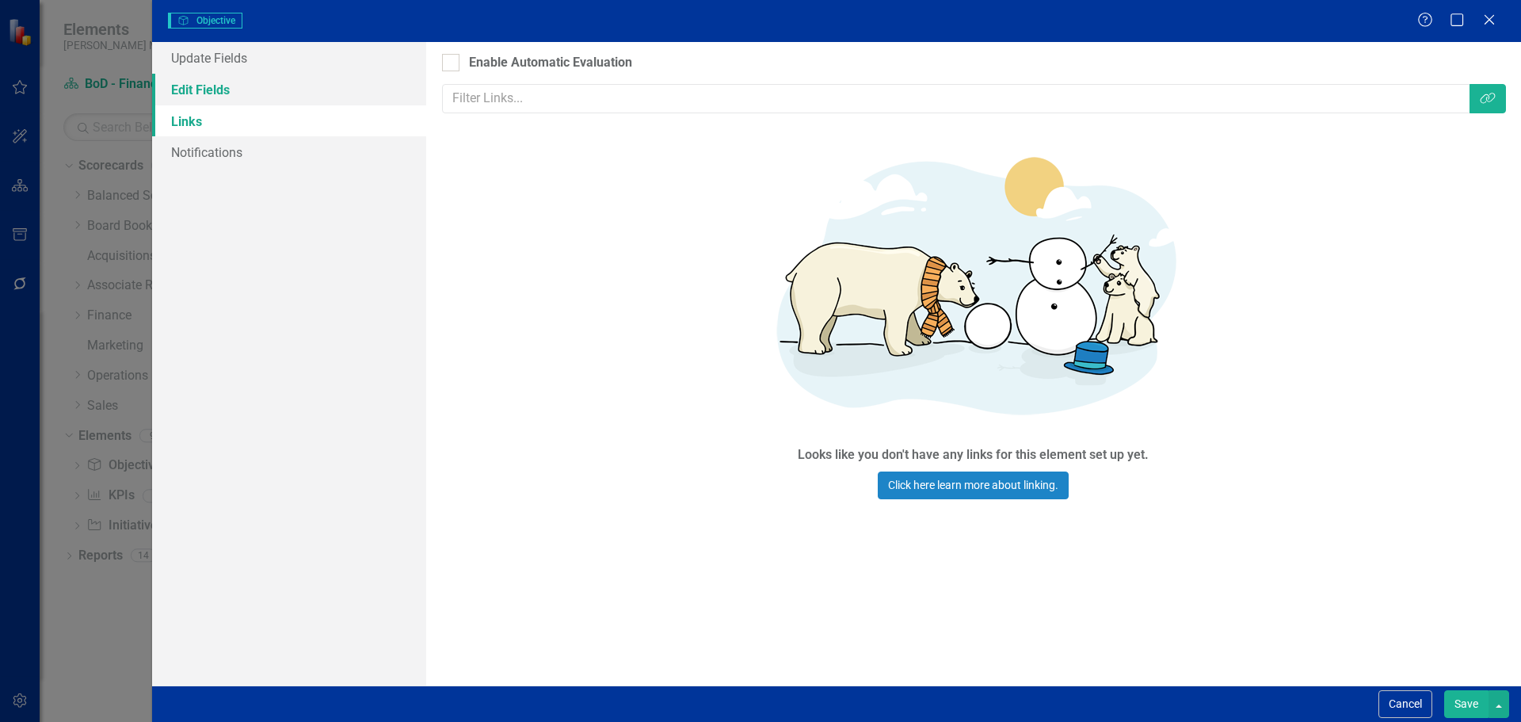
click at [224, 90] on link "Edit Fields" at bounding box center [289, 90] width 274 height 32
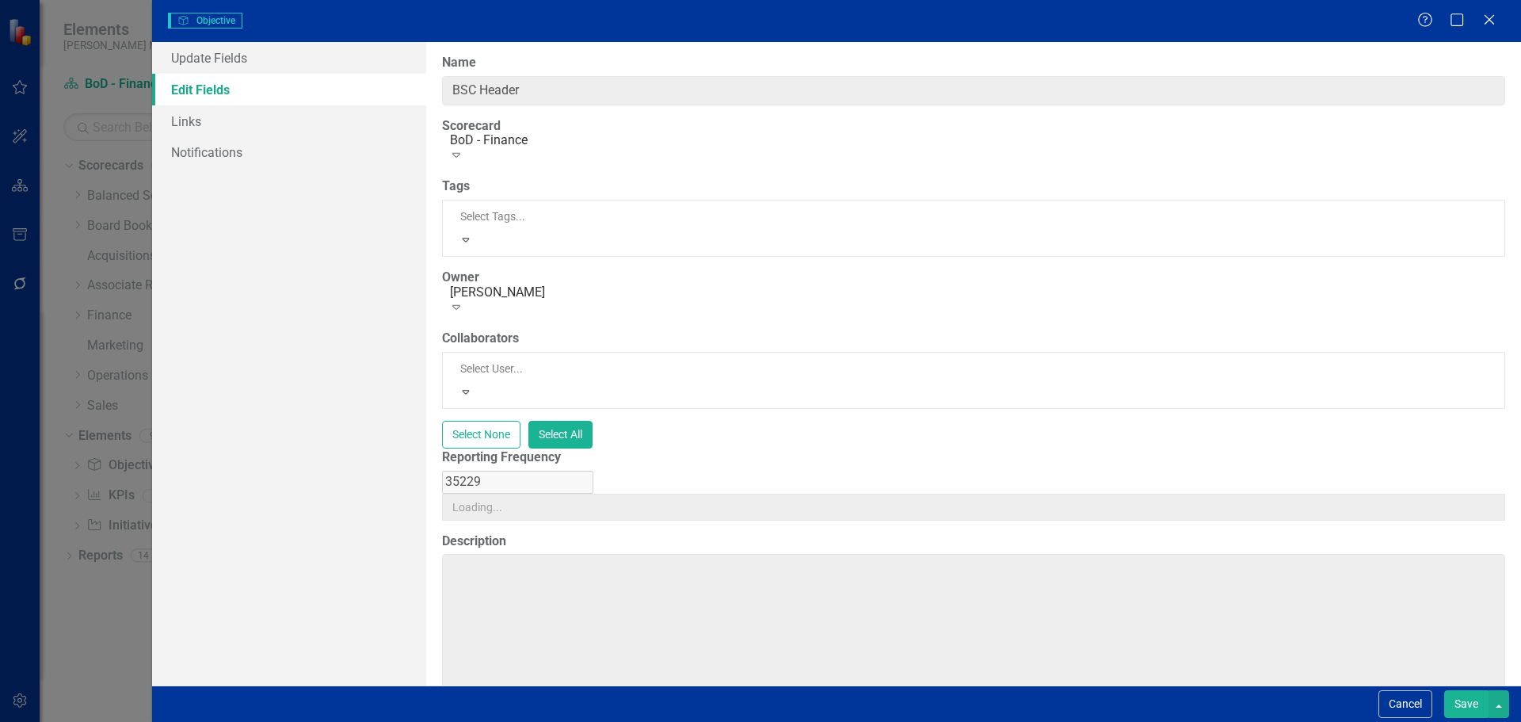
click at [495, 284] on div "[PERSON_NAME]" at bounding box center [978, 293] width 1057 height 18
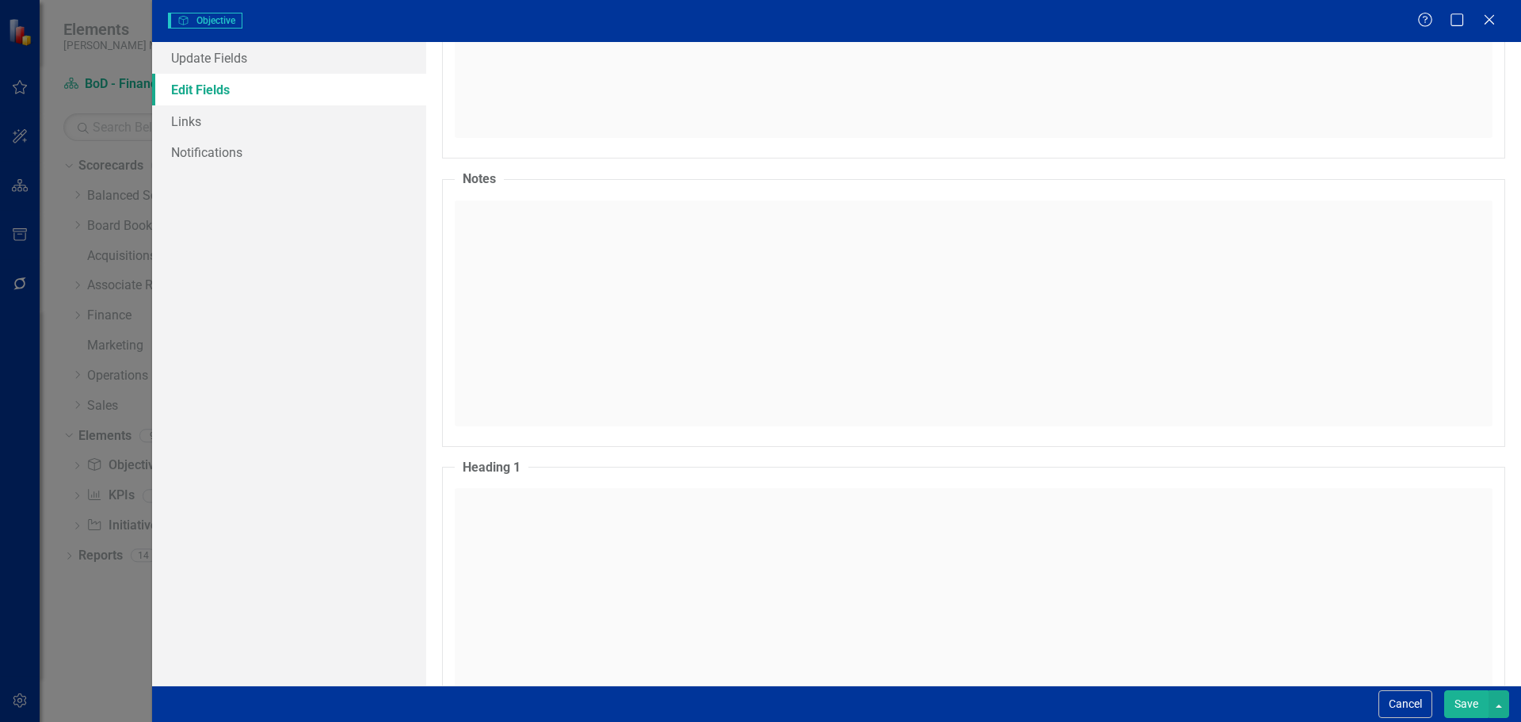
click at [1455, 702] on button "Save" at bounding box center [1466, 704] width 44 height 28
